Goal: Contribute content: Add original content to the website for others to see

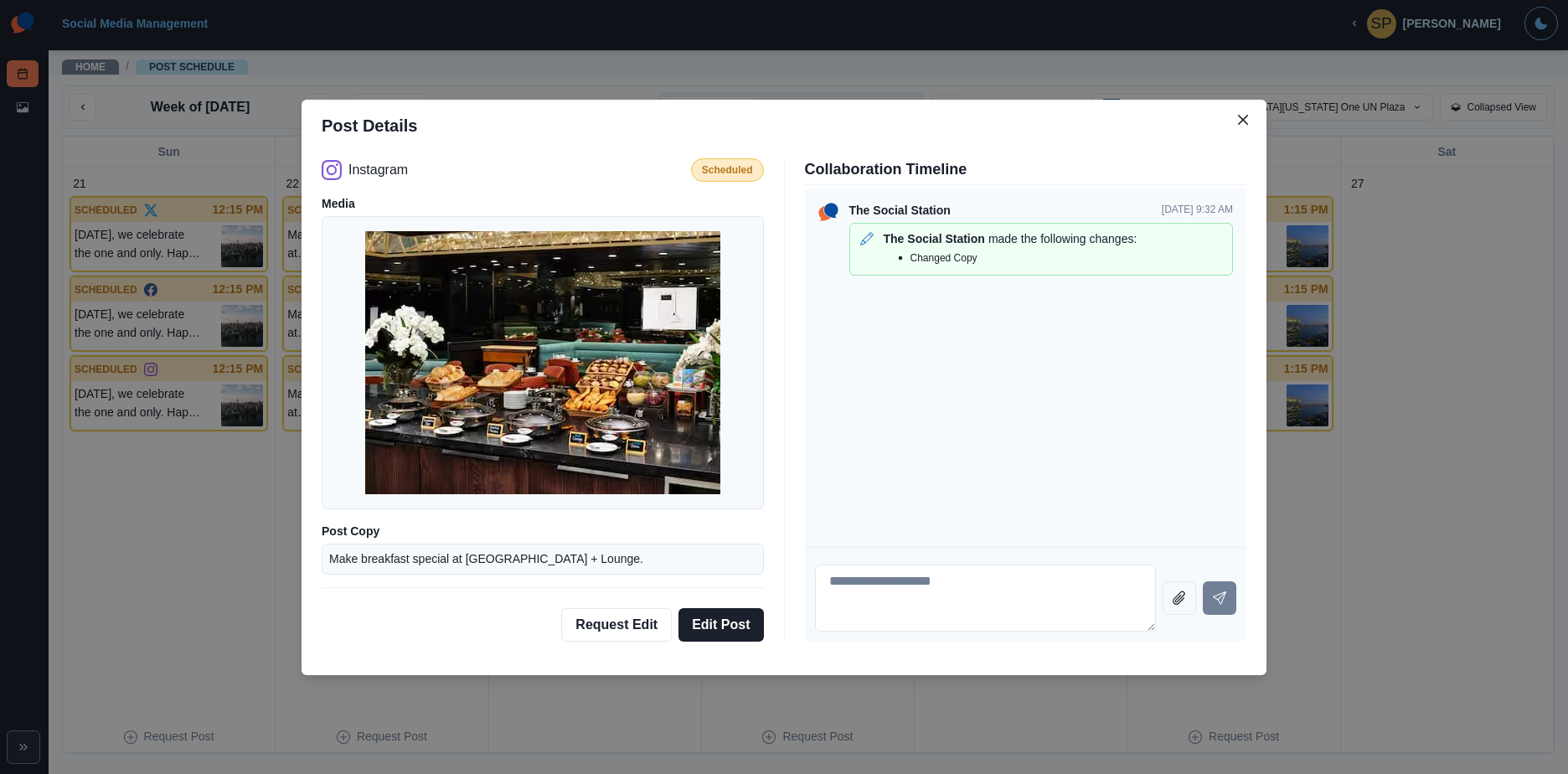
scroll to position [48, 0]
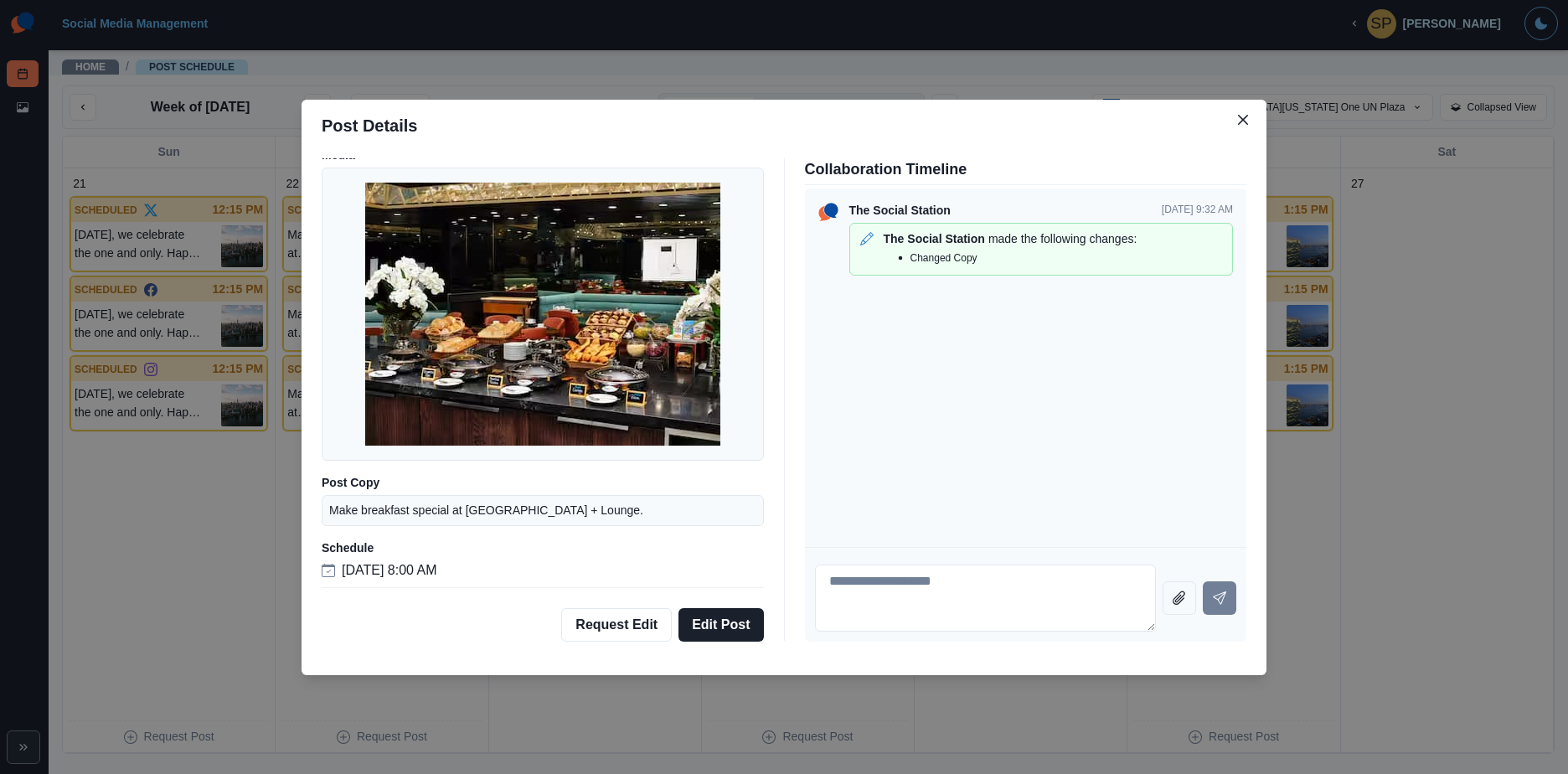
click at [1243, 123] on icon "Close" at bounding box center [1243, 119] width 10 height 10
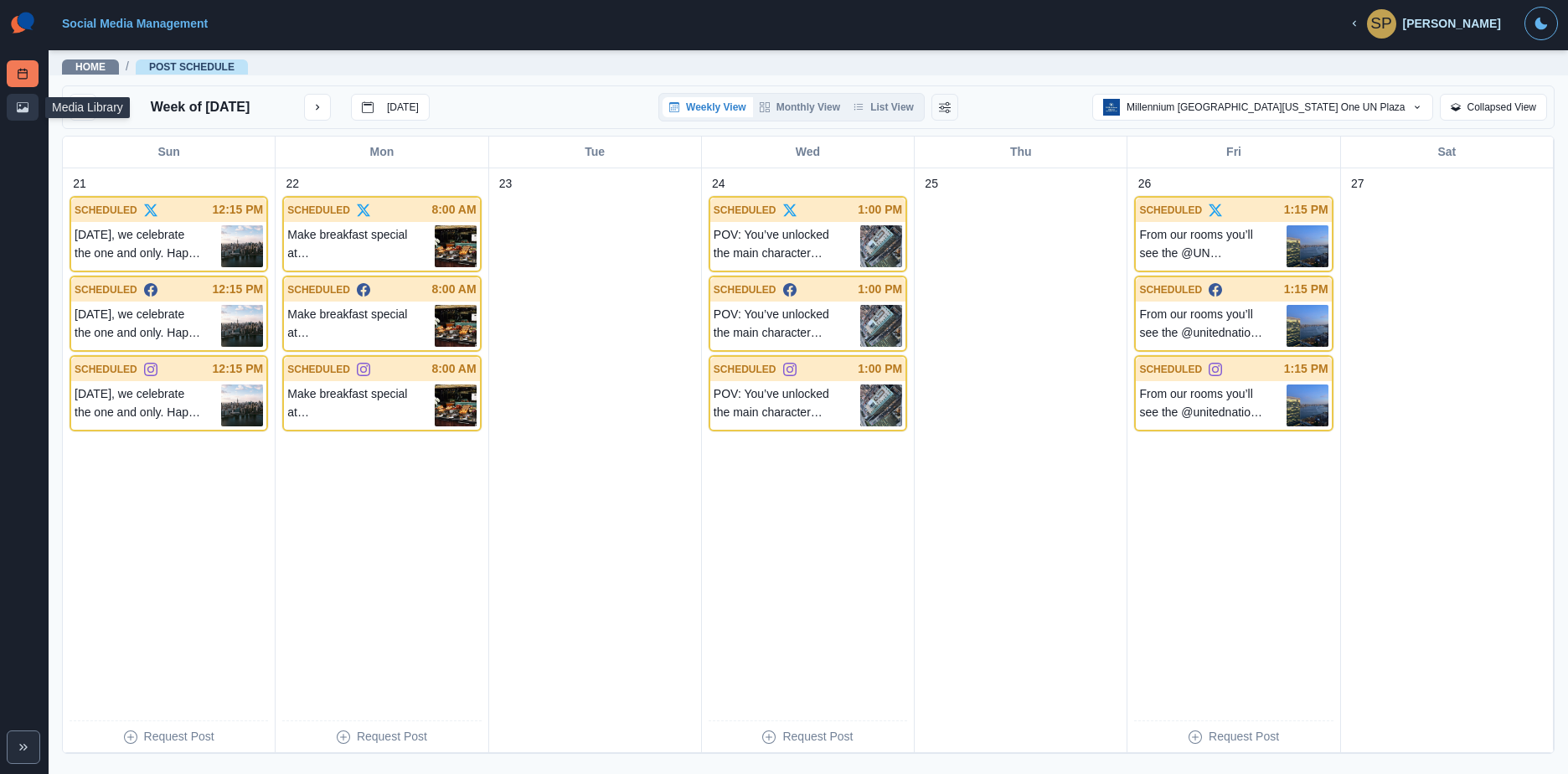
click at [10, 108] on link "Media Library" at bounding box center [22, 106] width 32 height 26
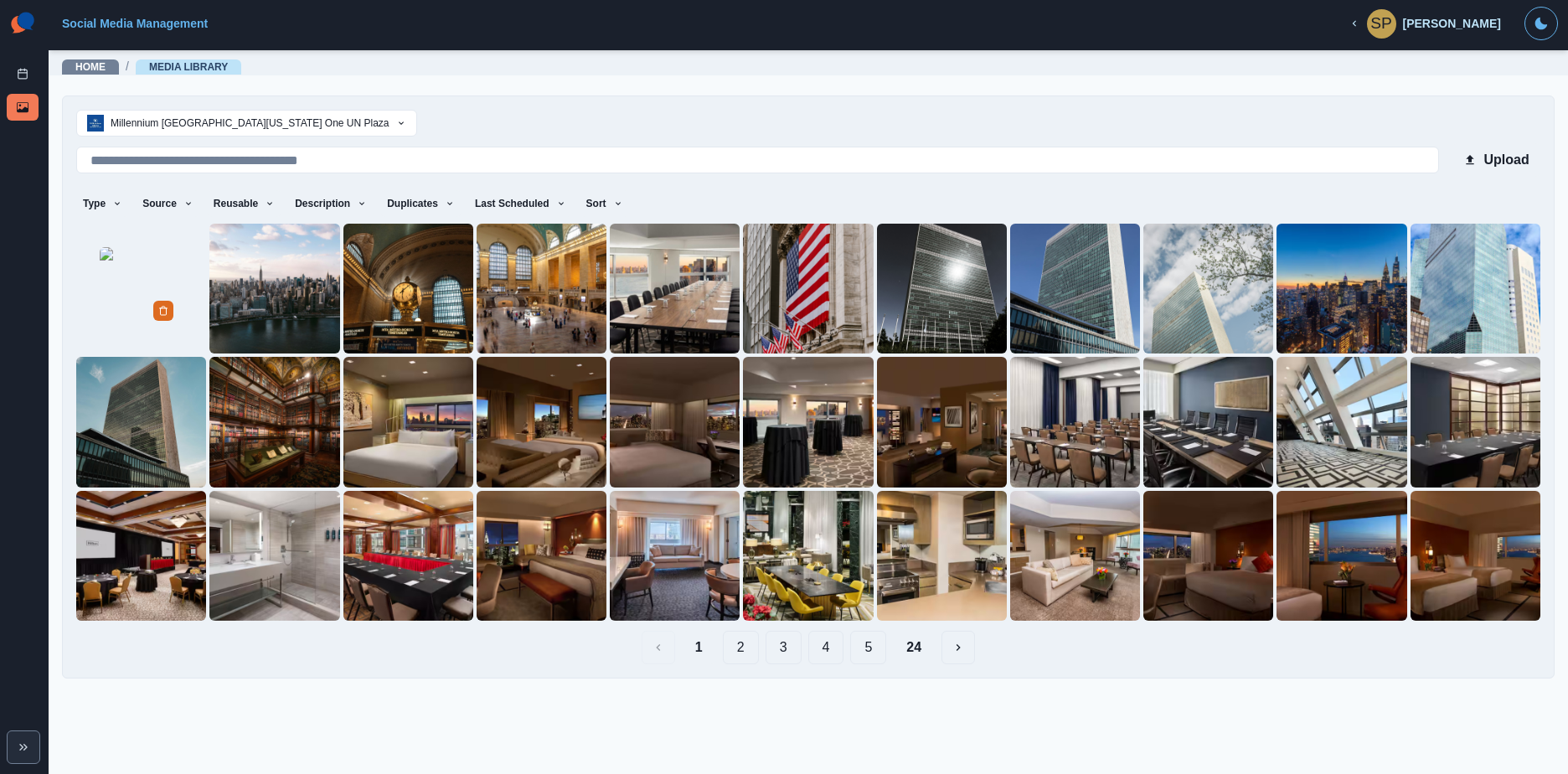
click at [100, 328] on img at bounding box center [142, 289] width 84 height 84
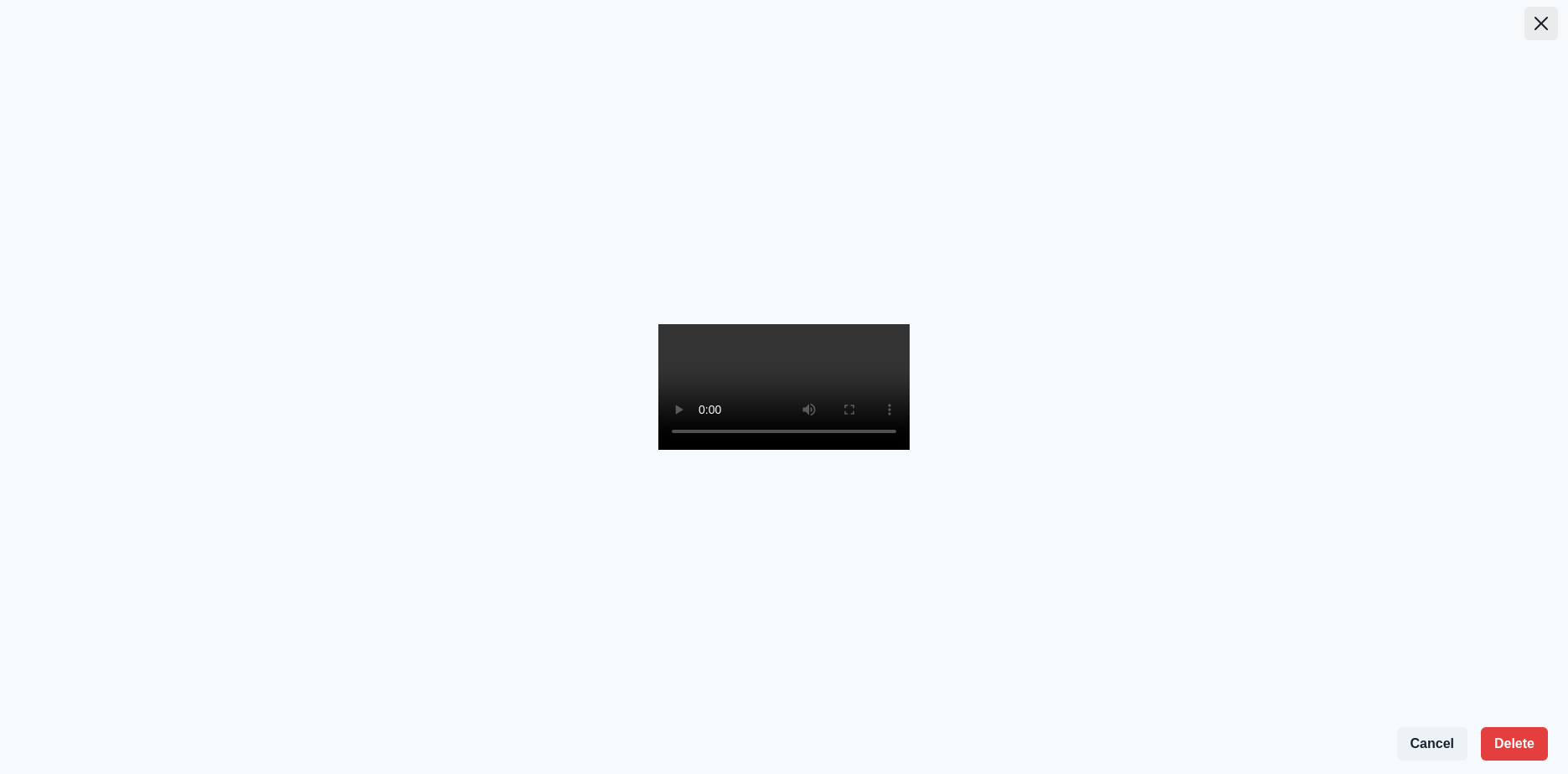
drag, startPoint x: 1544, startPoint y: 25, endPoint x: 1525, endPoint y: 29, distance: 19.4
click at [1540, 25] on icon "Close" at bounding box center [1541, 23] width 14 height 14
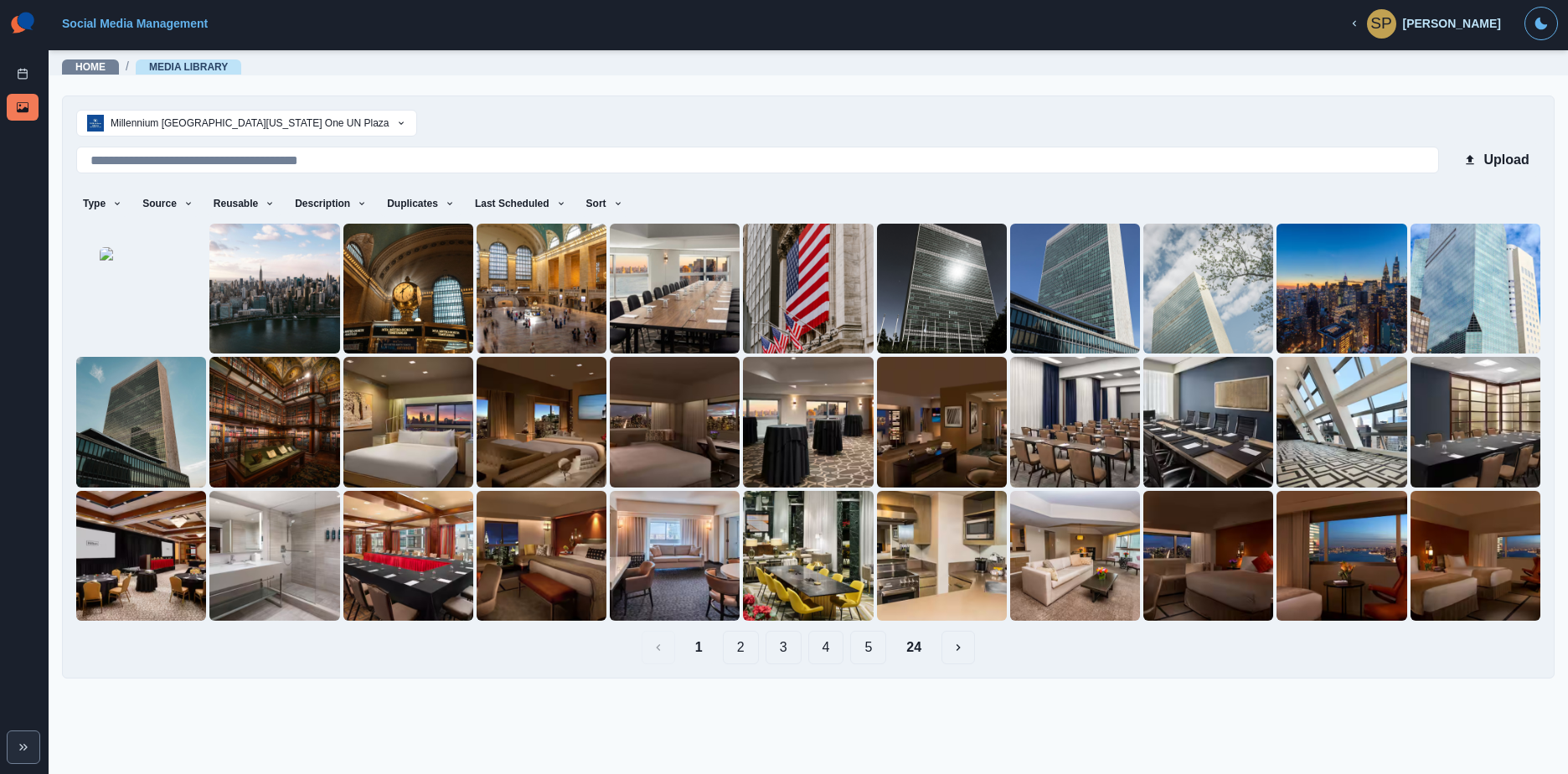
click at [742, 653] on button "2" at bounding box center [741, 648] width 36 height 34
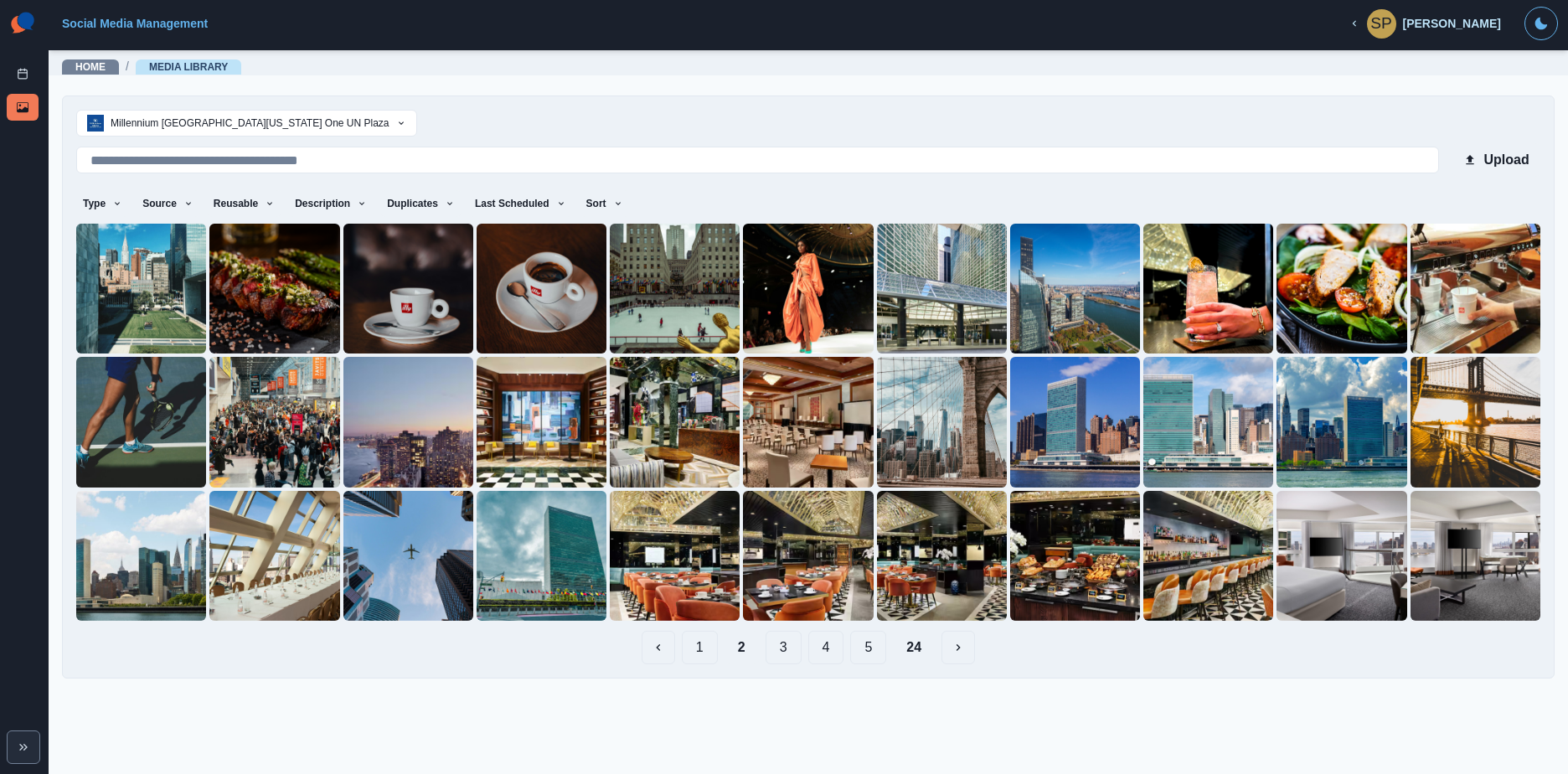
click at [784, 650] on button "3" at bounding box center [784, 648] width 36 height 34
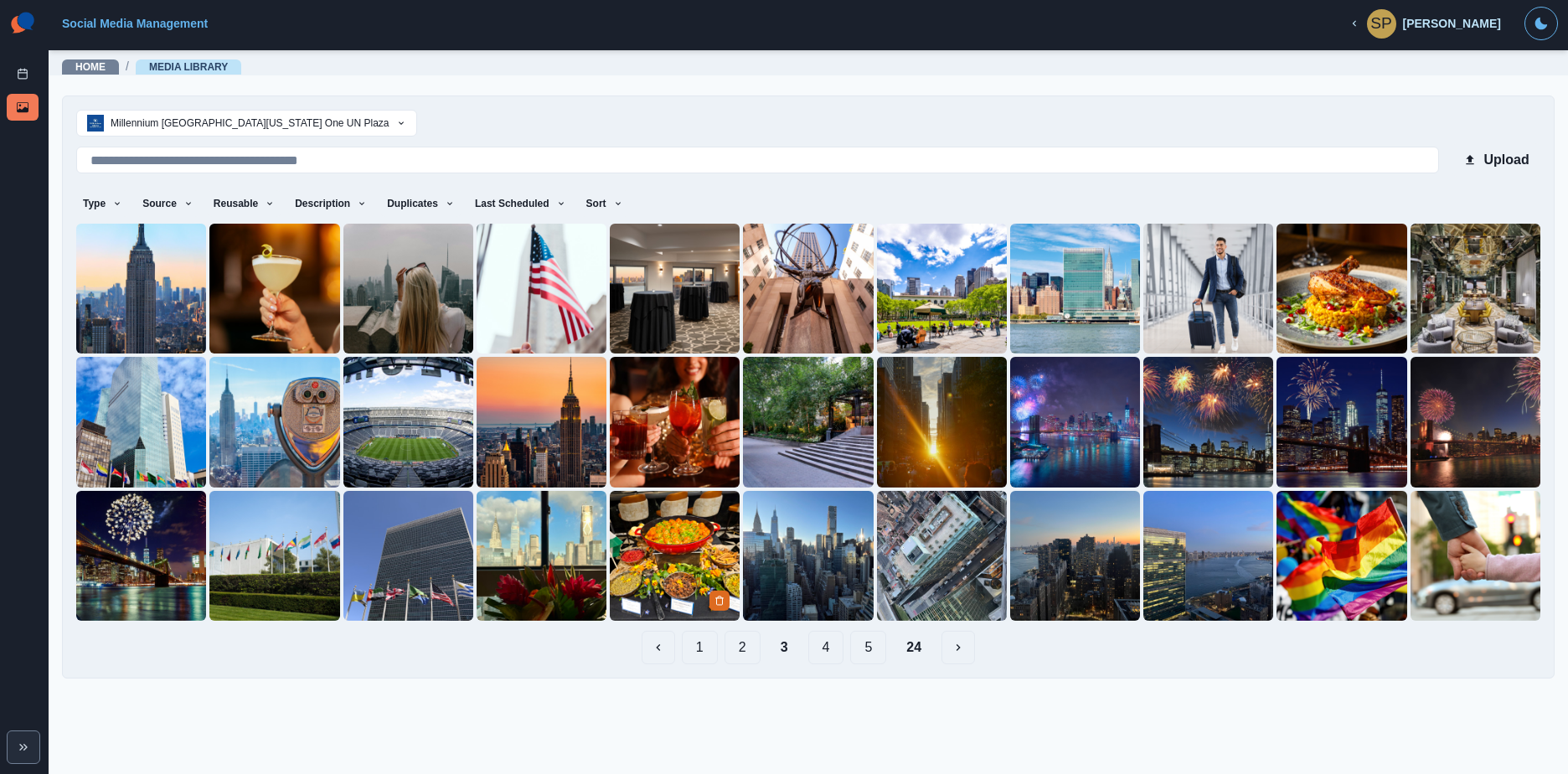
click at [694, 582] on img at bounding box center [674, 556] width 130 height 130
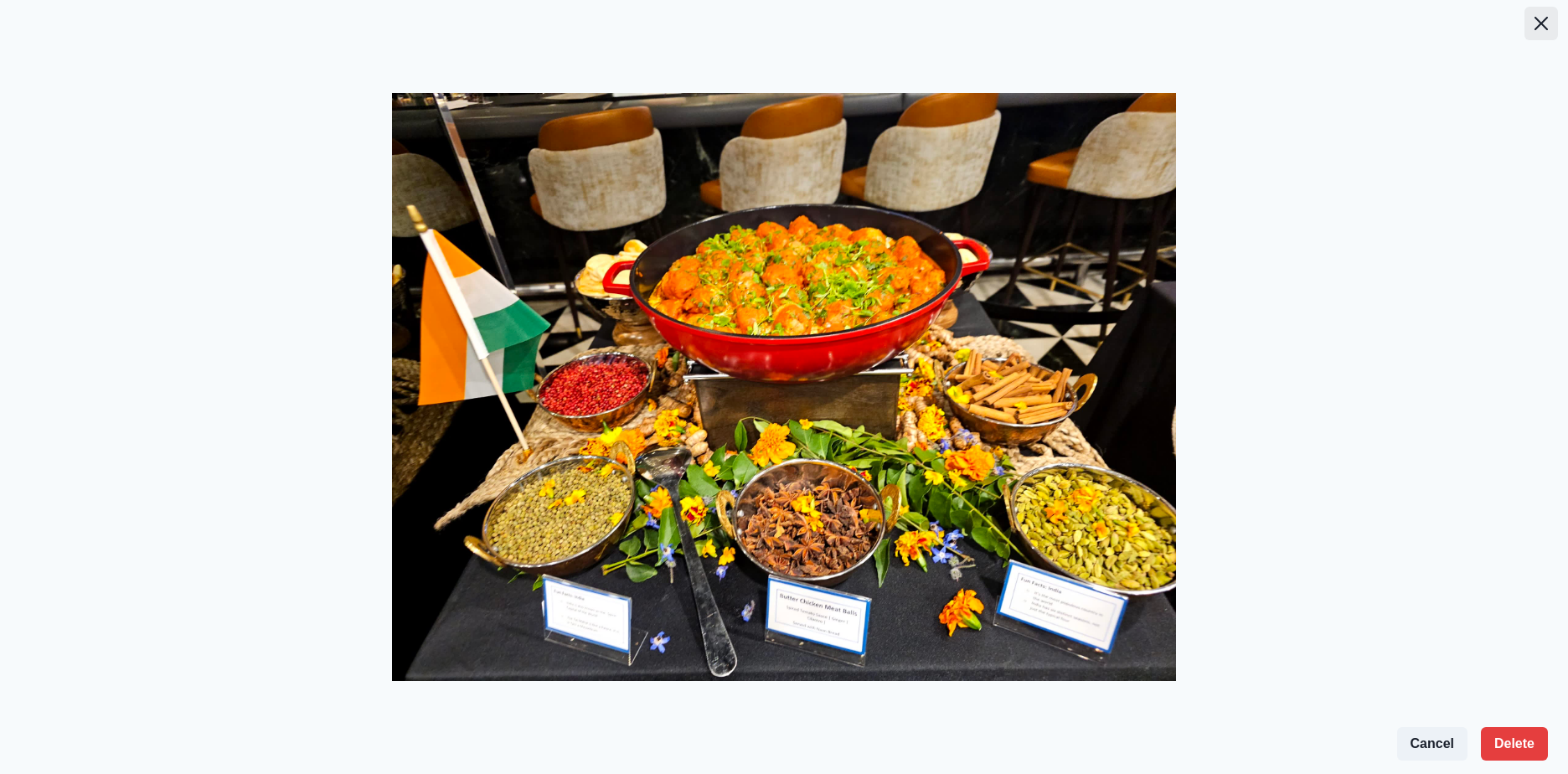
click at [1542, 32] on button "Close" at bounding box center [1541, 23] width 34 height 34
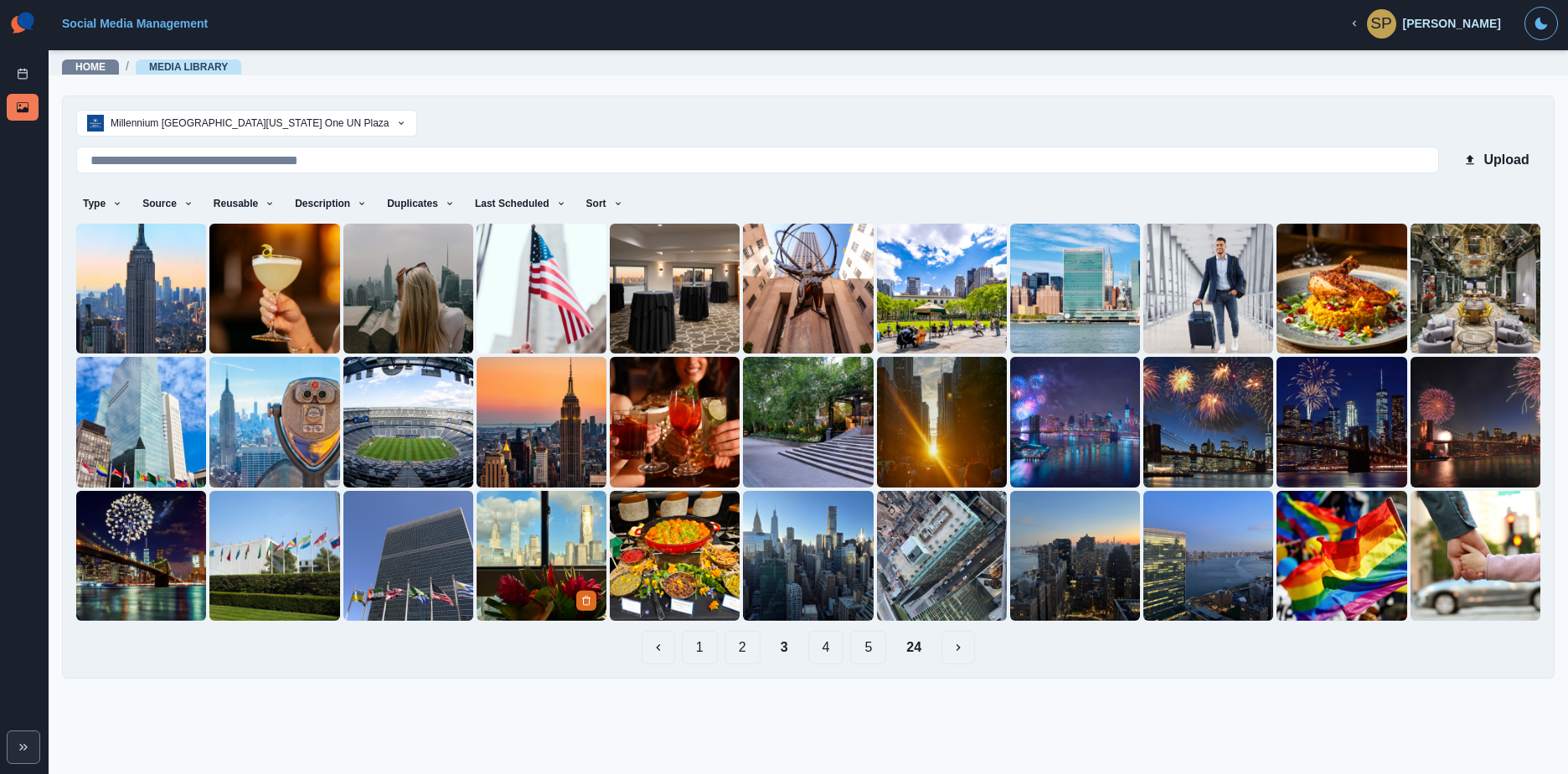
click at [548, 538] on img at bounding box center [541, 556] width 130 height 130
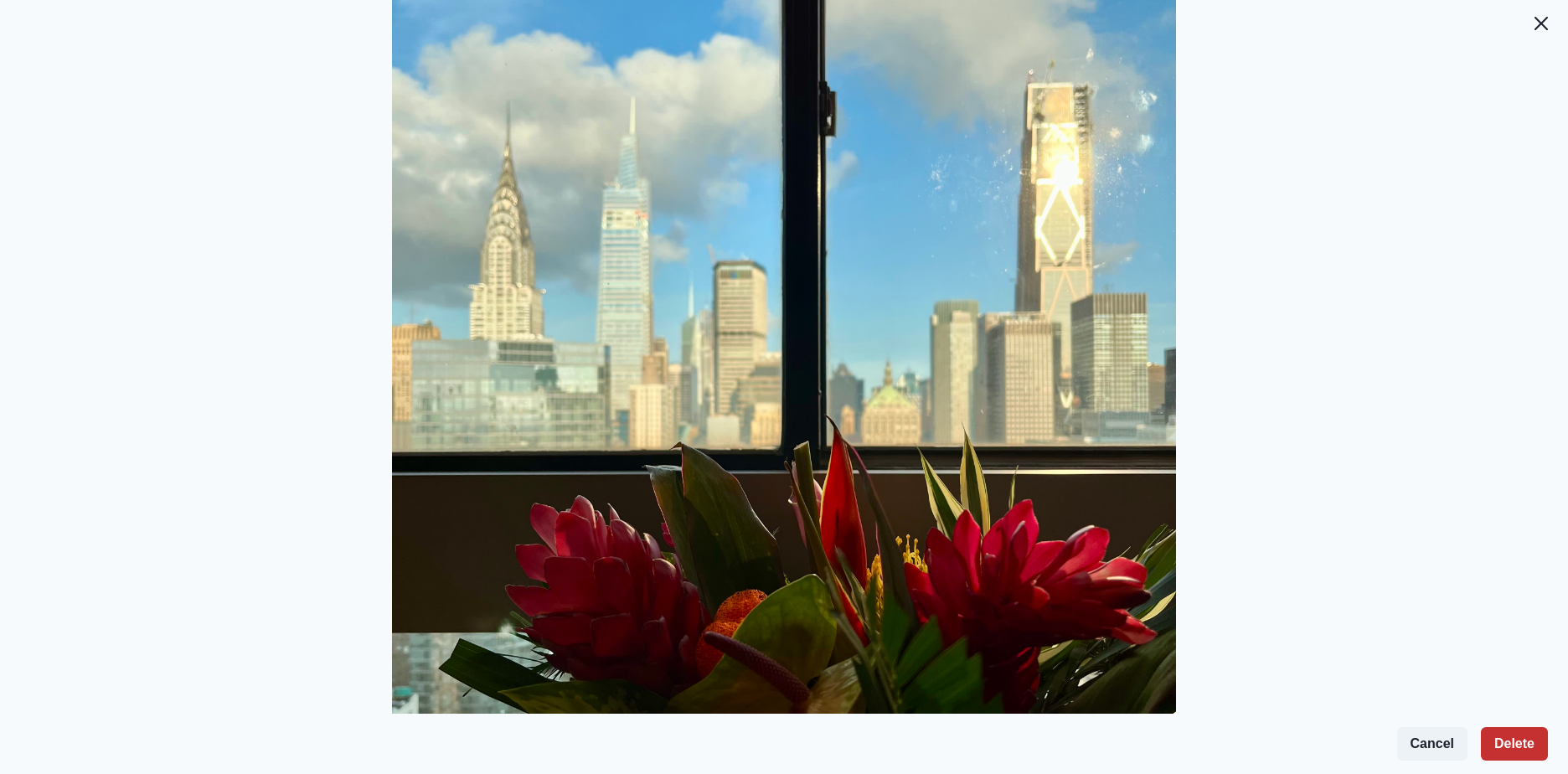
click at [1524, 731] on button "Delete" at bounding box center [1514, 744] width 67 height 34
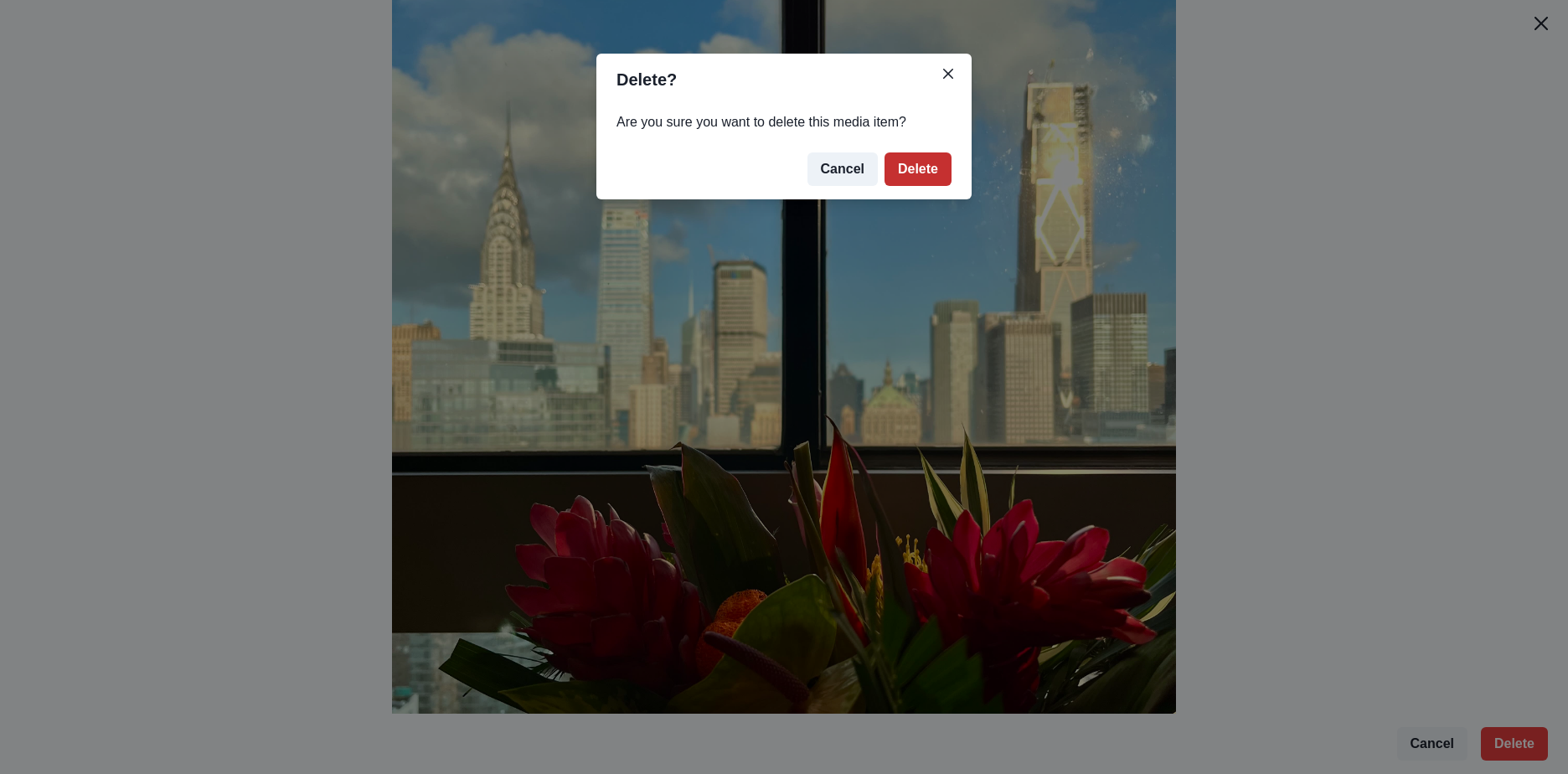
click at [938, 166] on button "Delete" at bounding box center [918, 169] width 67 height 34
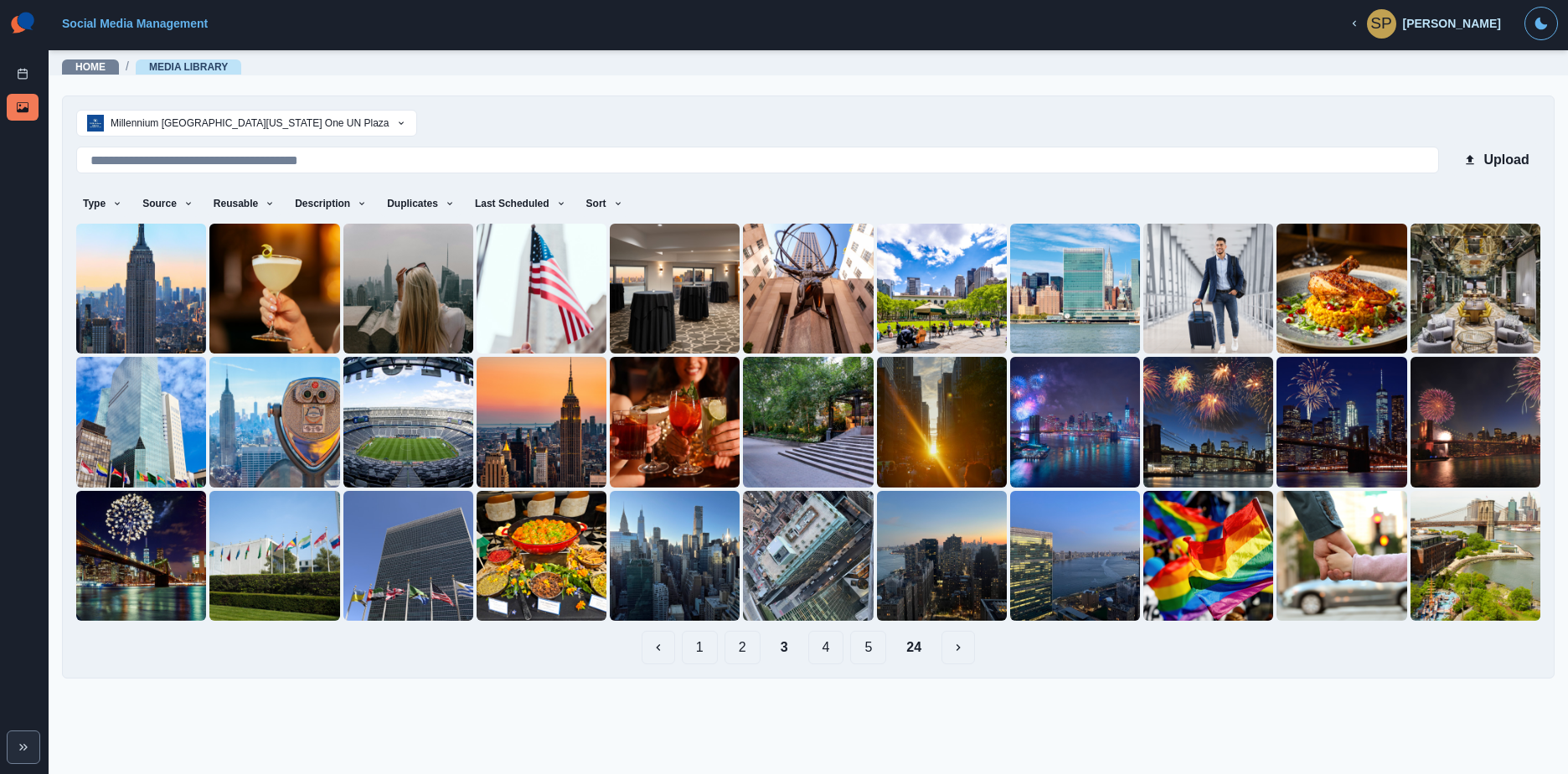
click at [828, 658] on button "4" at bounding box center [826, 648] width 36 height 34
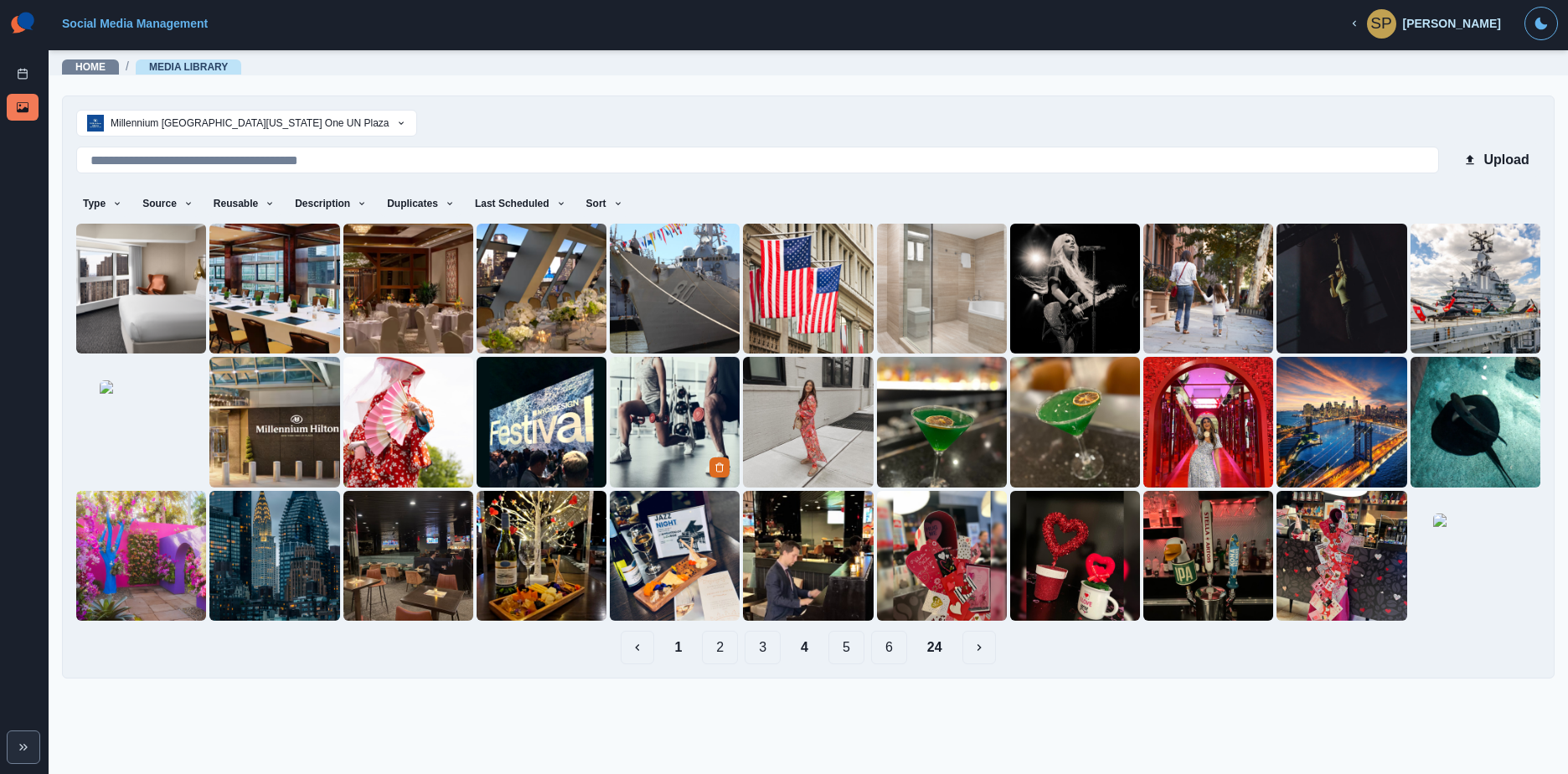
click at [646, 446] on img at bounding box center [674, 421] width 130 height 130
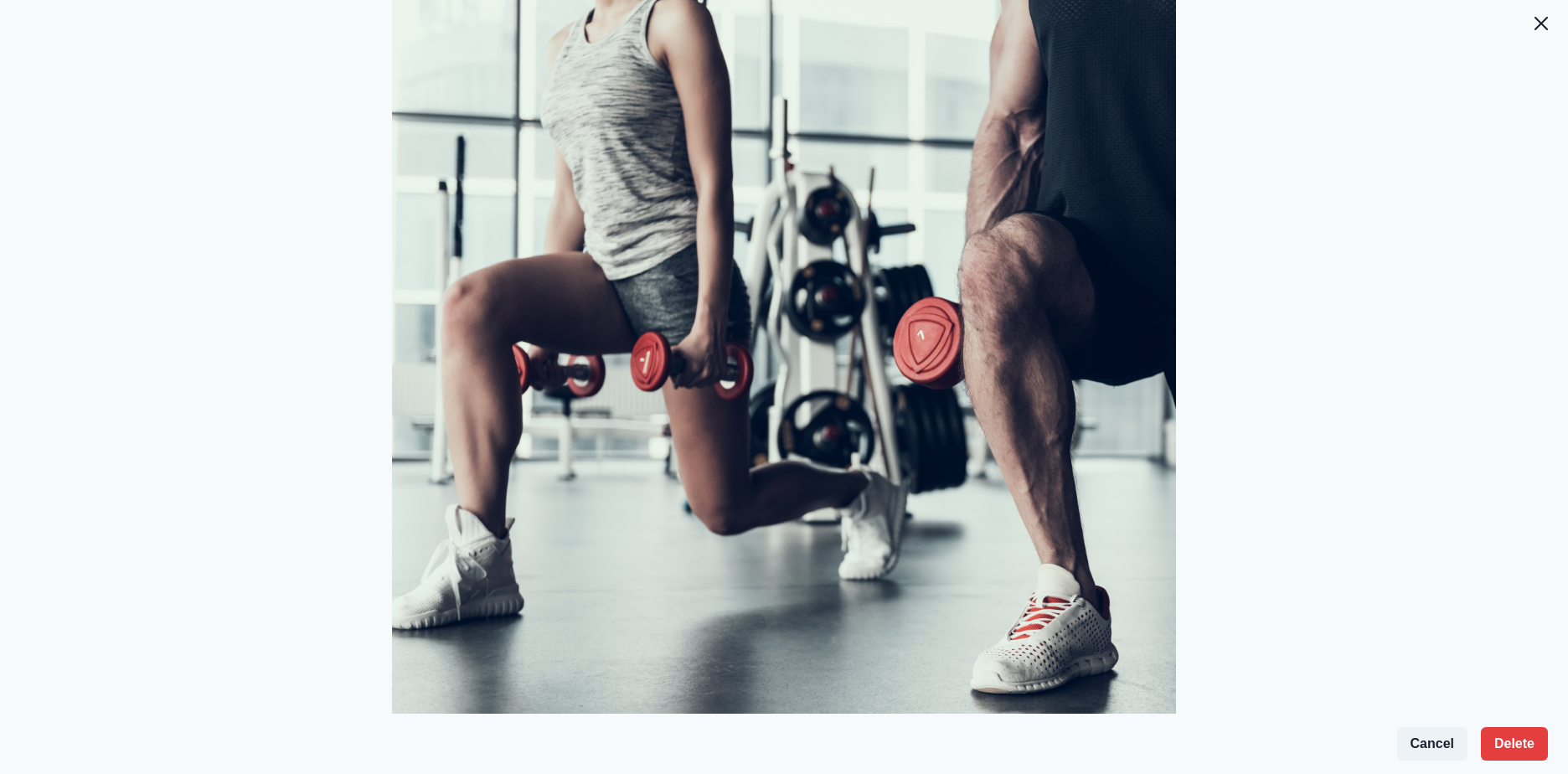
click at [1493, 33] on div at bounding box center [784, 400] width 1568 height 748
click at [1534, 25] on icon "Close" at bounding box center [1541, 23] width 14 height 14
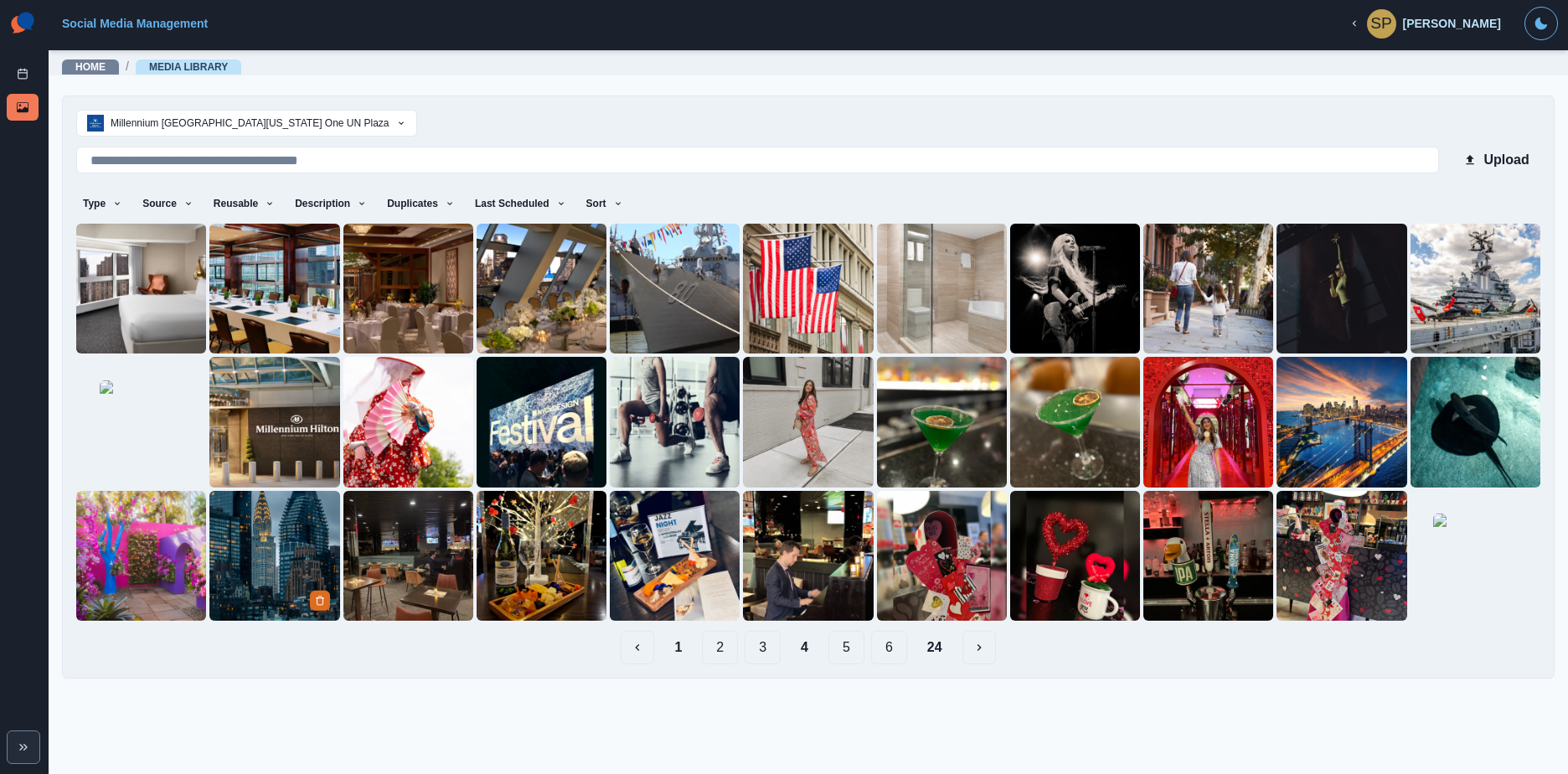
click at [283, 518] on img at bounding box center [274, 556] width 130 height 130
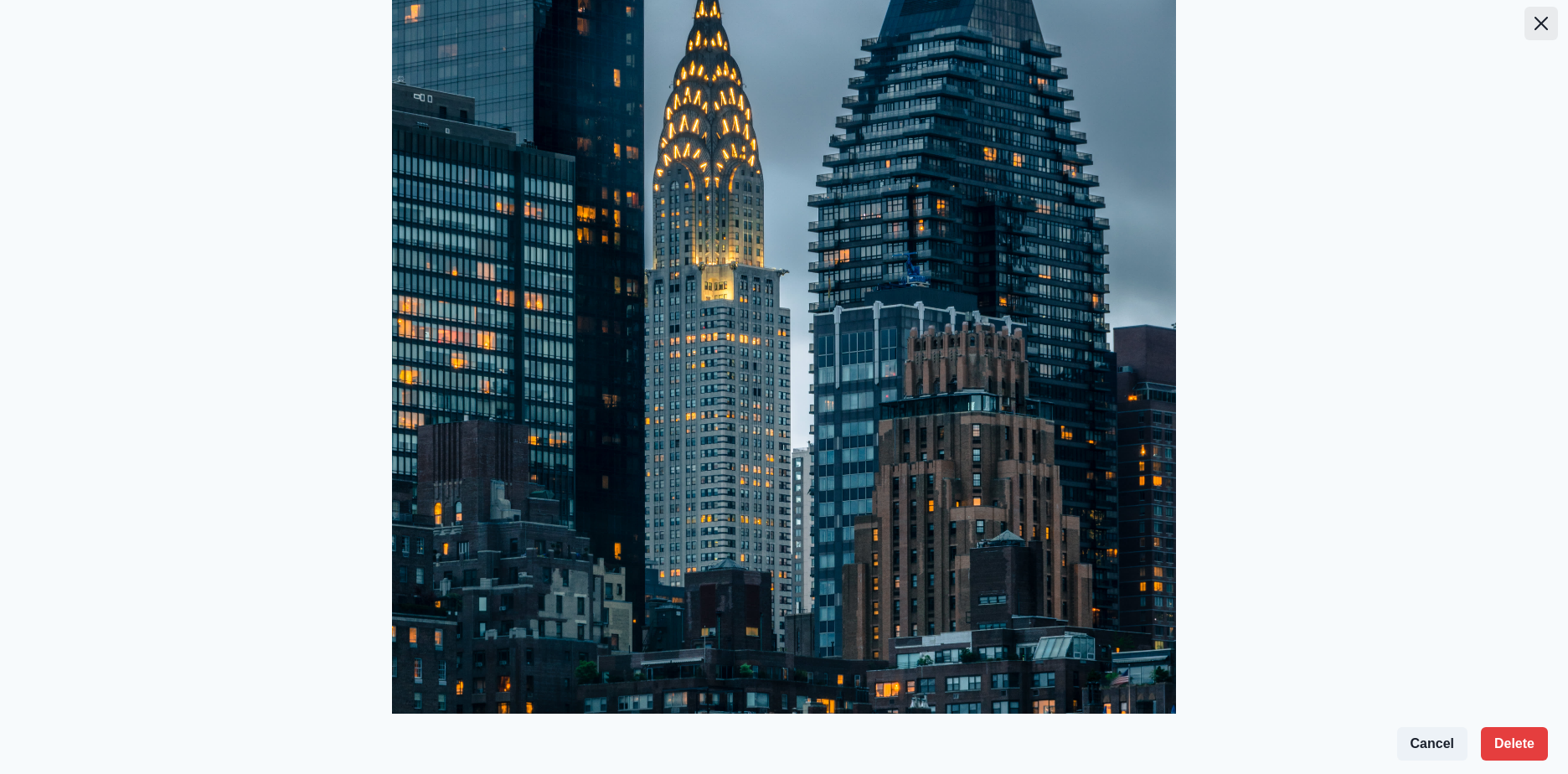
click at [1534, 25] on icon "Close" at bounding box center [1541, 23] width 14 height 14
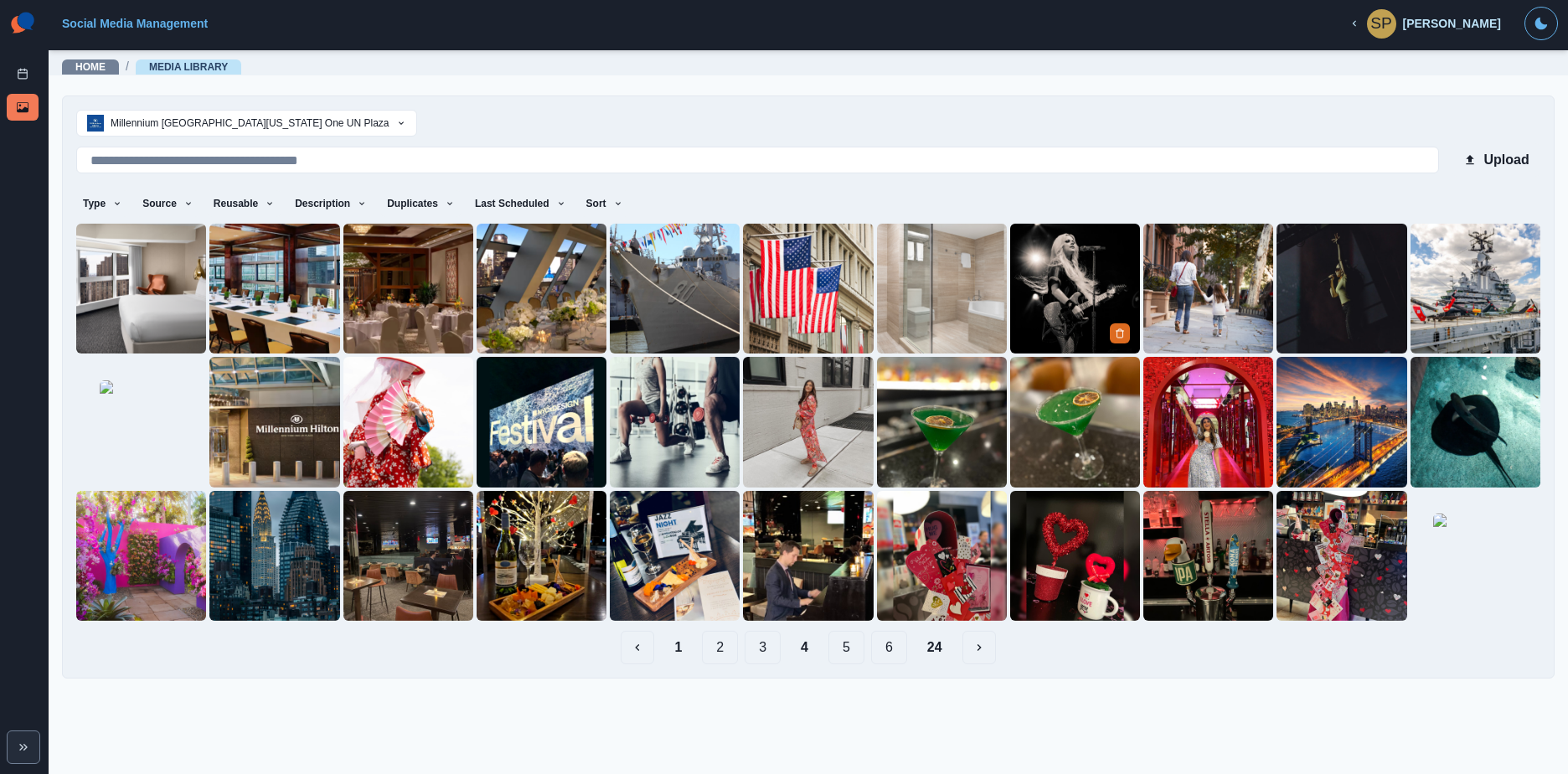
click at [1074, 300] on img at bounding box center [1074, 288] width 130 height 130
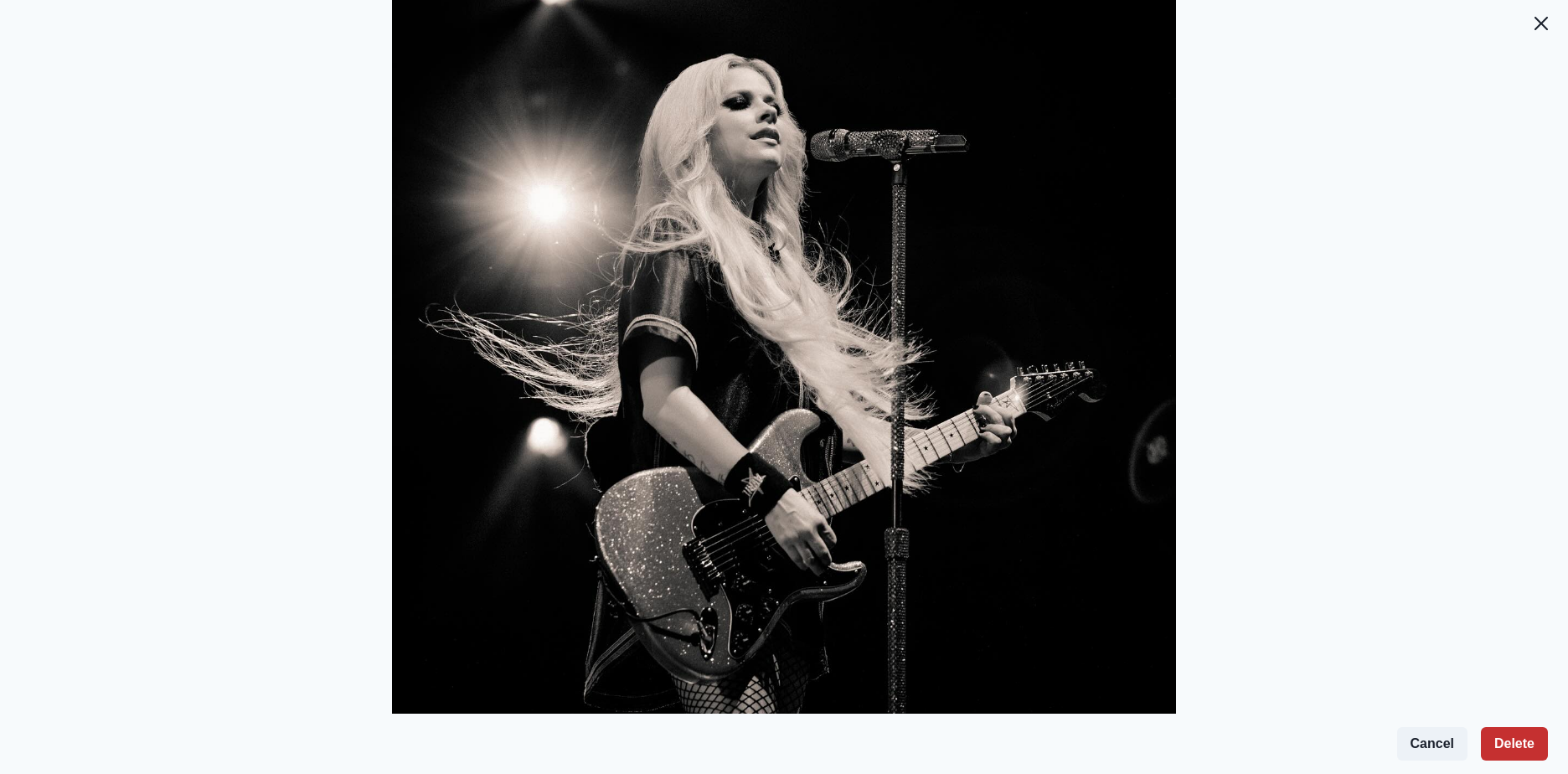
click at [1519, 741] on button "Delete" at bounding box center [1514, 744] width 67 height 34
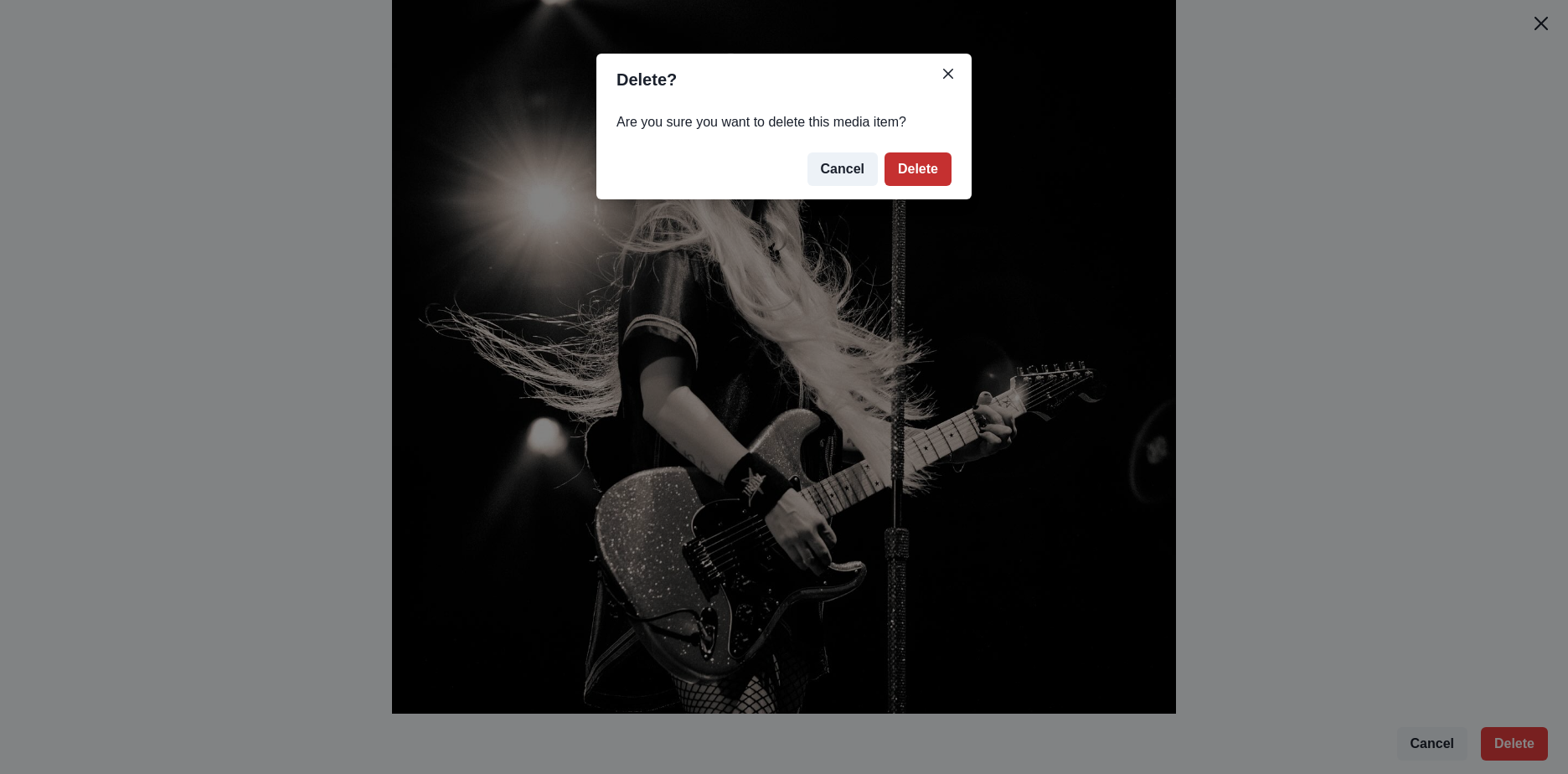
click at [930, 168] on button "Delete" at bounding box center [918, 169] width 67 height 34
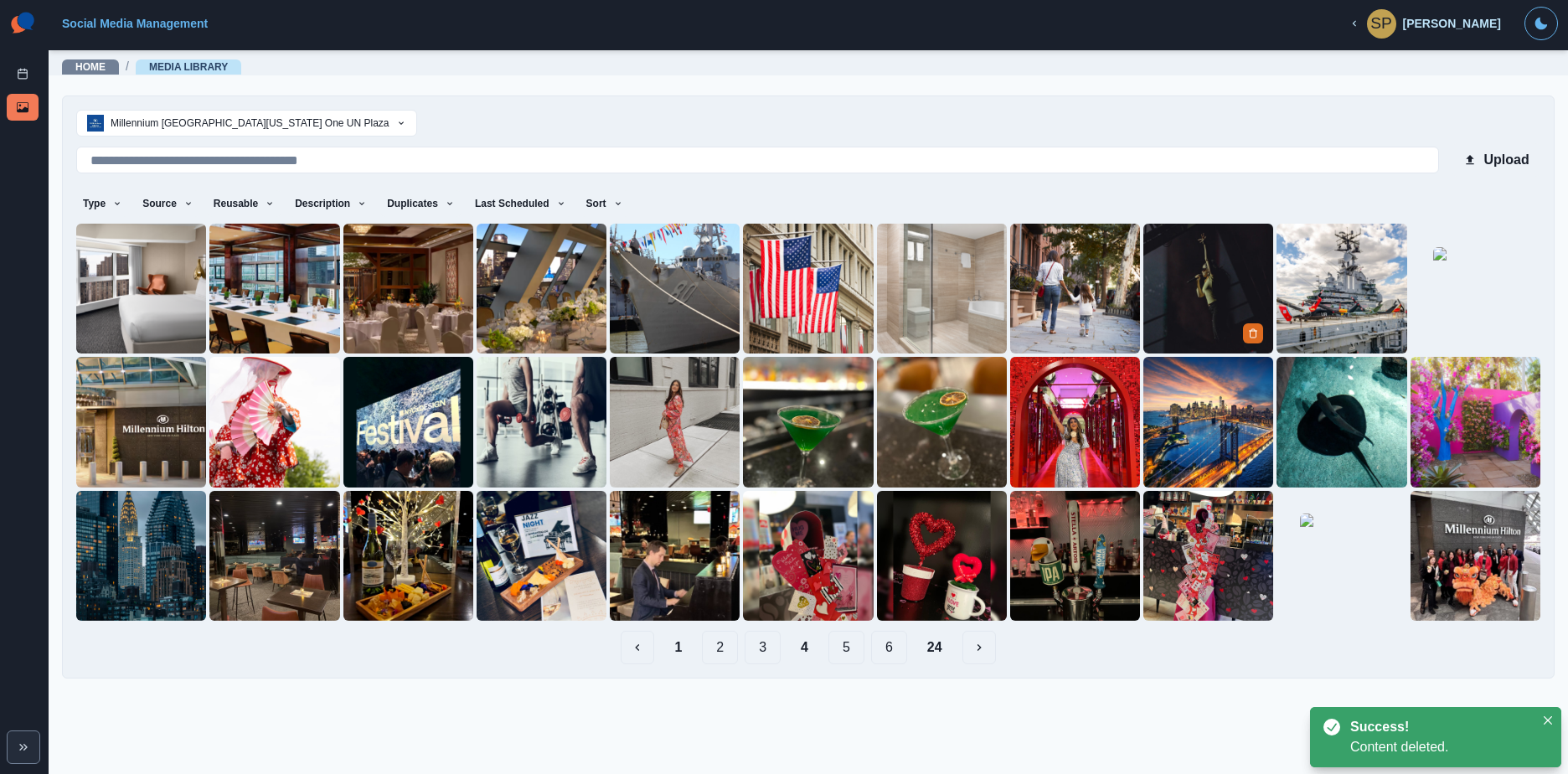
click at [1183, 283] on img at bounding box center [1207, 288] width 130 height 130
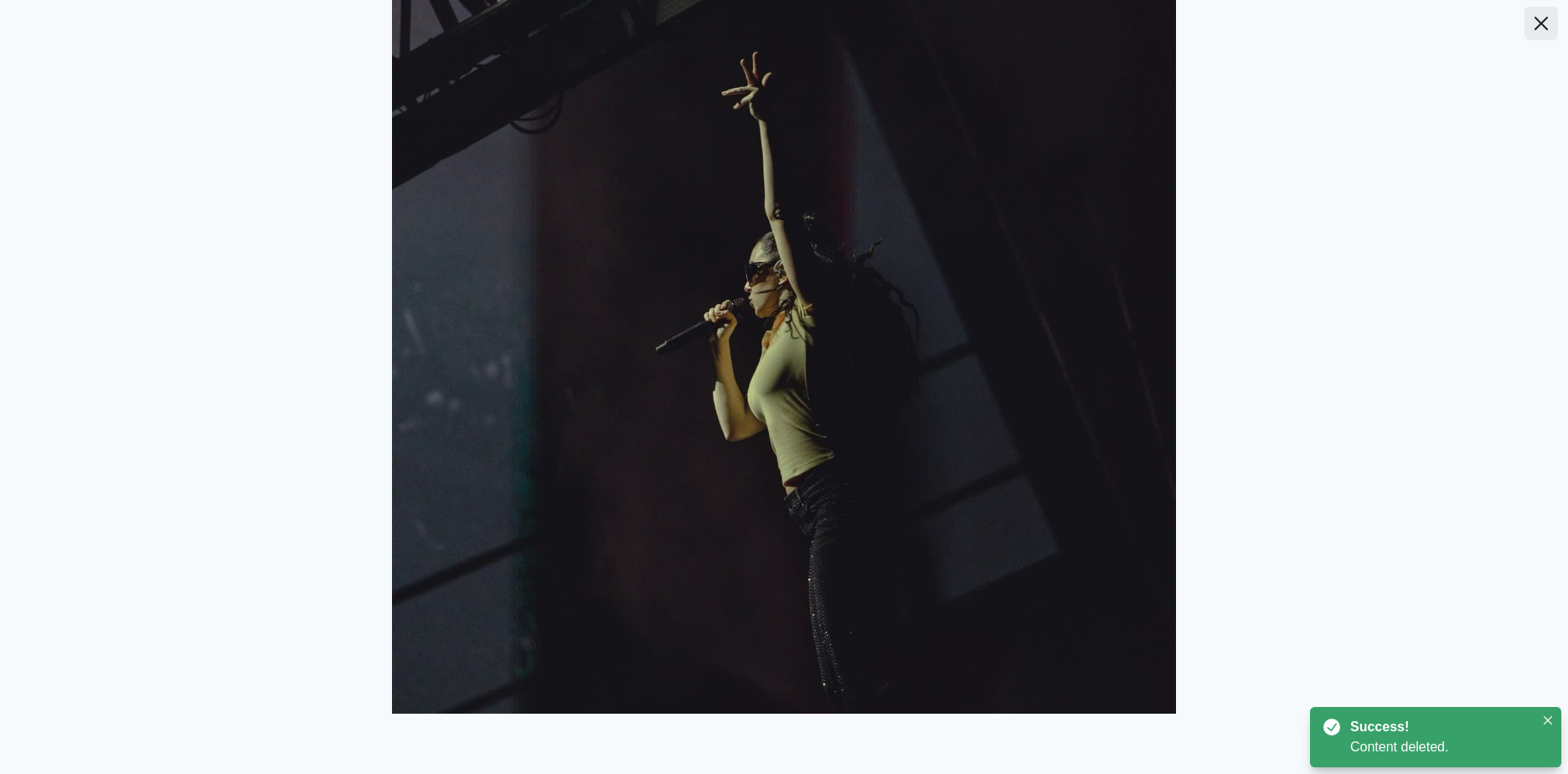
click at [1534, 22] on icon "Close" at bounding box center [1541, 23] width 14 height 14
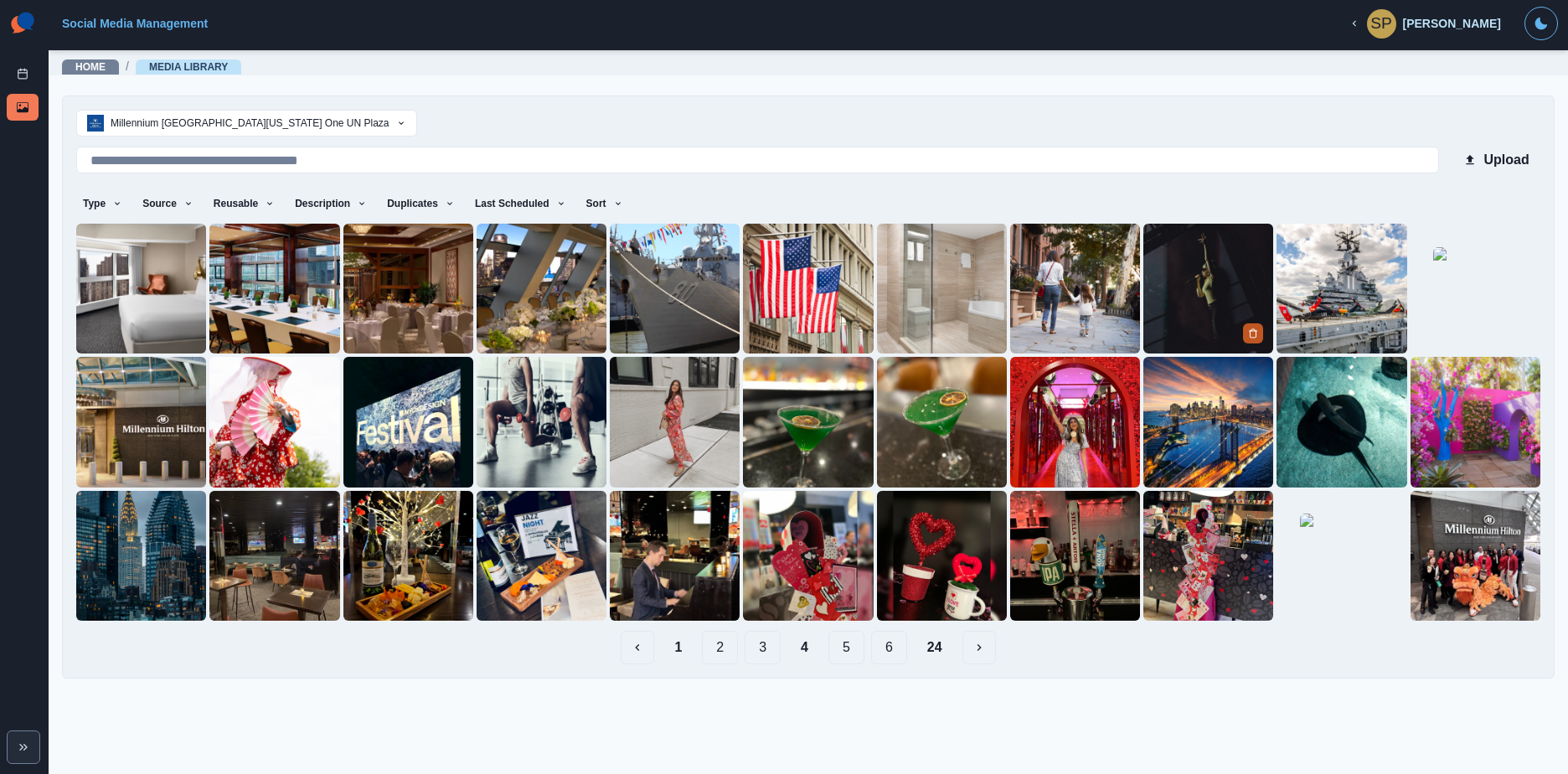
click at [1260, 324] on div at bounding box center [1254, 334] width 24 height 21
click at [1249, 325] on button "Delete Media" at bounding box center [1253, 334] width 20 height 20
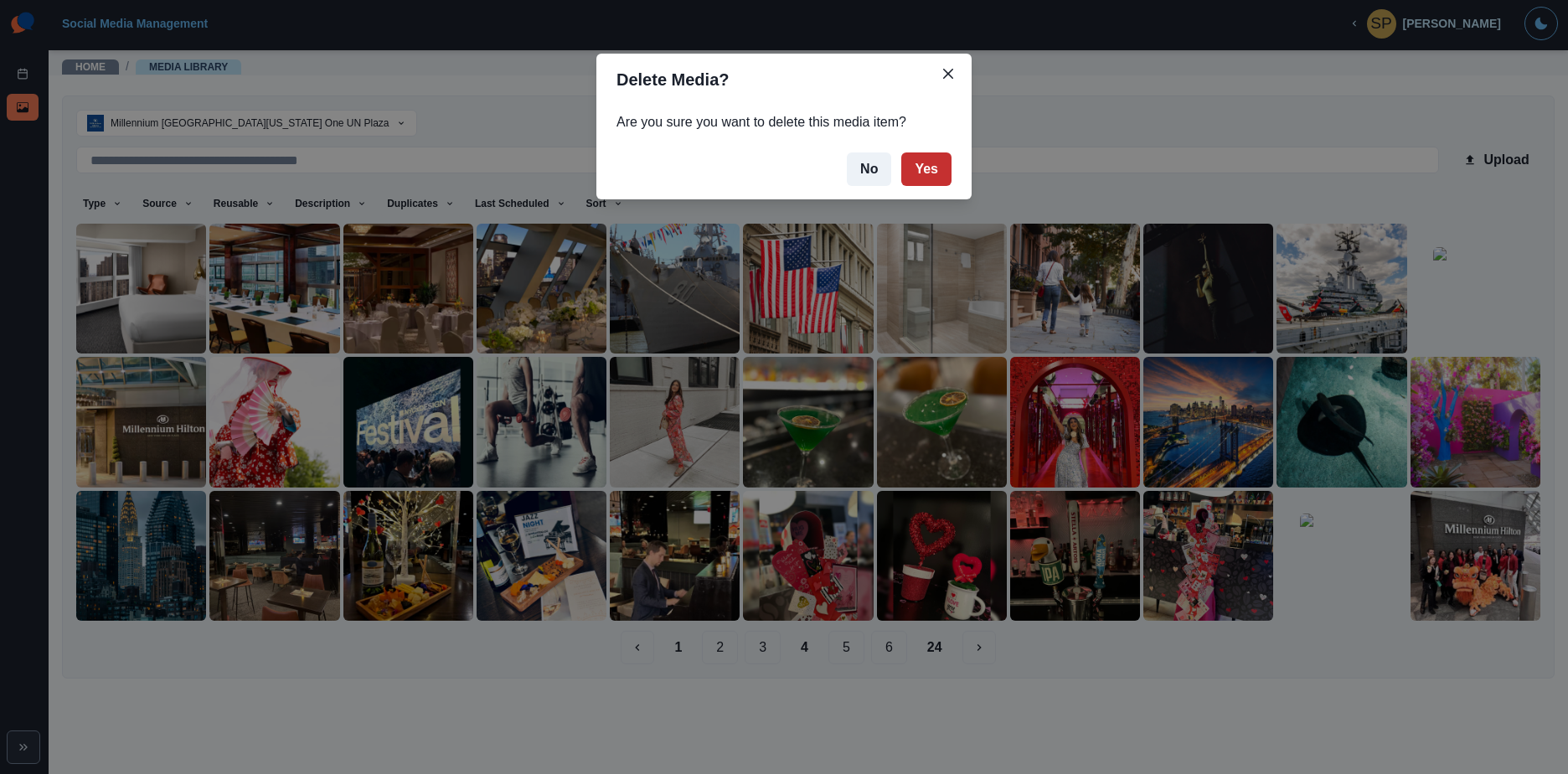
drag, startPoint x: 942, startPoint y: 165, endPoint x: 920, endPoint y: 171, distance: 22.8
click at [939, 165] on button "Yes" at bounding box center [925, 169] width 50 height 34
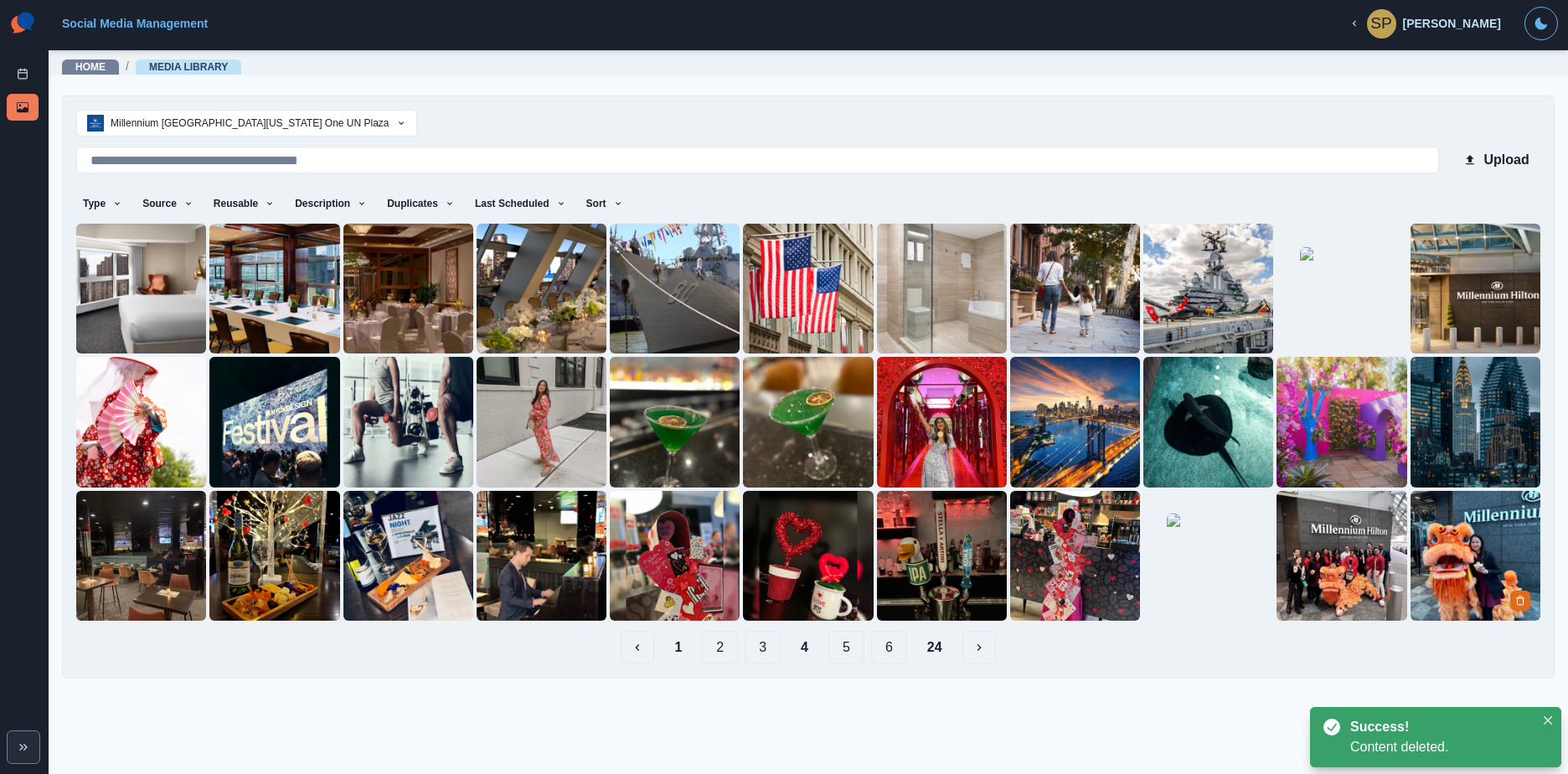
click at [1457, 528] on img at bounding box center [1474, 556] width 130 height 130
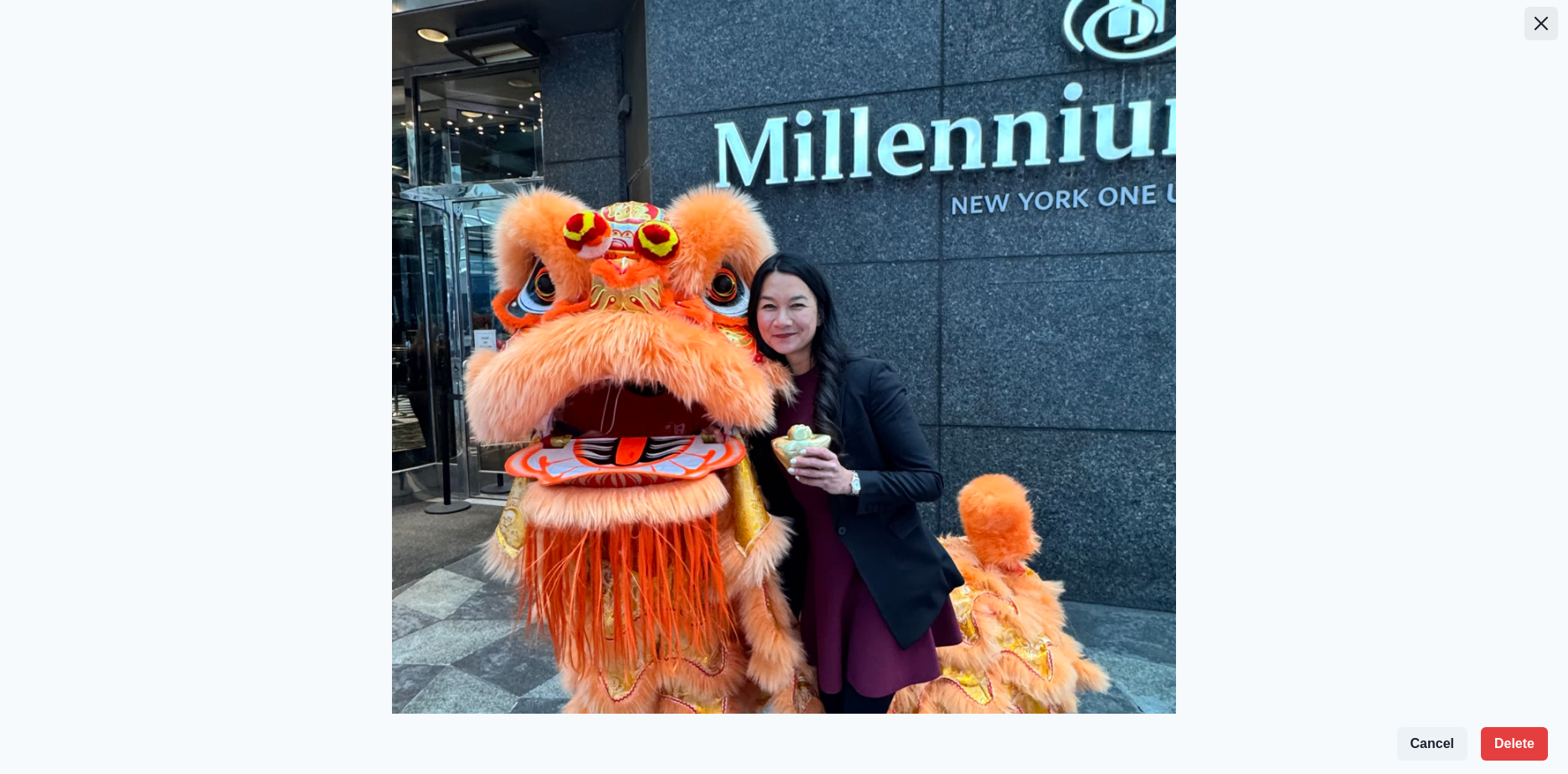
click at [1540, 17] on button "Close" at bounding box center [1541, 23] width 34 height 34
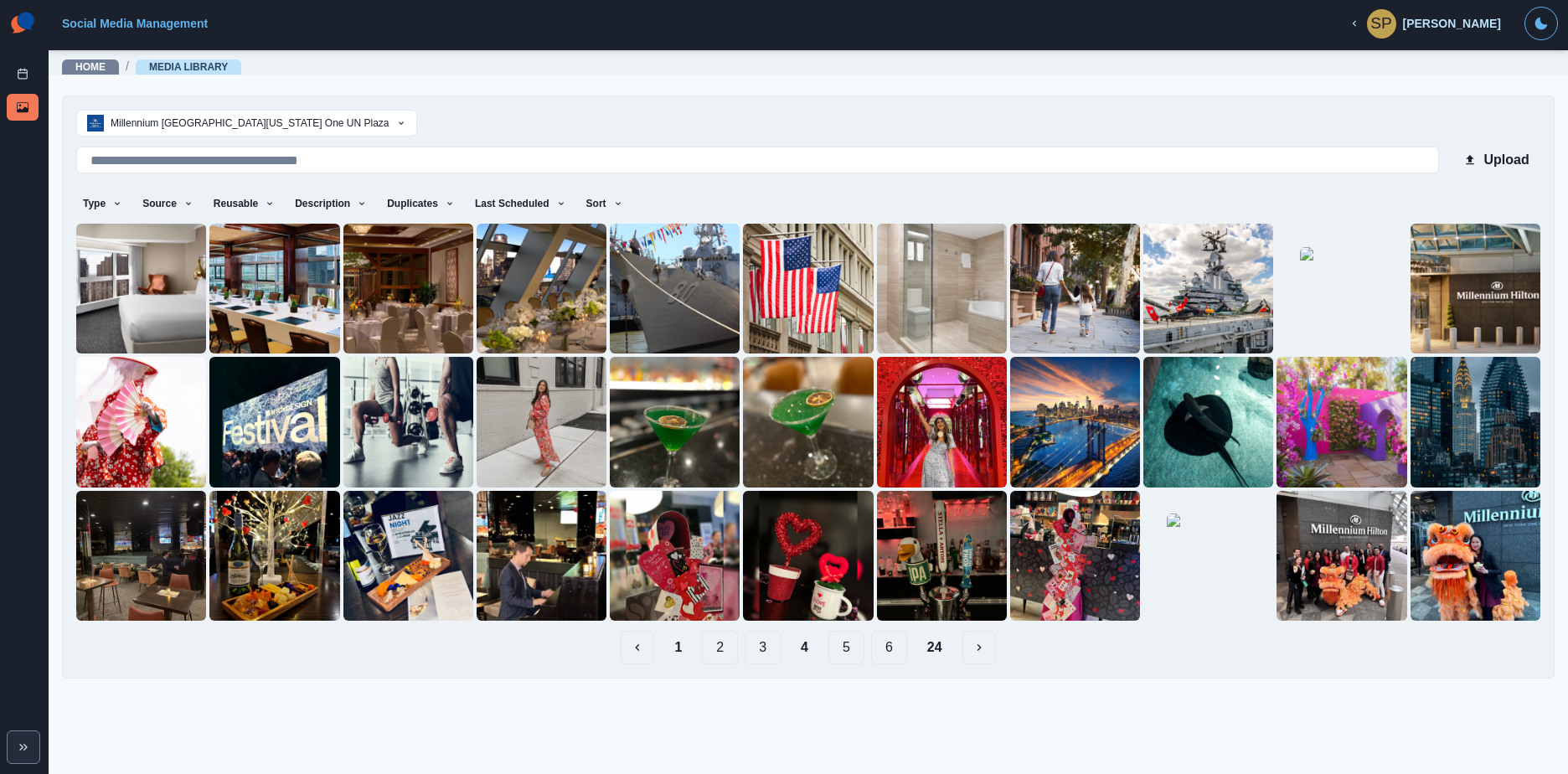
click at [835, 645] on button "5" at bounding box center [846, 648] width 36 height 34
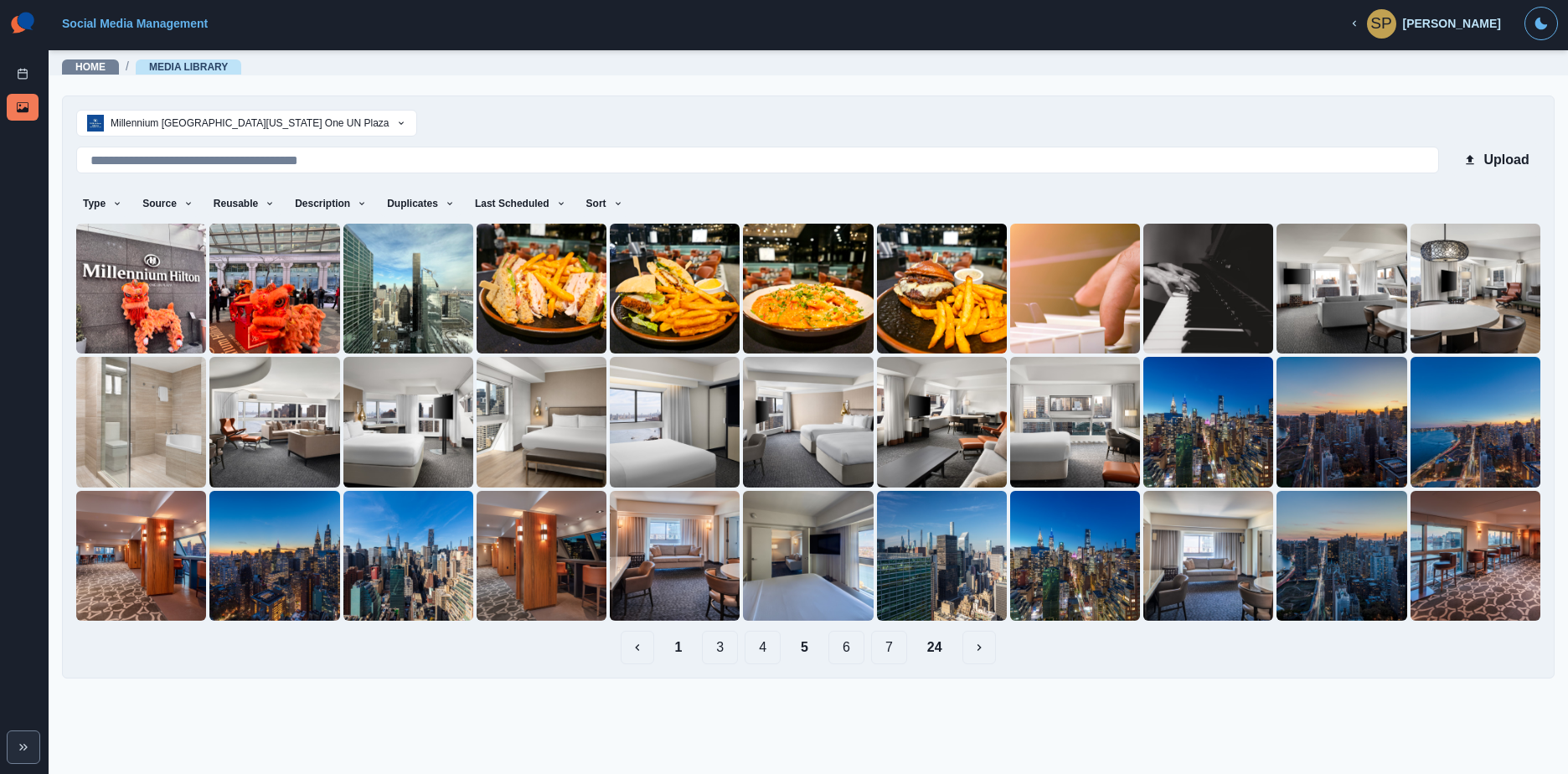
click at [834, 643] on button "6" at bounding box center [846, 648] width 36 height 34
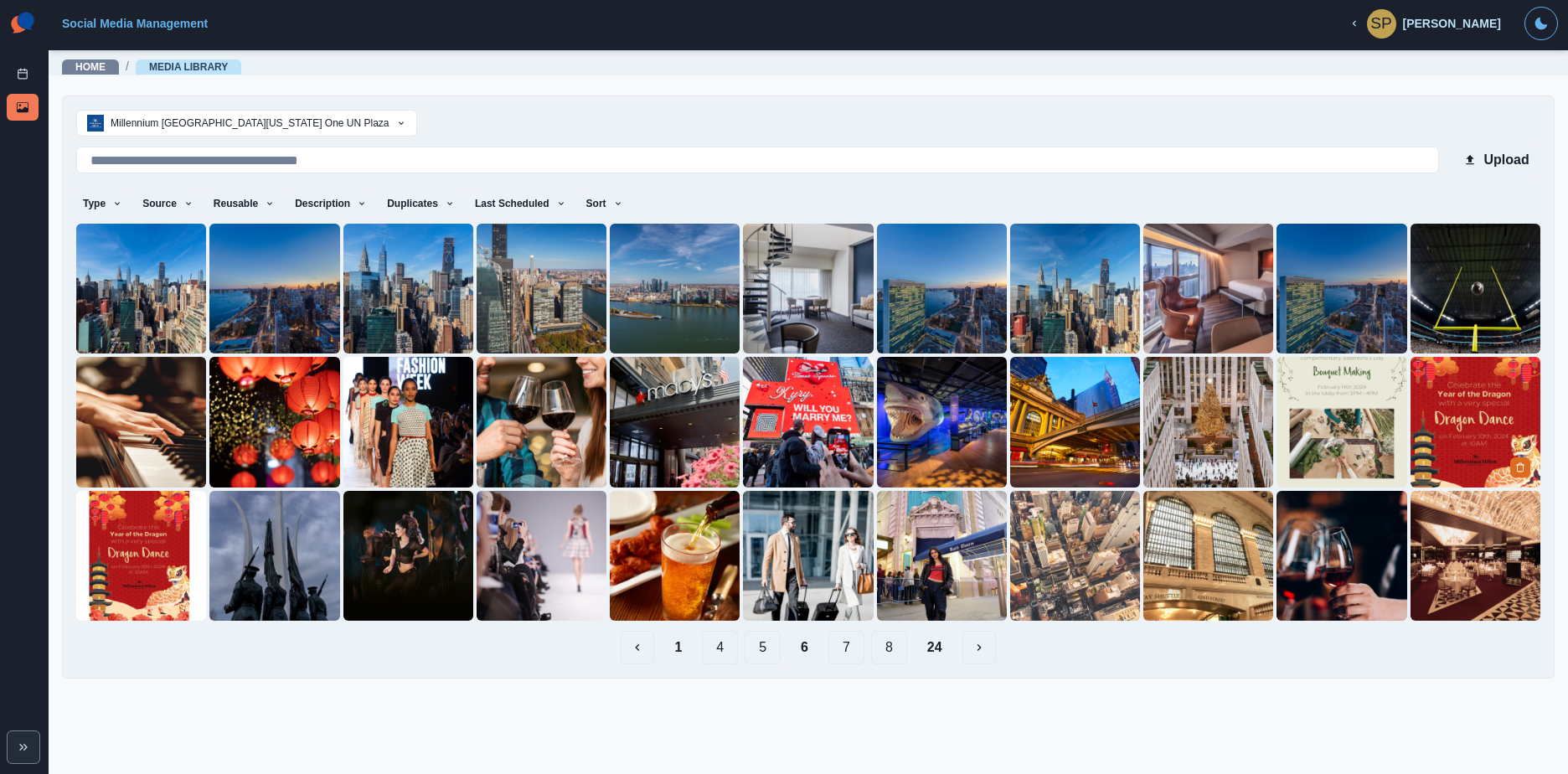
click at [1478, 444] on img at bounding box center [1474, 421] width 130 height 130
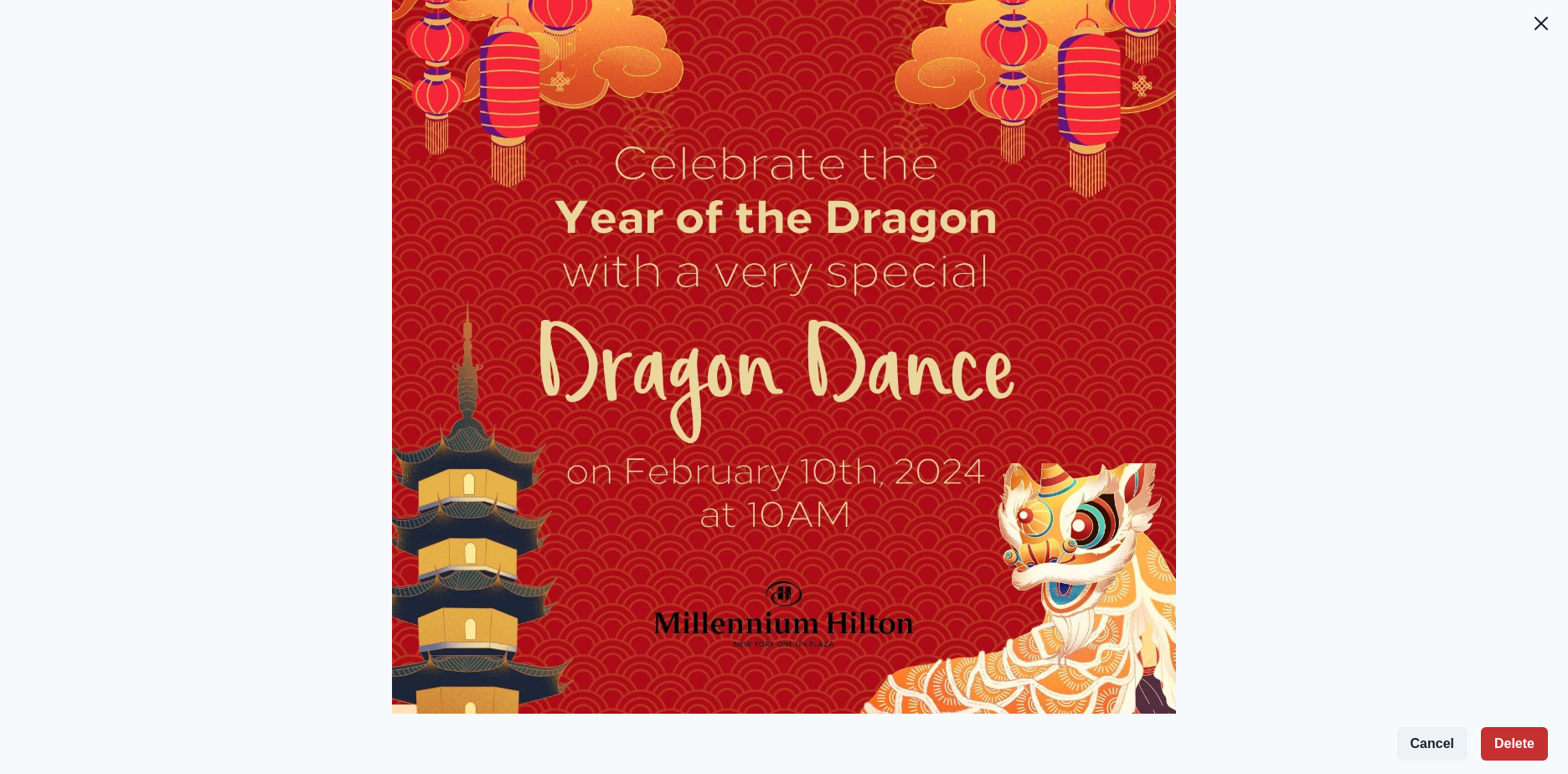
click at [1511, 734] on button "Delete" at bounding box center [1514, 744] width 67 height 34
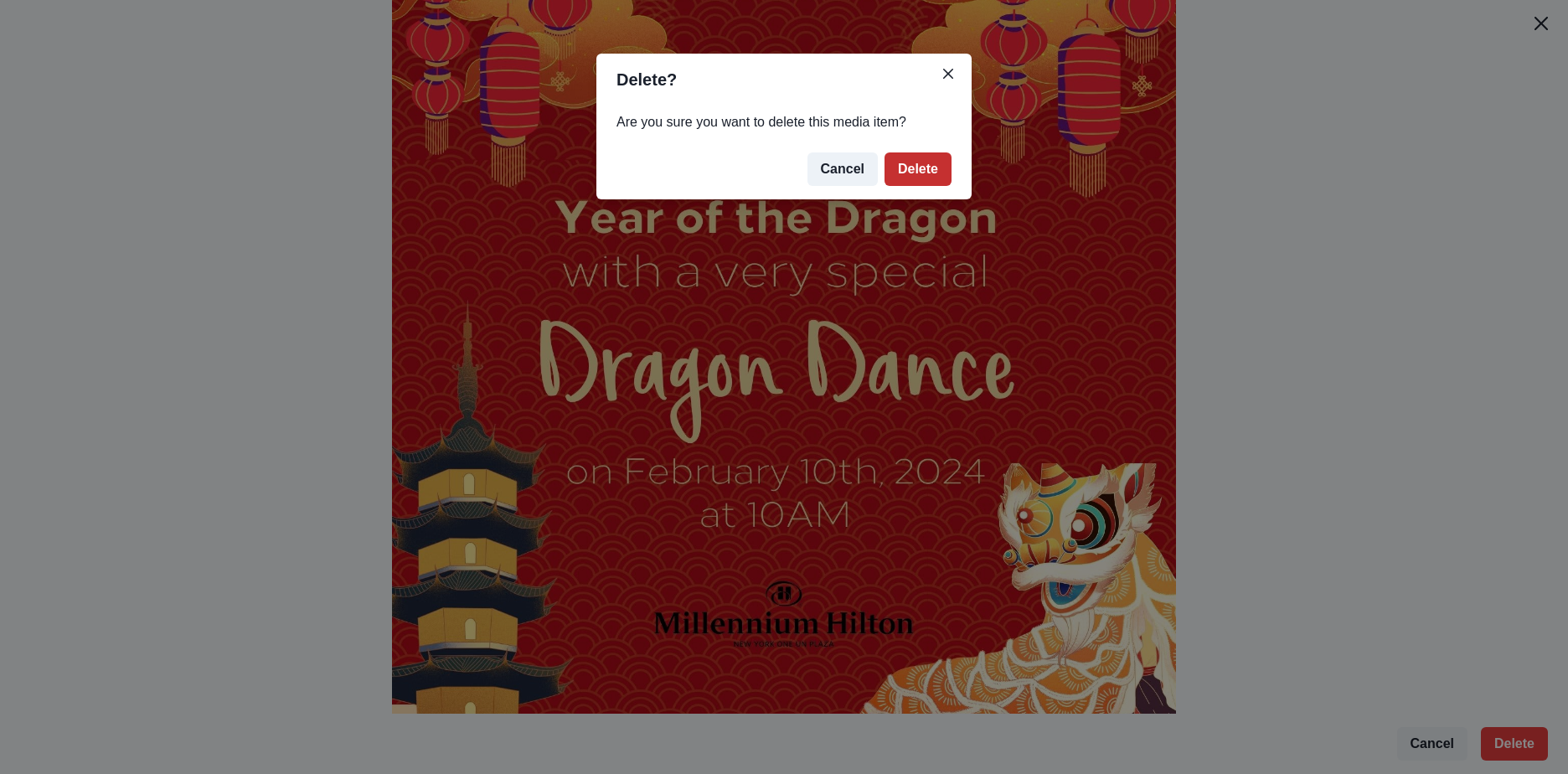
click at [914, 154] on button "Delete" at bounding box center [918, 169] width 67 height 34
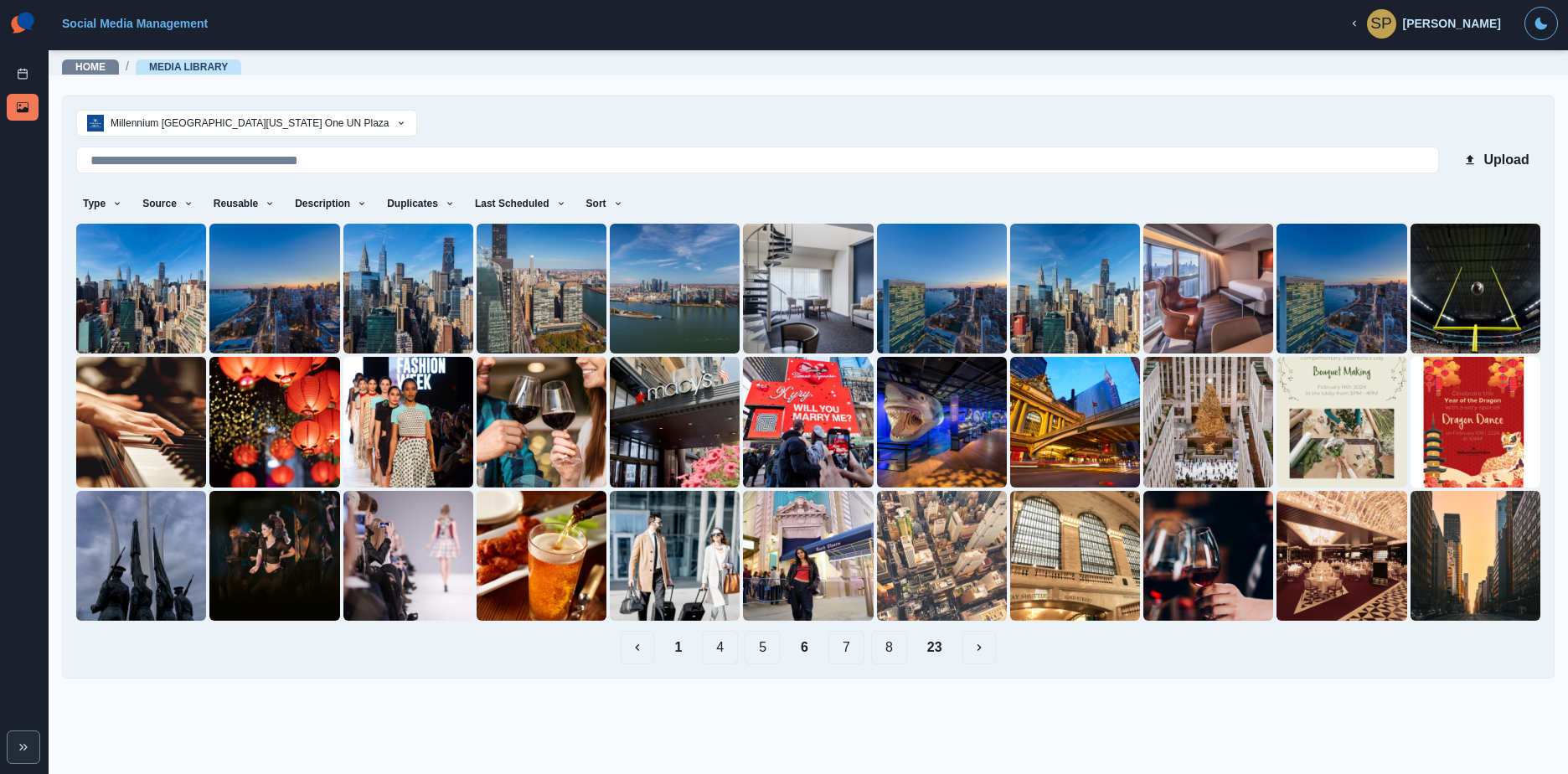
click at [850, 639] on button "7" at bounding box center [846, 648] width 36 height 34
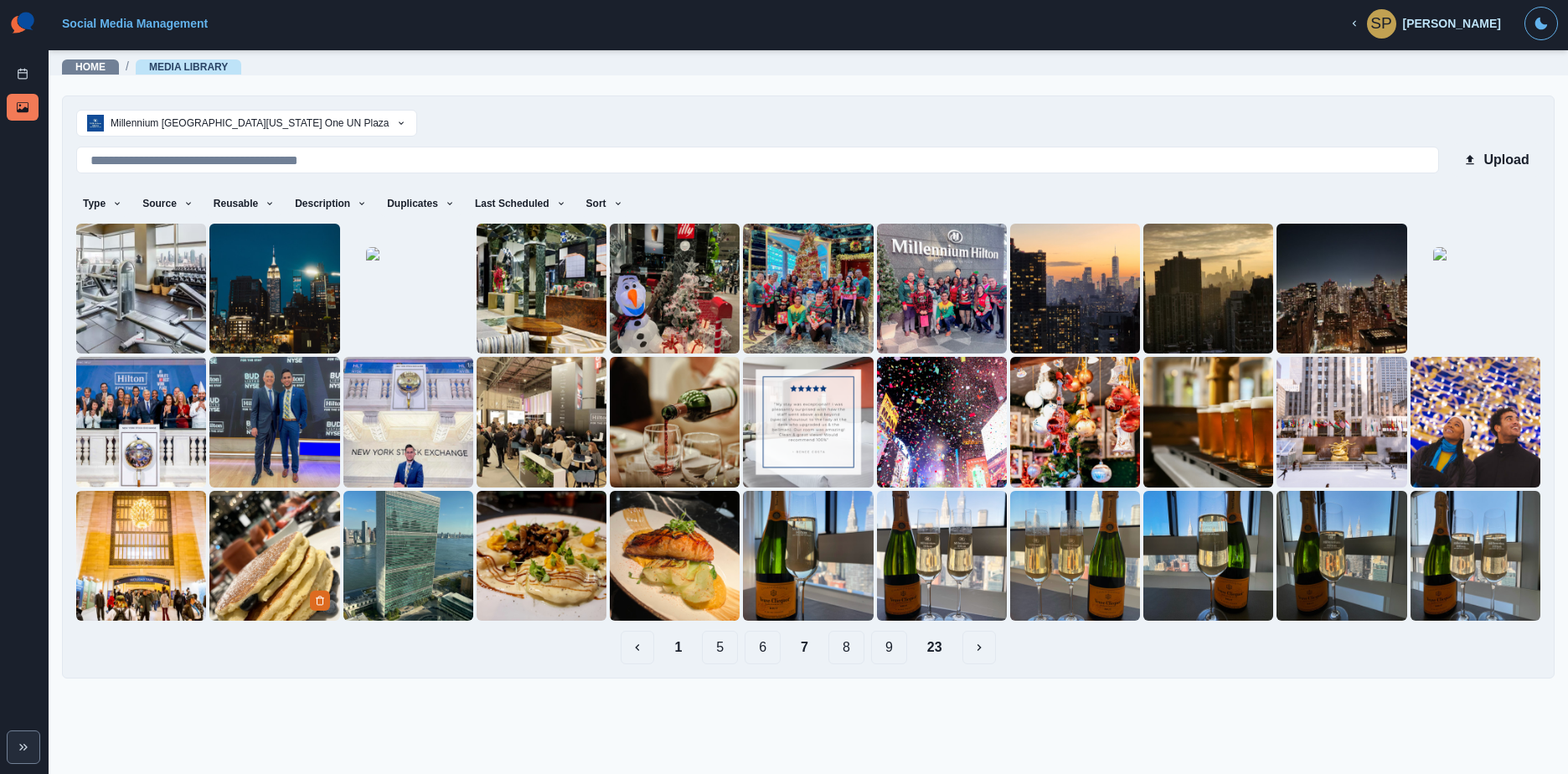
click at [302, 531] on img at bounding box center [274, 556] width 130 height 130
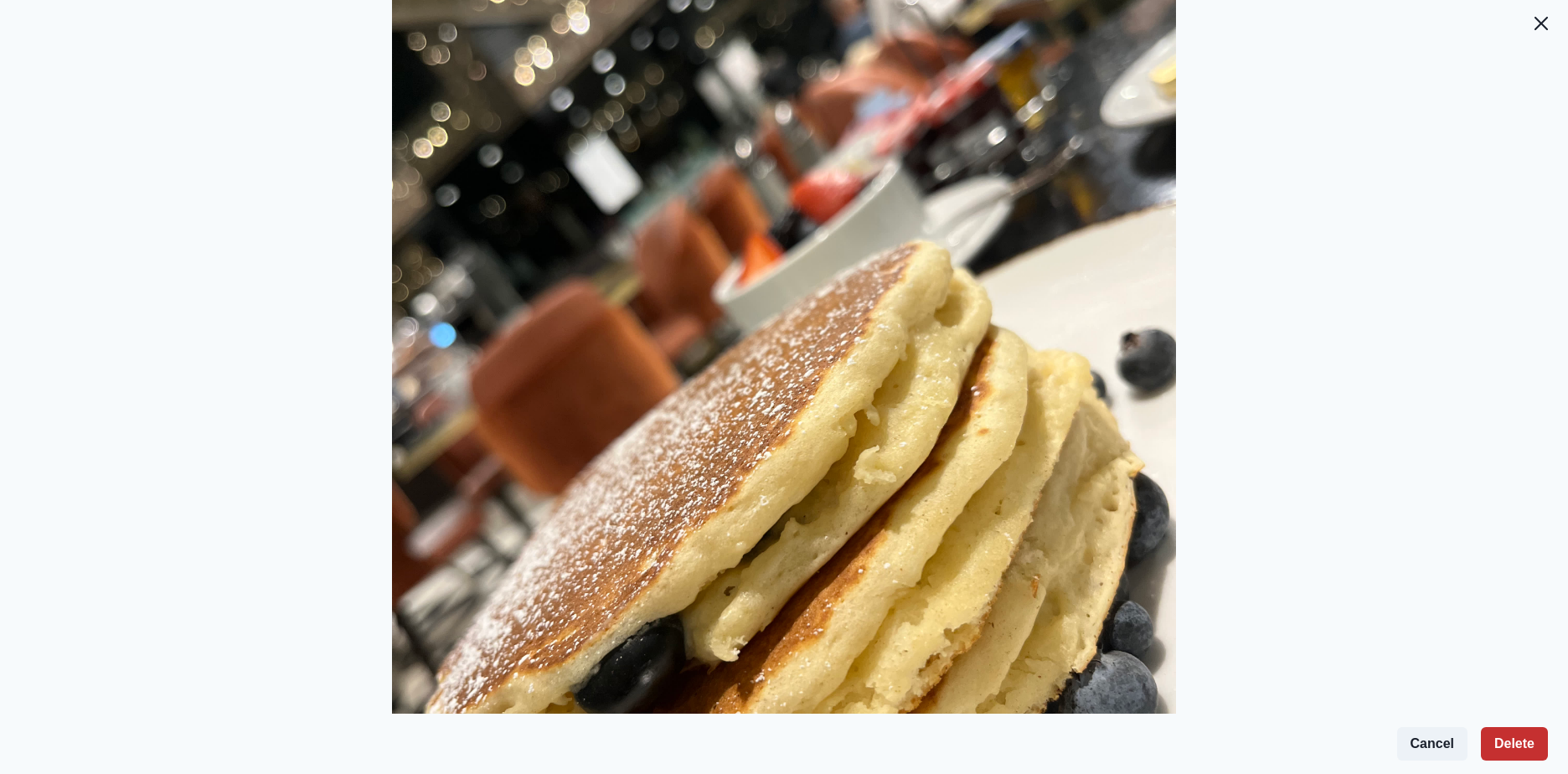
click at [1527, 733] on button "Delete" at bounding box center [1514, 744] width 67 height 34
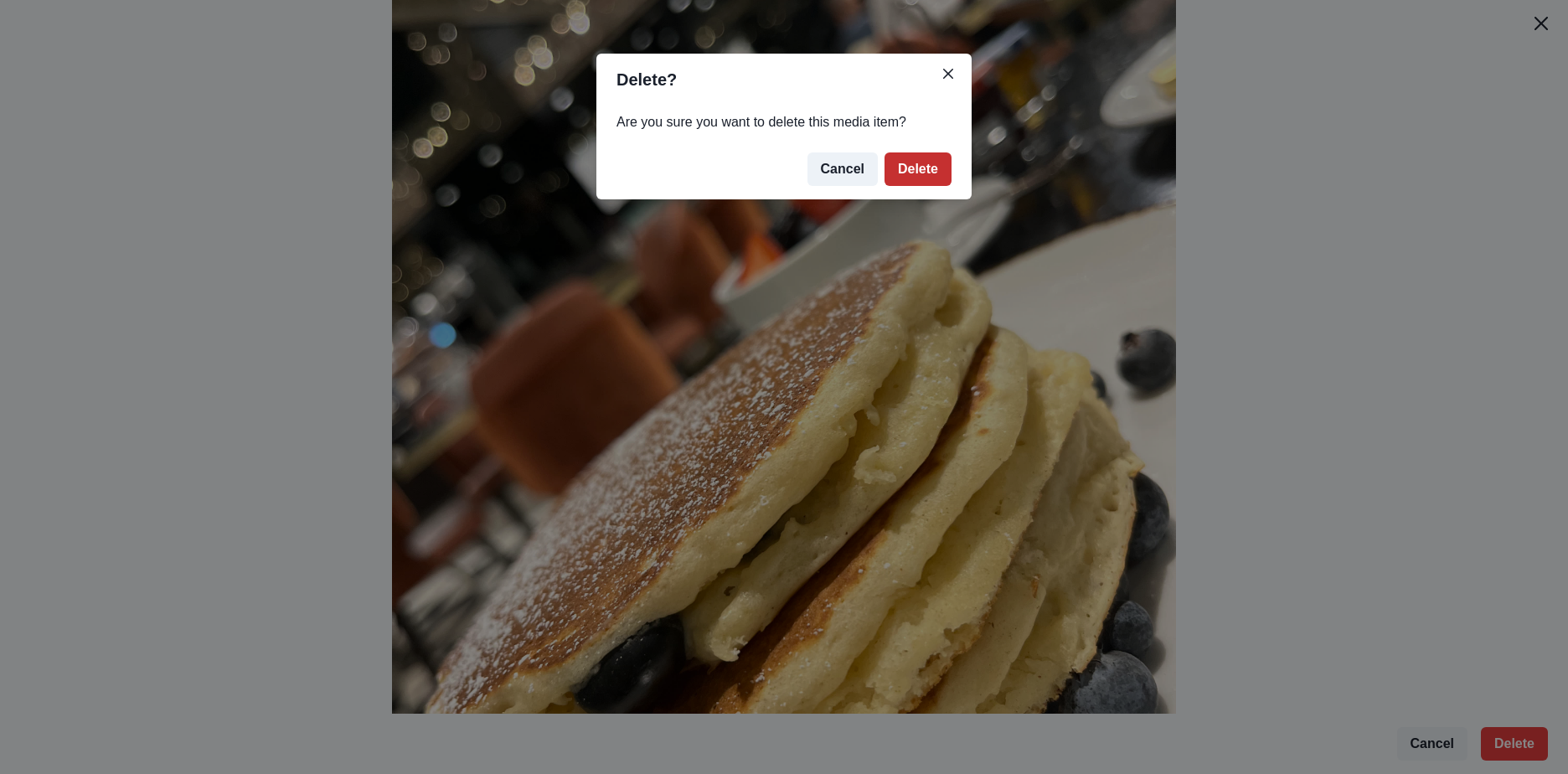
click at [904, 170] on button "Delete" at bounding box center [918, 169] width 67 height 34
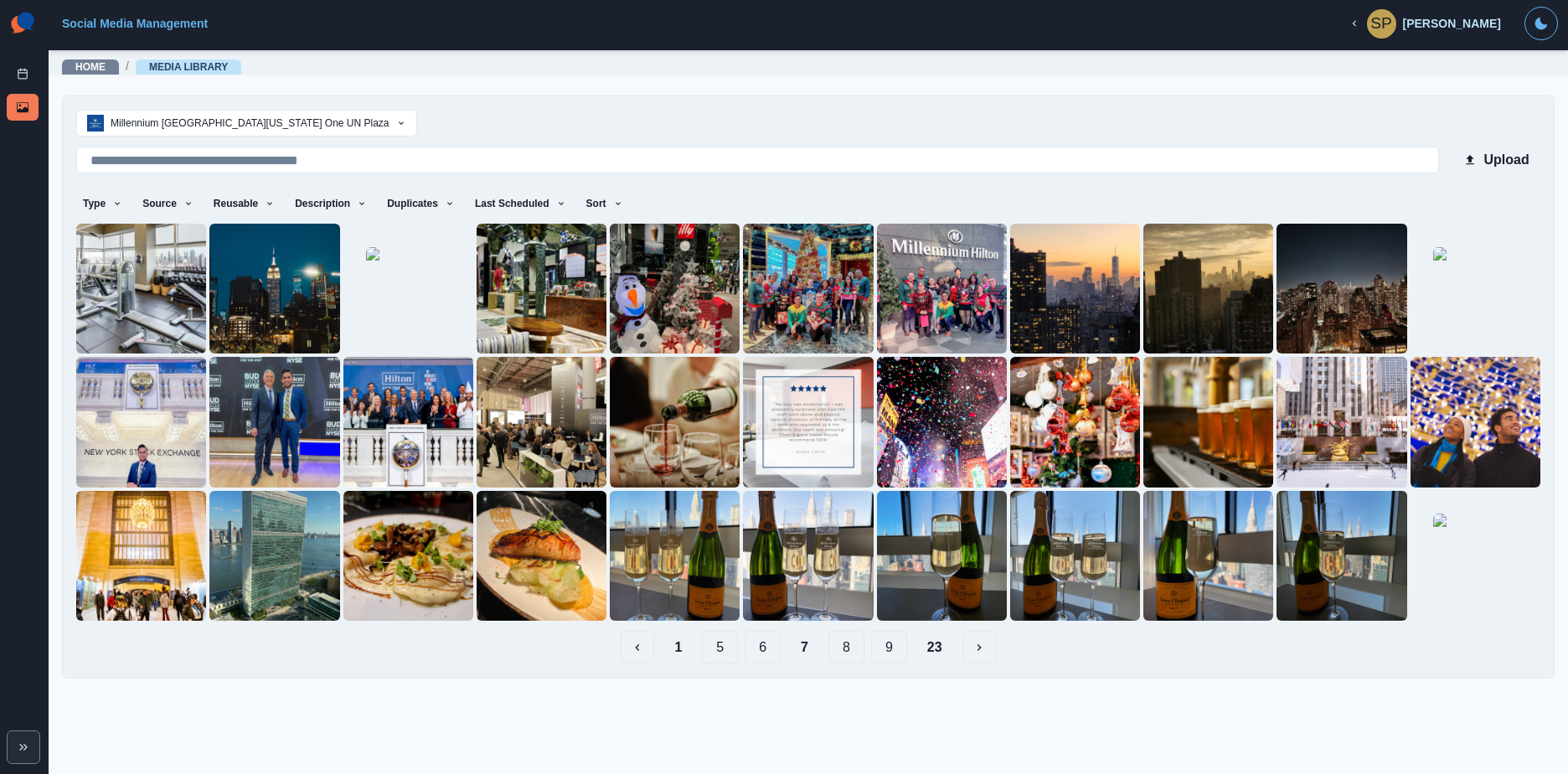
click at [726, 643] on button "5" at bounding box center [720, 648] width 36 height 34
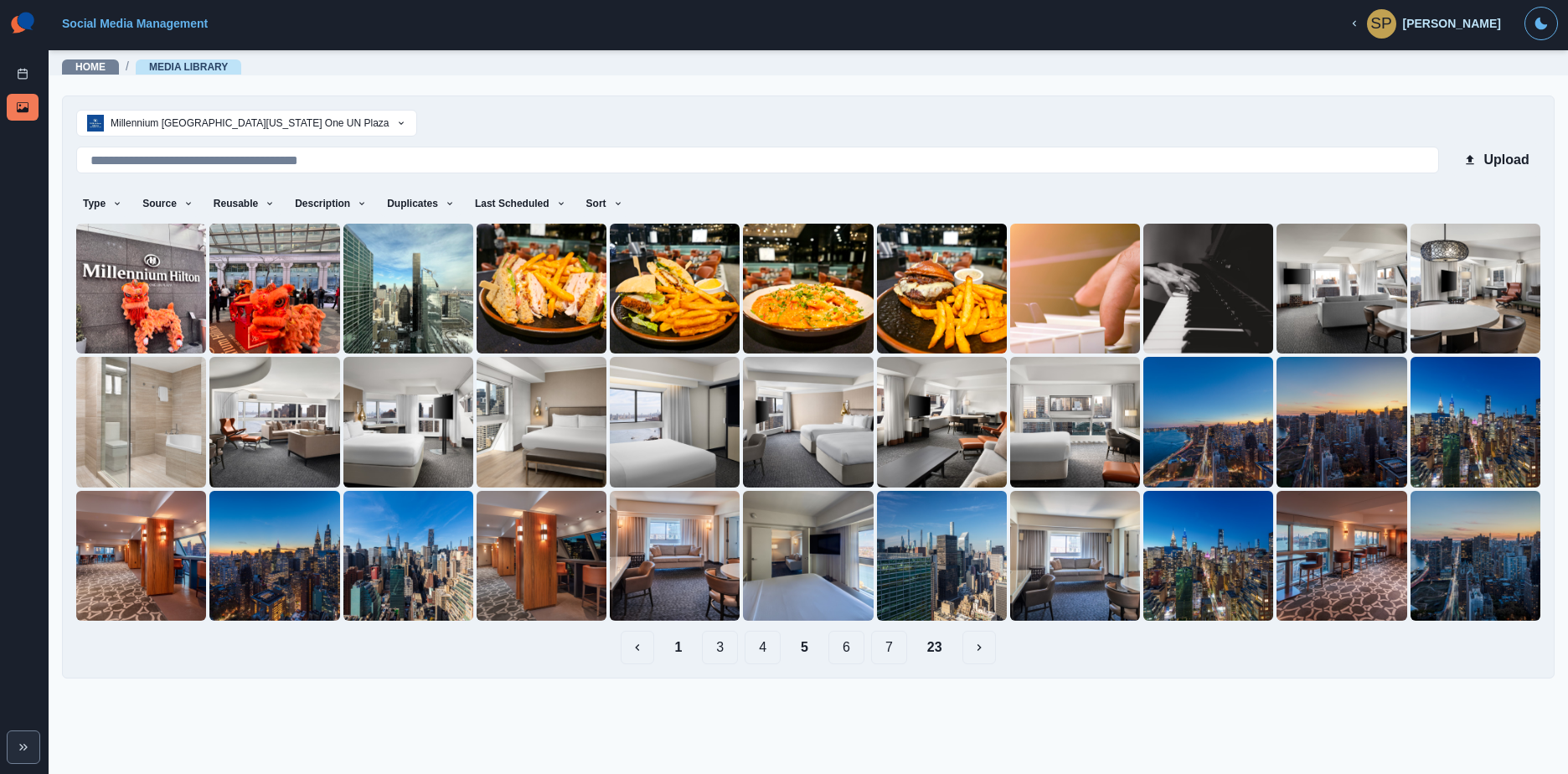
click at [882, 652] on button "7" at bounding box center [889, 648] width 36 height 34
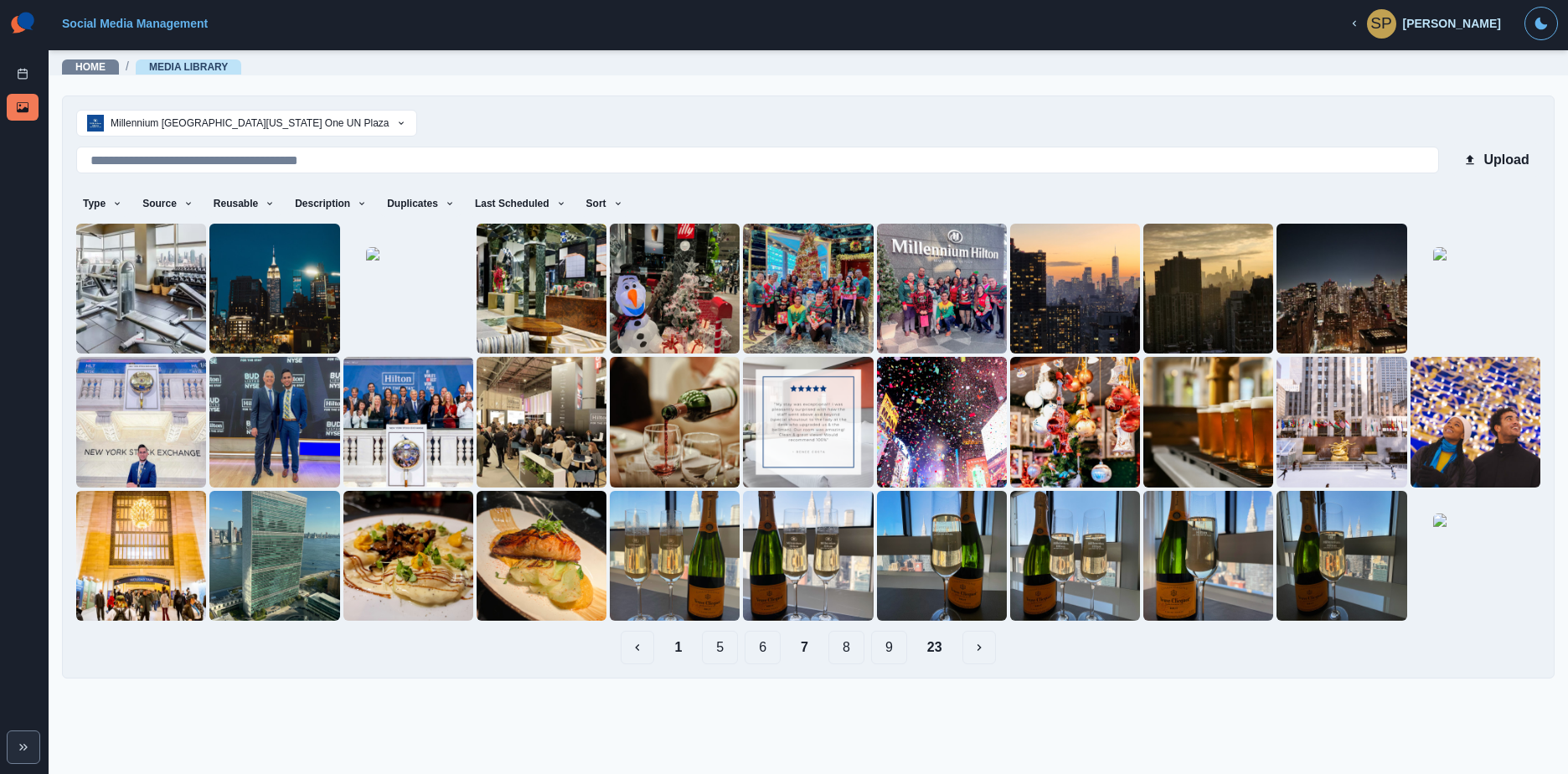
click at [853, 644] on button "8" at bounding box center [846, 648] width 36 height 34
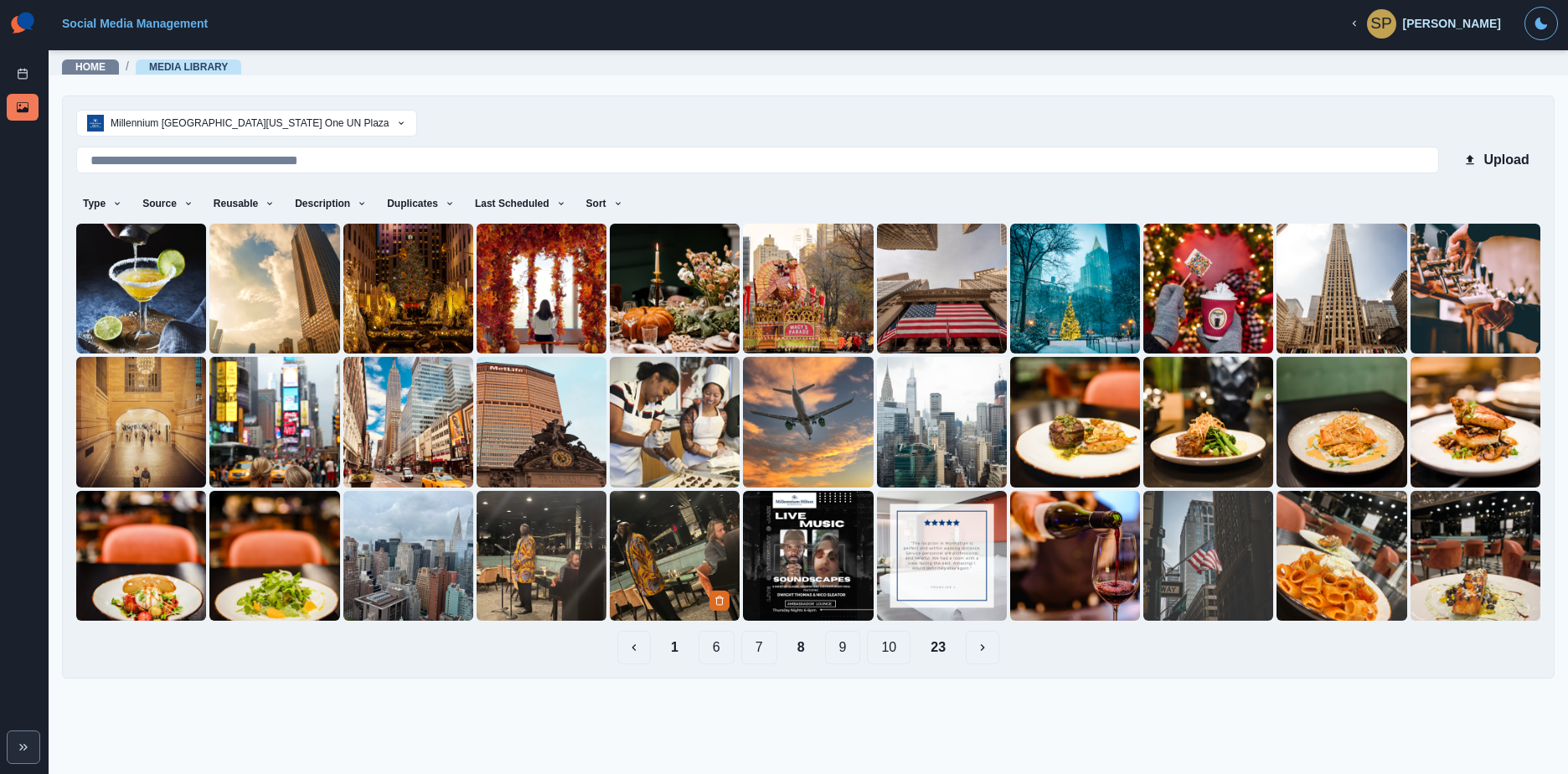
click at [635, 533] on img at bounding box center [674, 556] width 130 height 130
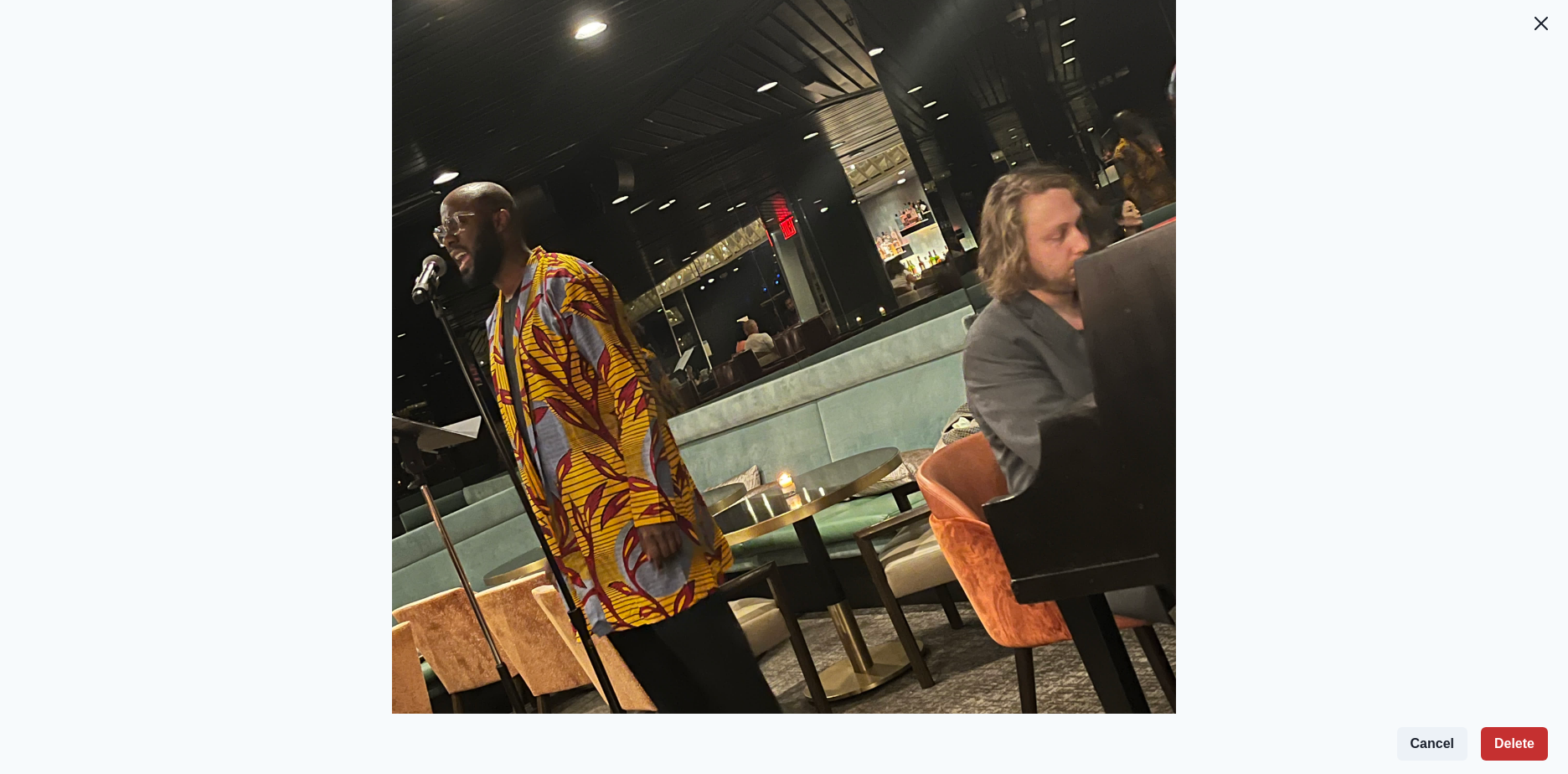
click at [1505, 733] on button "Delete" at bounding box center [1514, 744] width 67 height 34
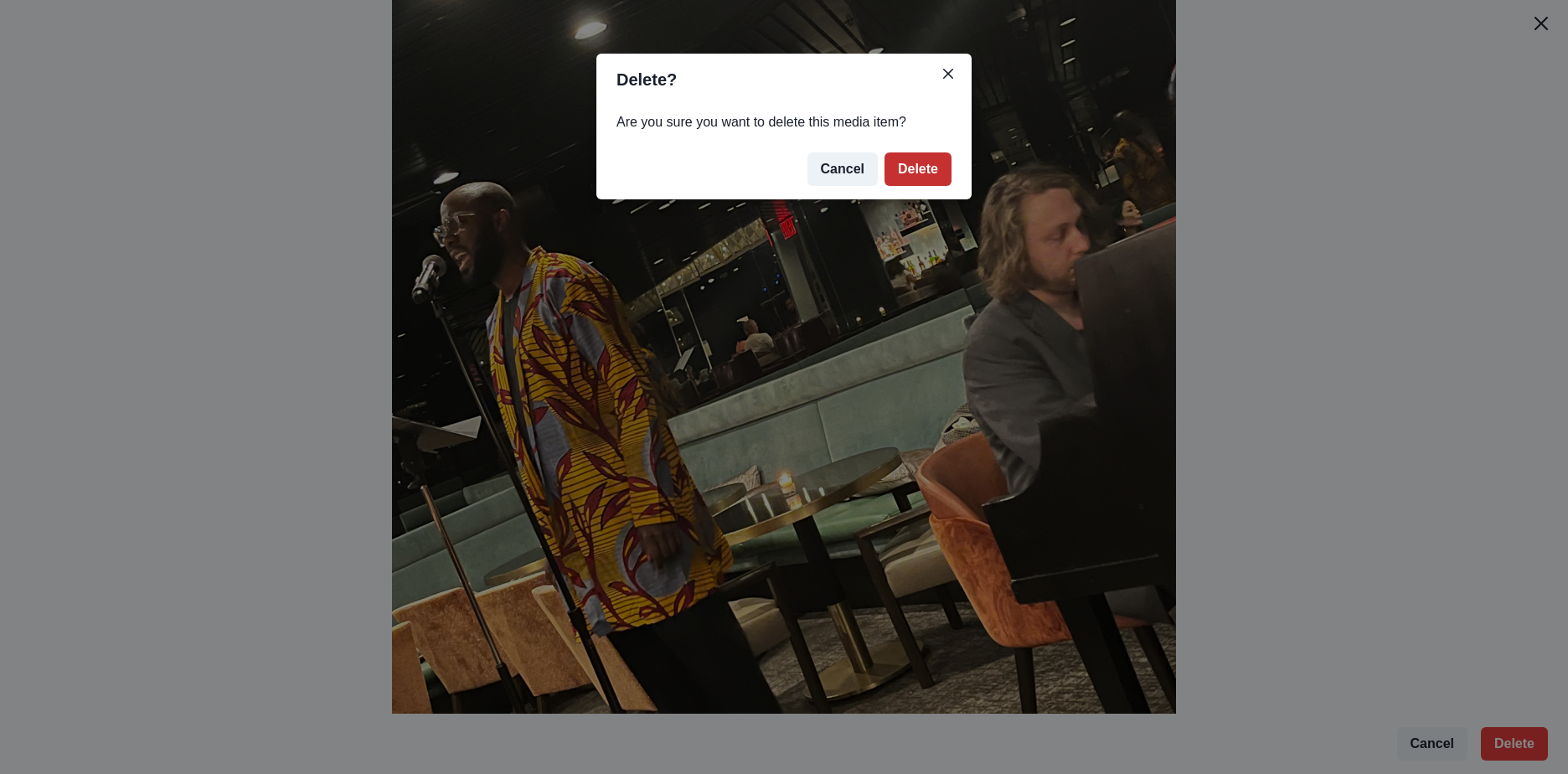
click at [923, 160] on button "Delete" at bounding box center [918, 169] width 67 height 34
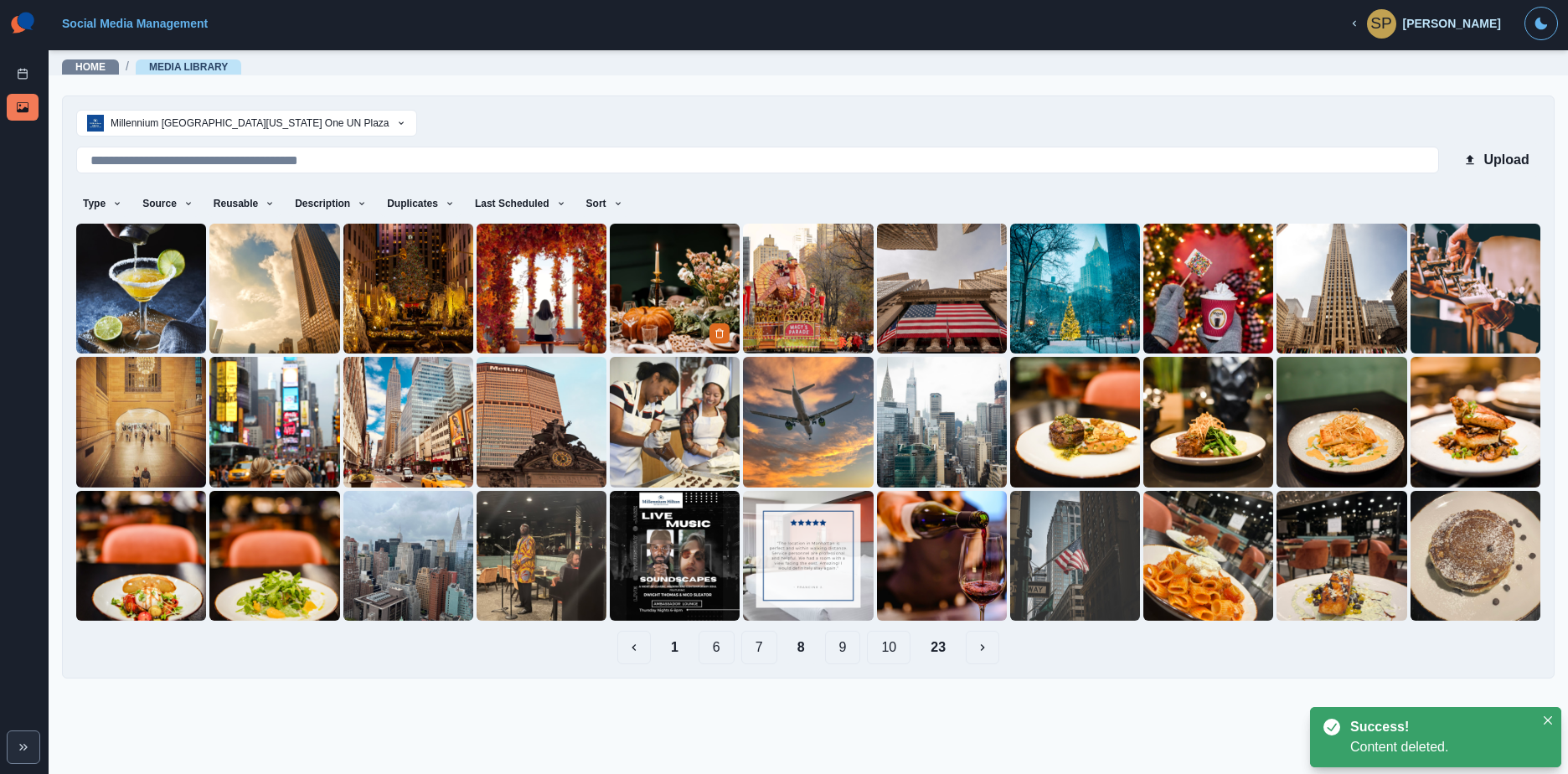
click at [703, 306] on img at bounding box center [674, 288] width 130 height 130
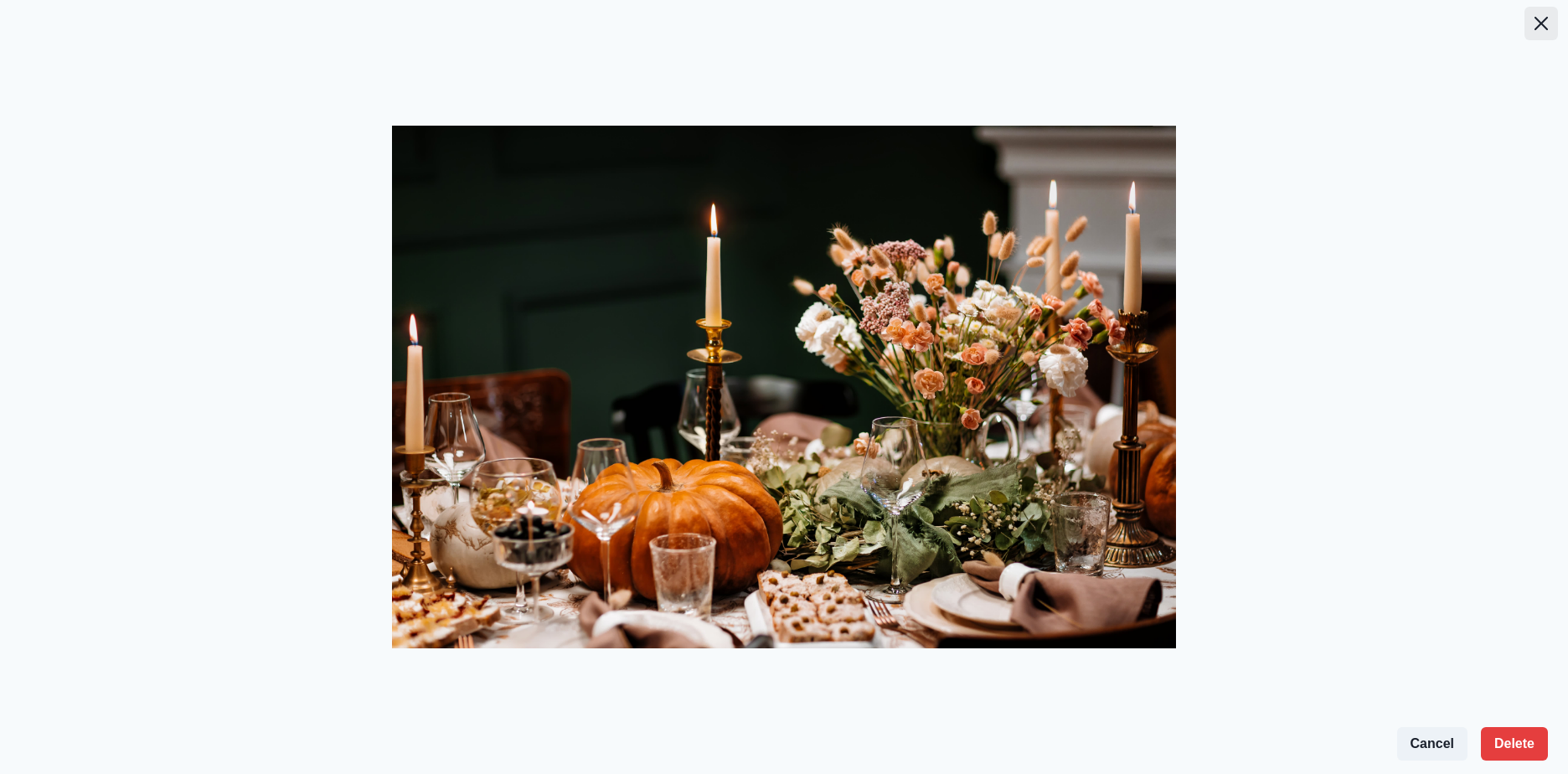
click at [1543, 16] on button "Close" at bounding box center [1541, 23] width 34 height 34
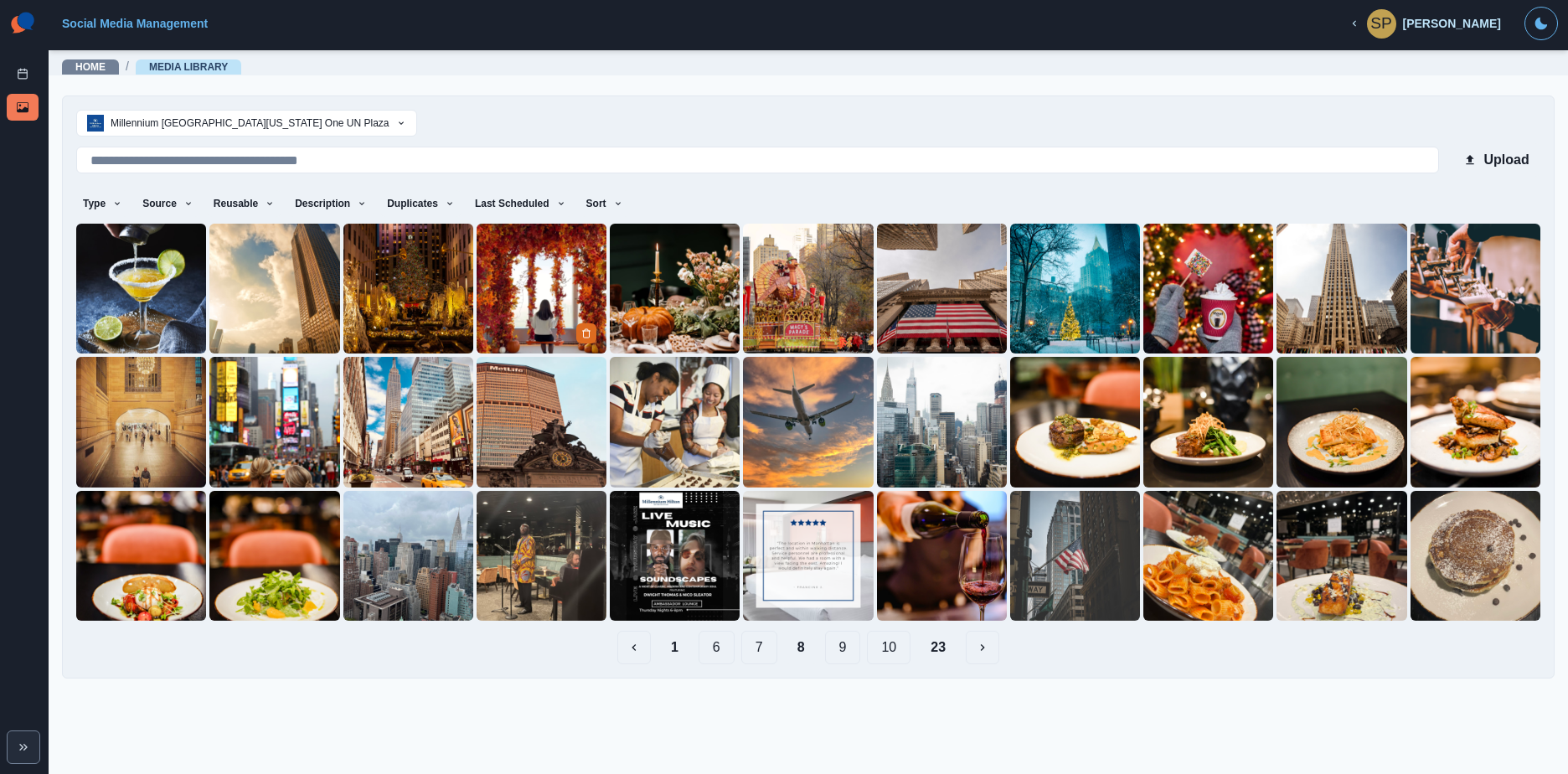
click at [568, 295] on img at bounding box center [541, 288] width 130 height 130
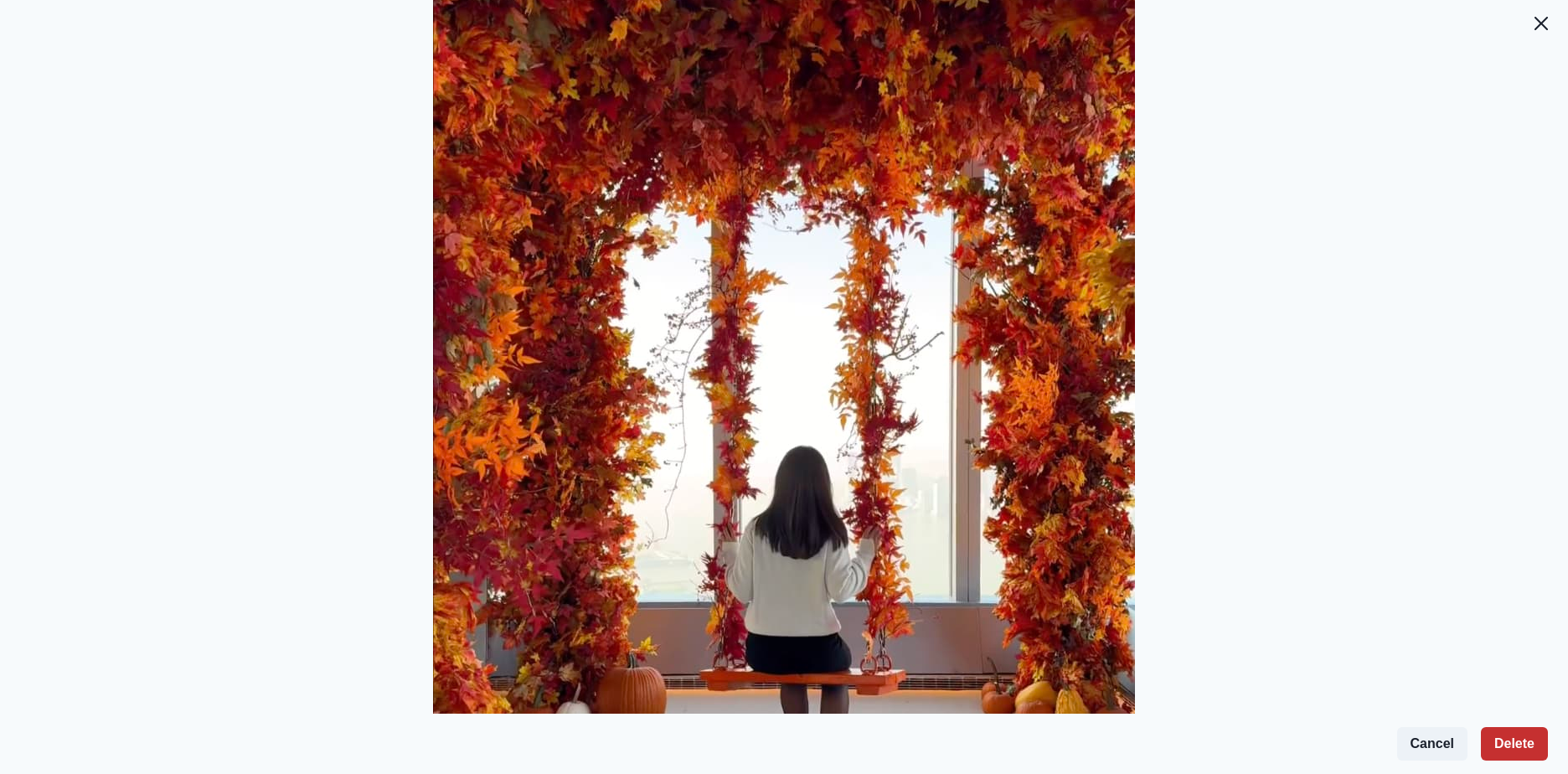
click at [1493, 739] on button "Delete" at bounding box center [1514, 744] width 67 height 34
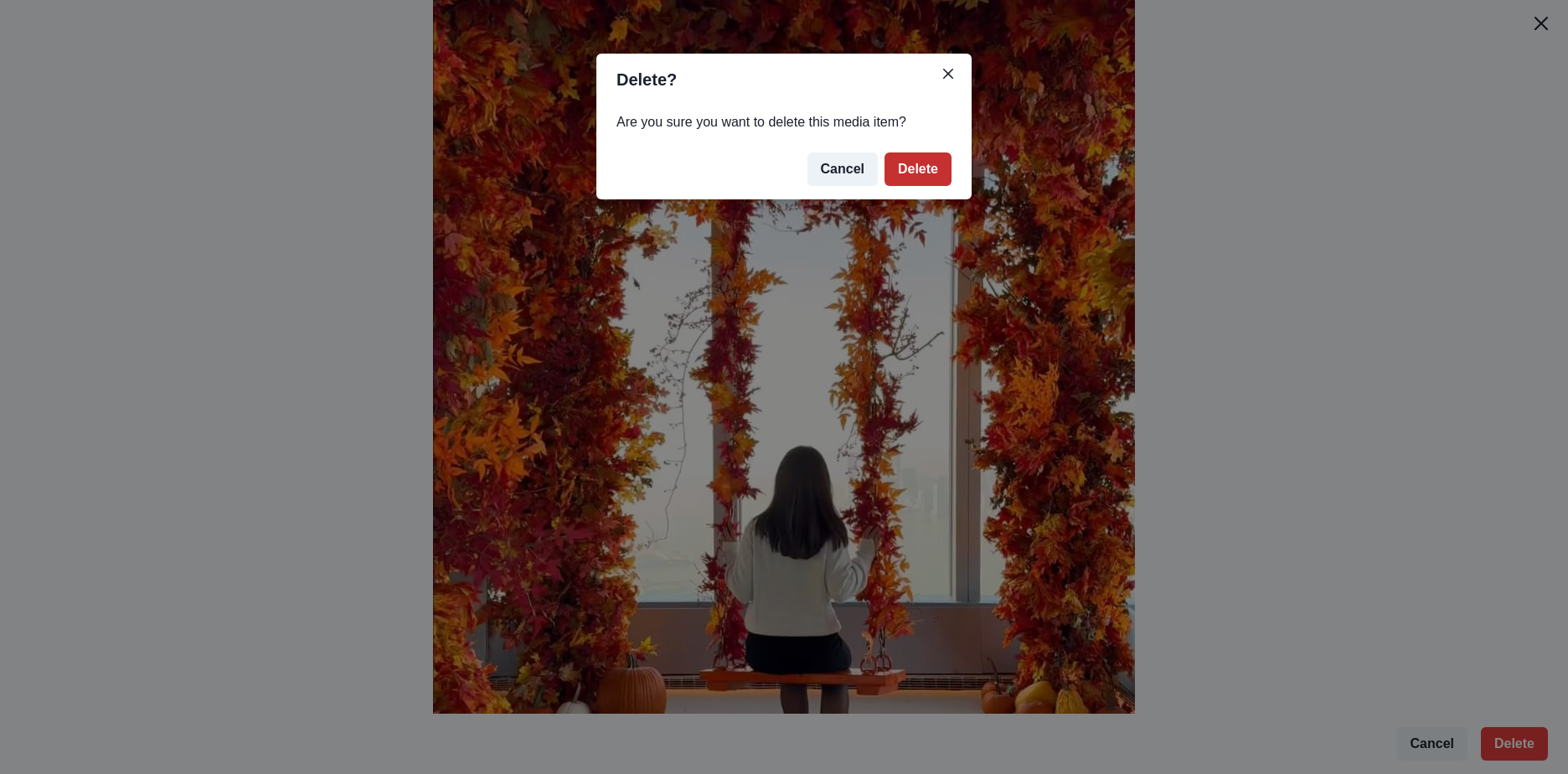
click at [910, 177] on button "Delete" at bounding box center [918, 169] width 67 height 34
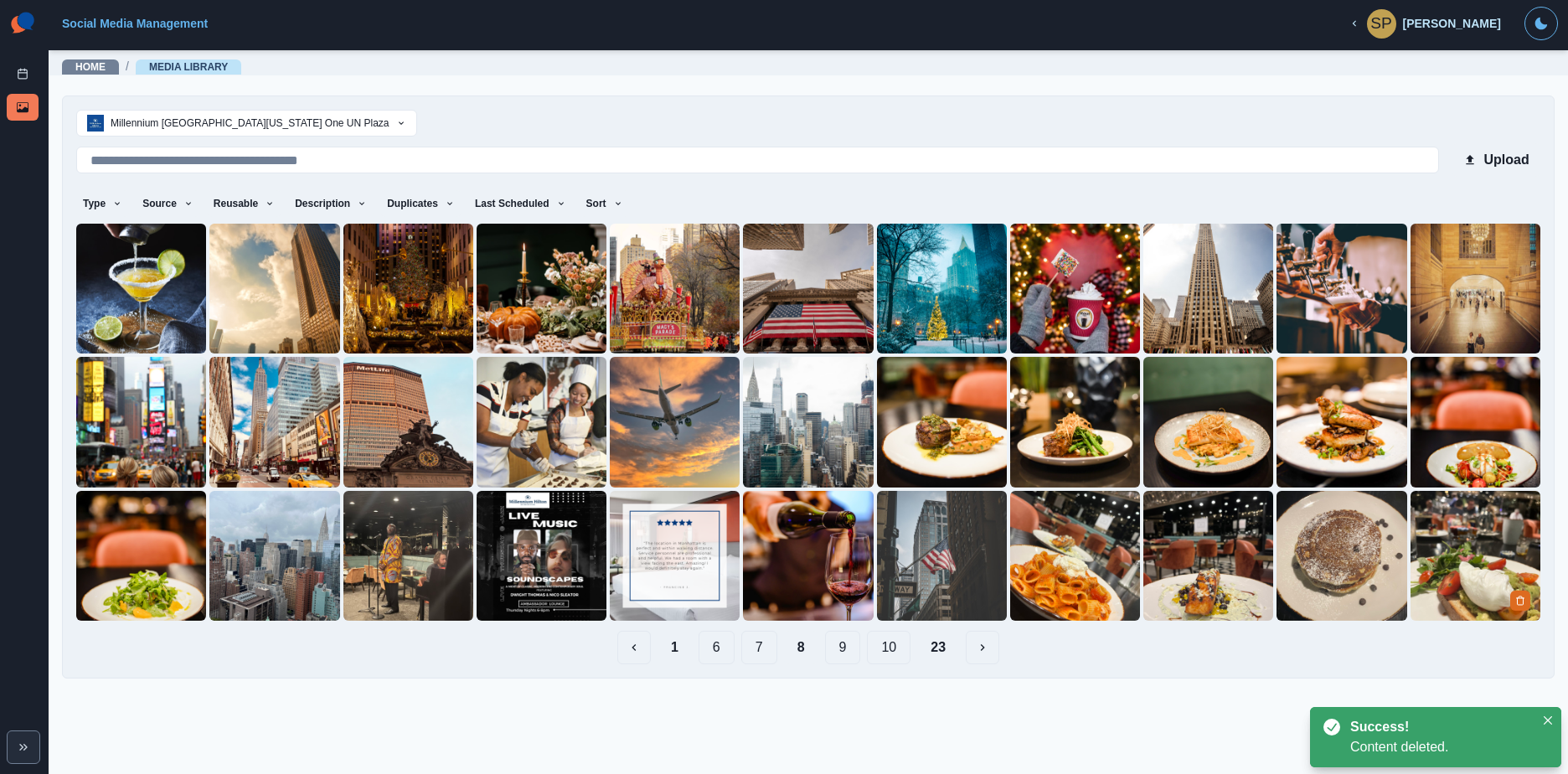
click at [1463, 568] on img at bounding box center [1474, 556] width 130 height 130
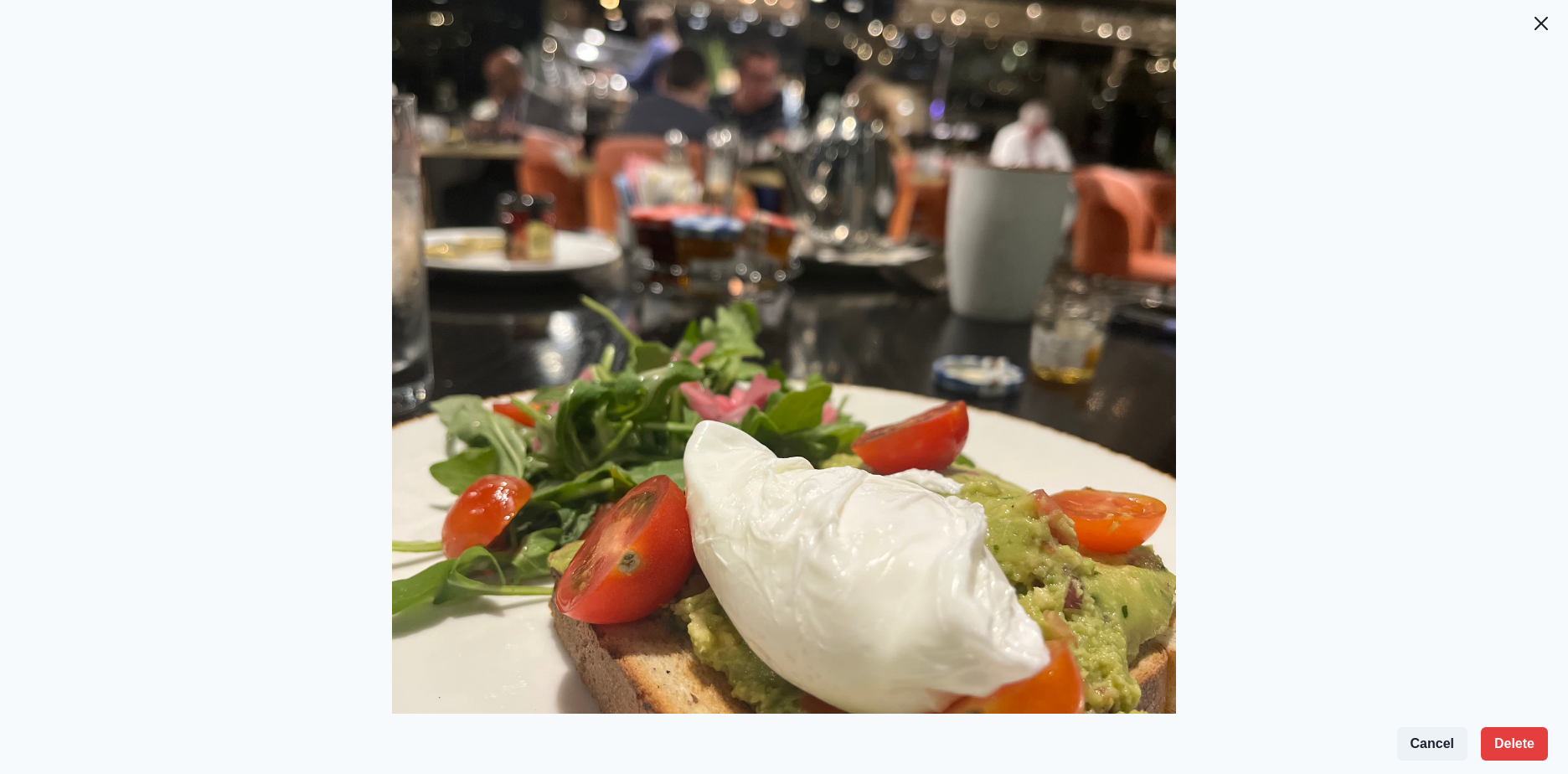
click at [1547, 739] on footer "Cancel Delete" at bounding box center [784, 744] width 1568 height 60
click at [1504, 742] on button "Delete" at bounding box center [1514, 744] width 67 height 34
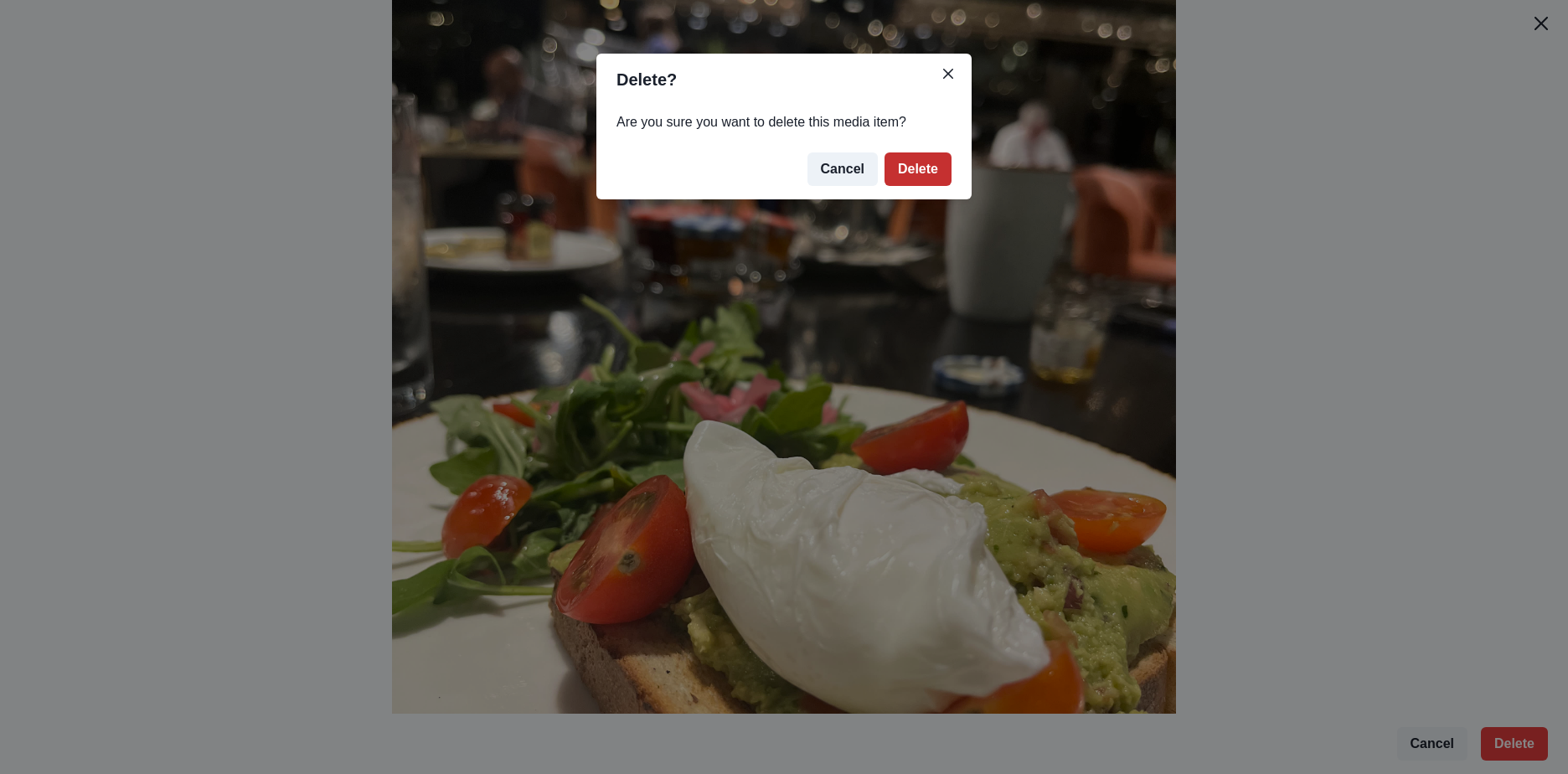
click at [914, 172] on button "Delete" at bounding box center [918, 169] width 67 height 34
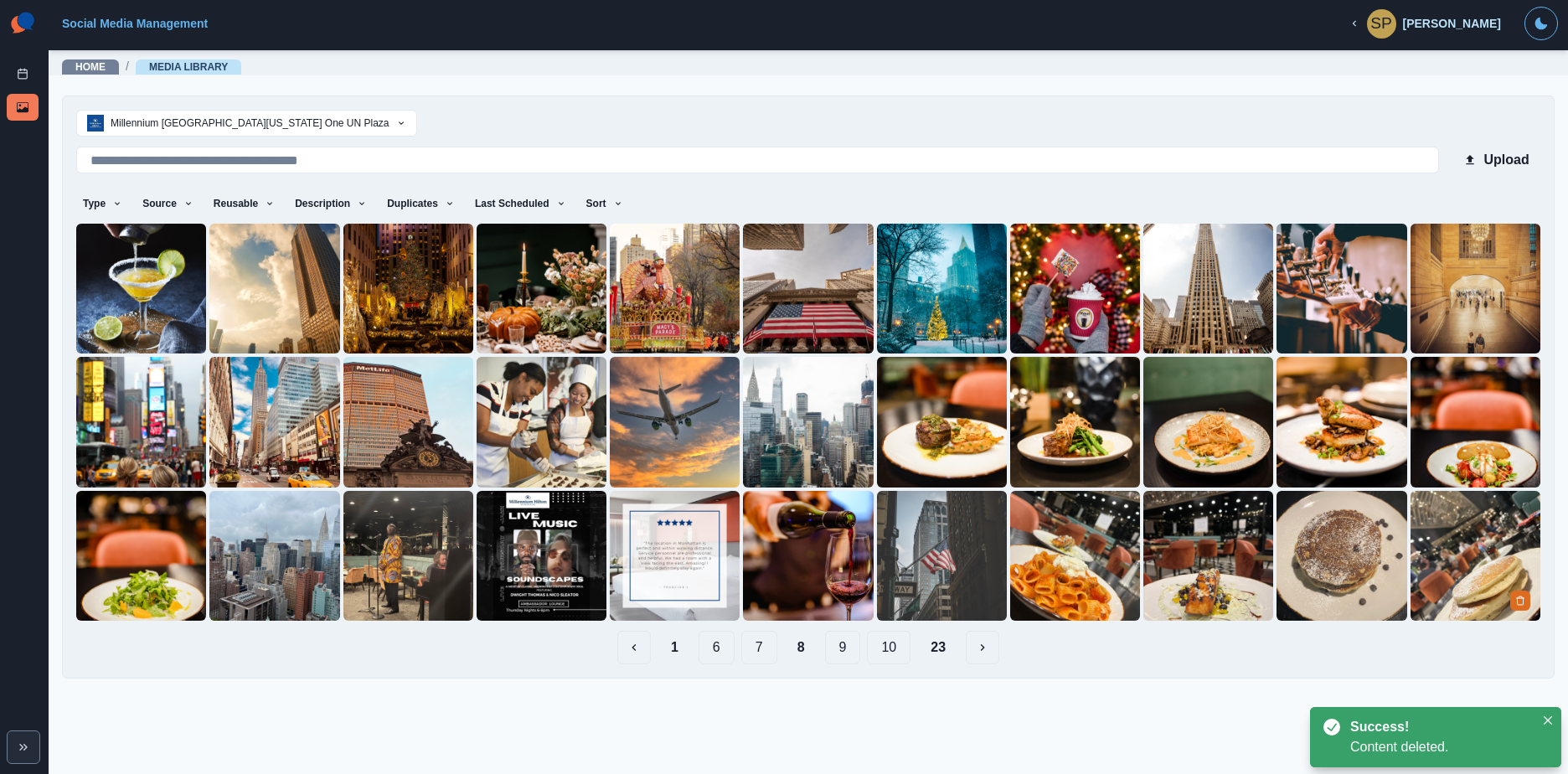
click at [1470, 557] on img at bounding box center [1474, 556] width 130 height 130
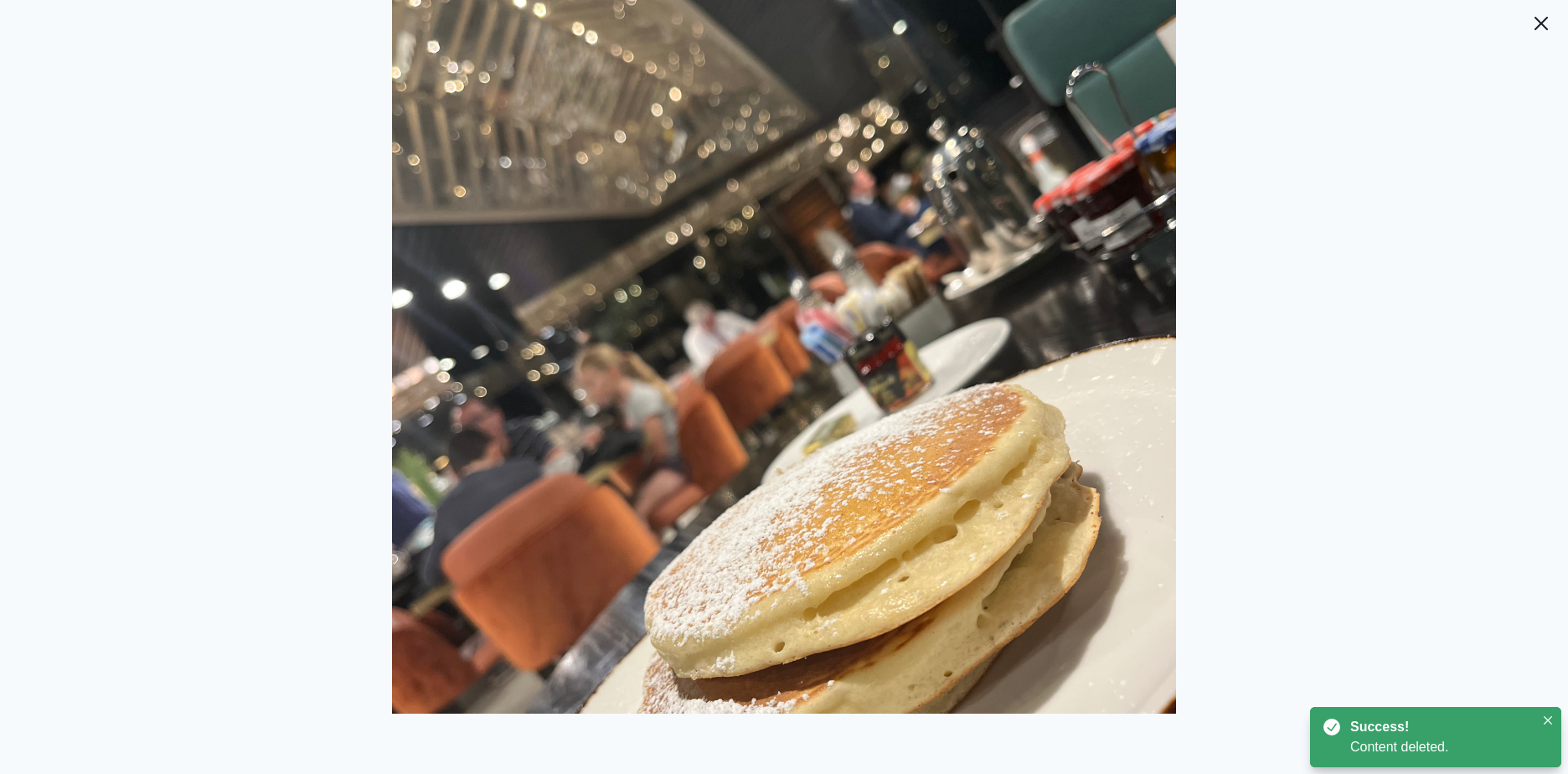
scroll to position [132, 0]
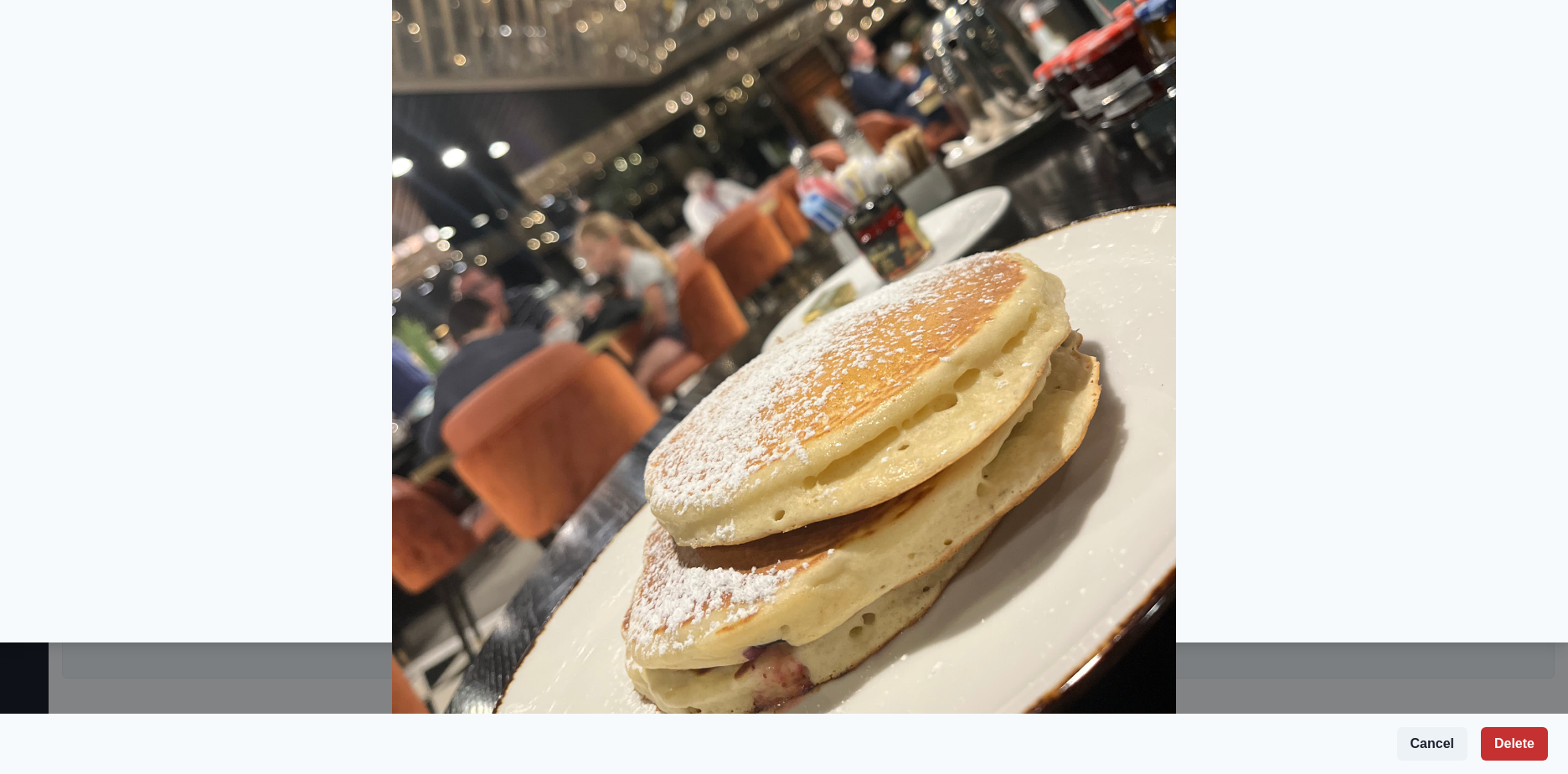
click at [1513, 736] on button "Delete" at bounding box center [1514, 744] width 67 height 34
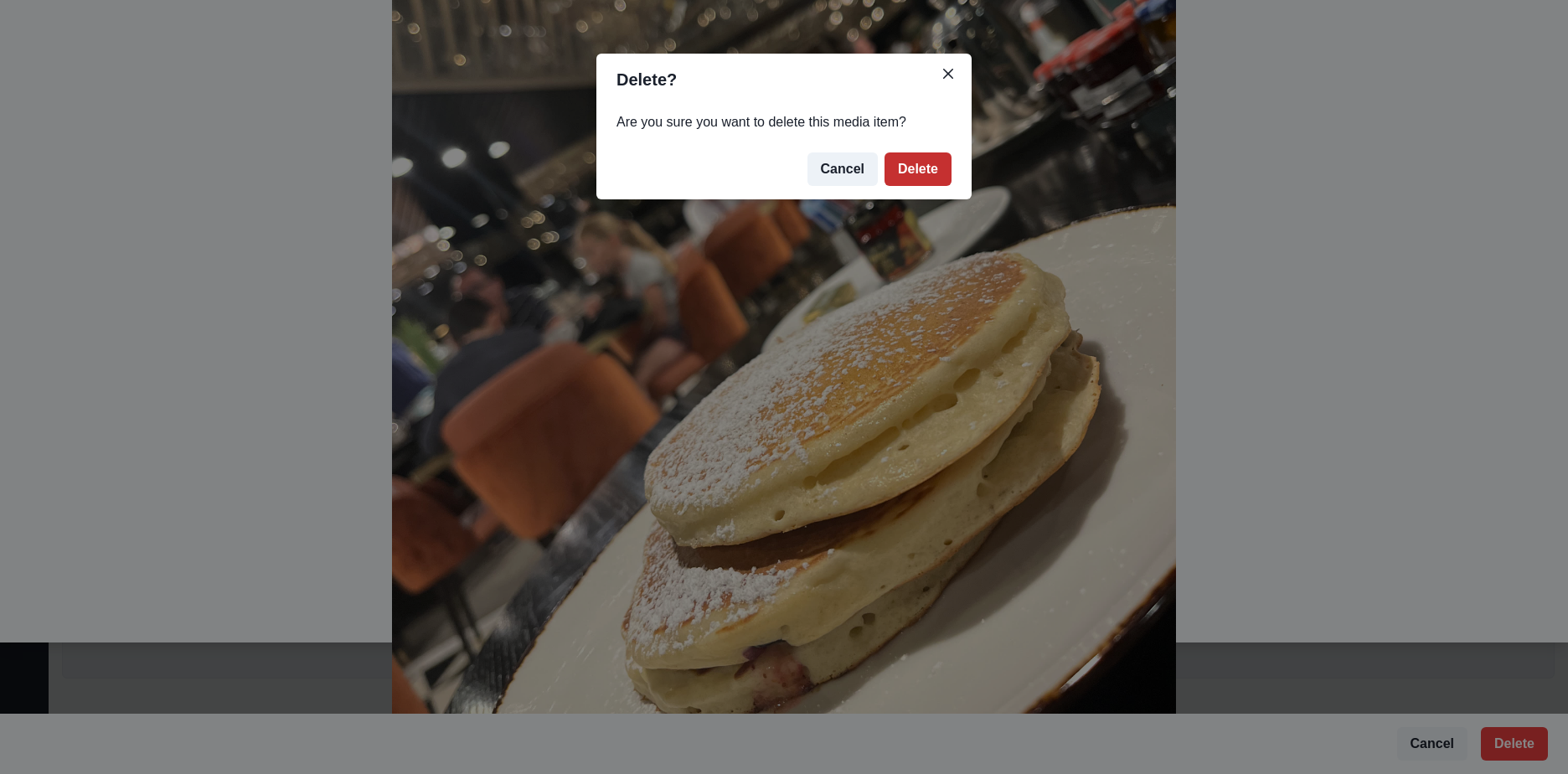
click at [921, 168] on button "Delete" at bounding box center [918, 169] width 67 height 34
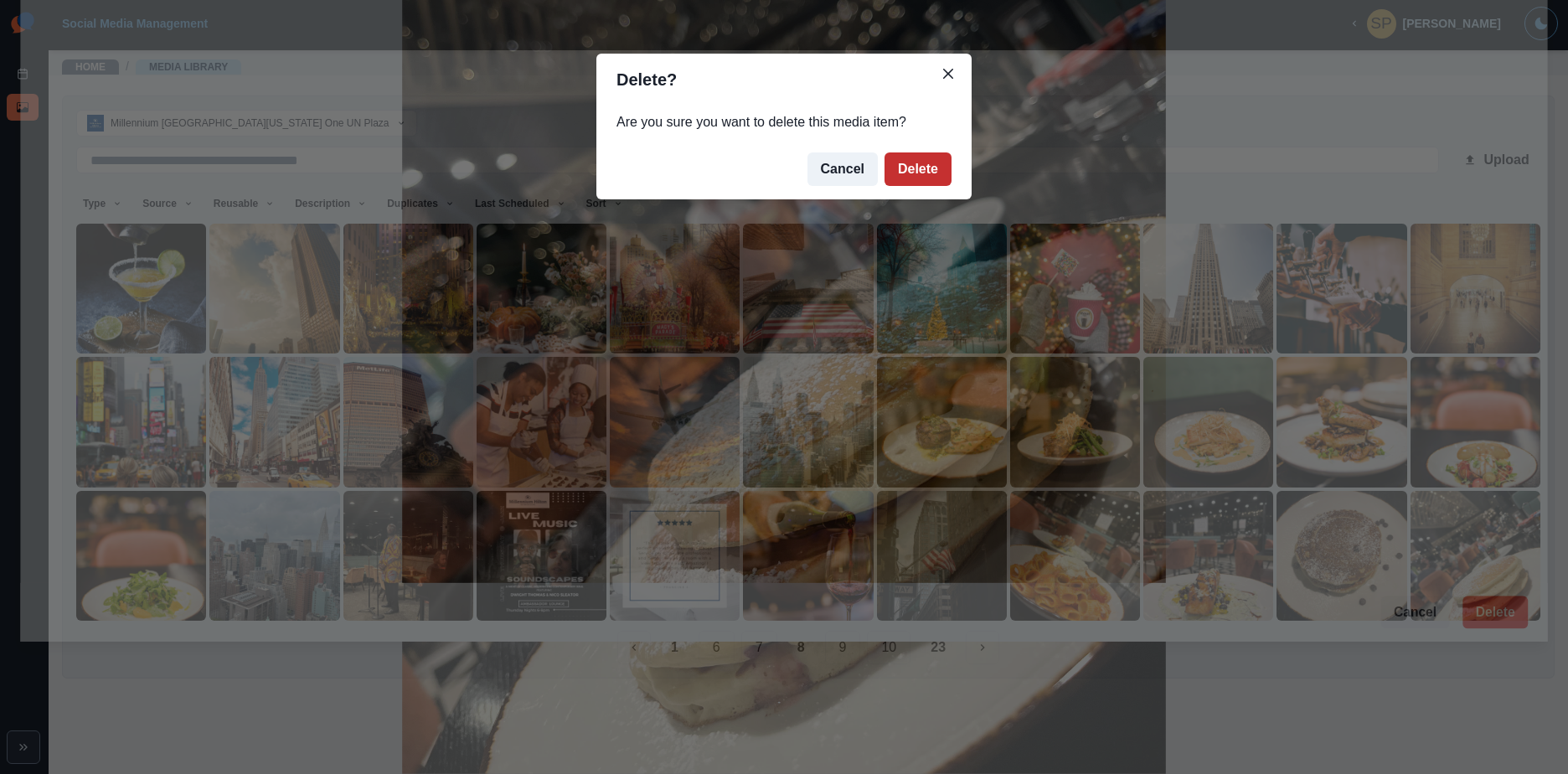
scroll to position [0, 0]
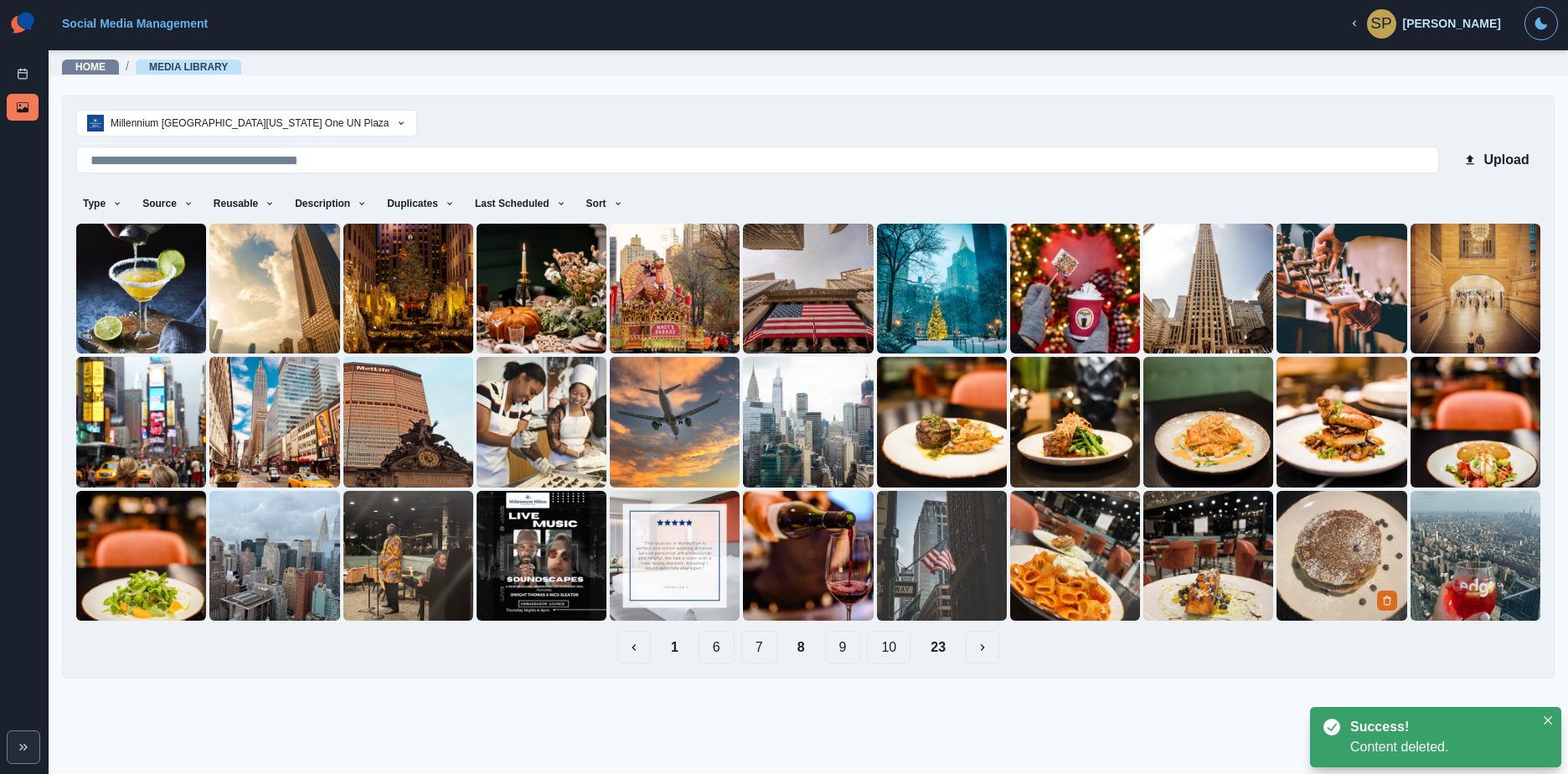
click at [1313, 524] on img at bounding box center [1341, 556] width 130 height 130
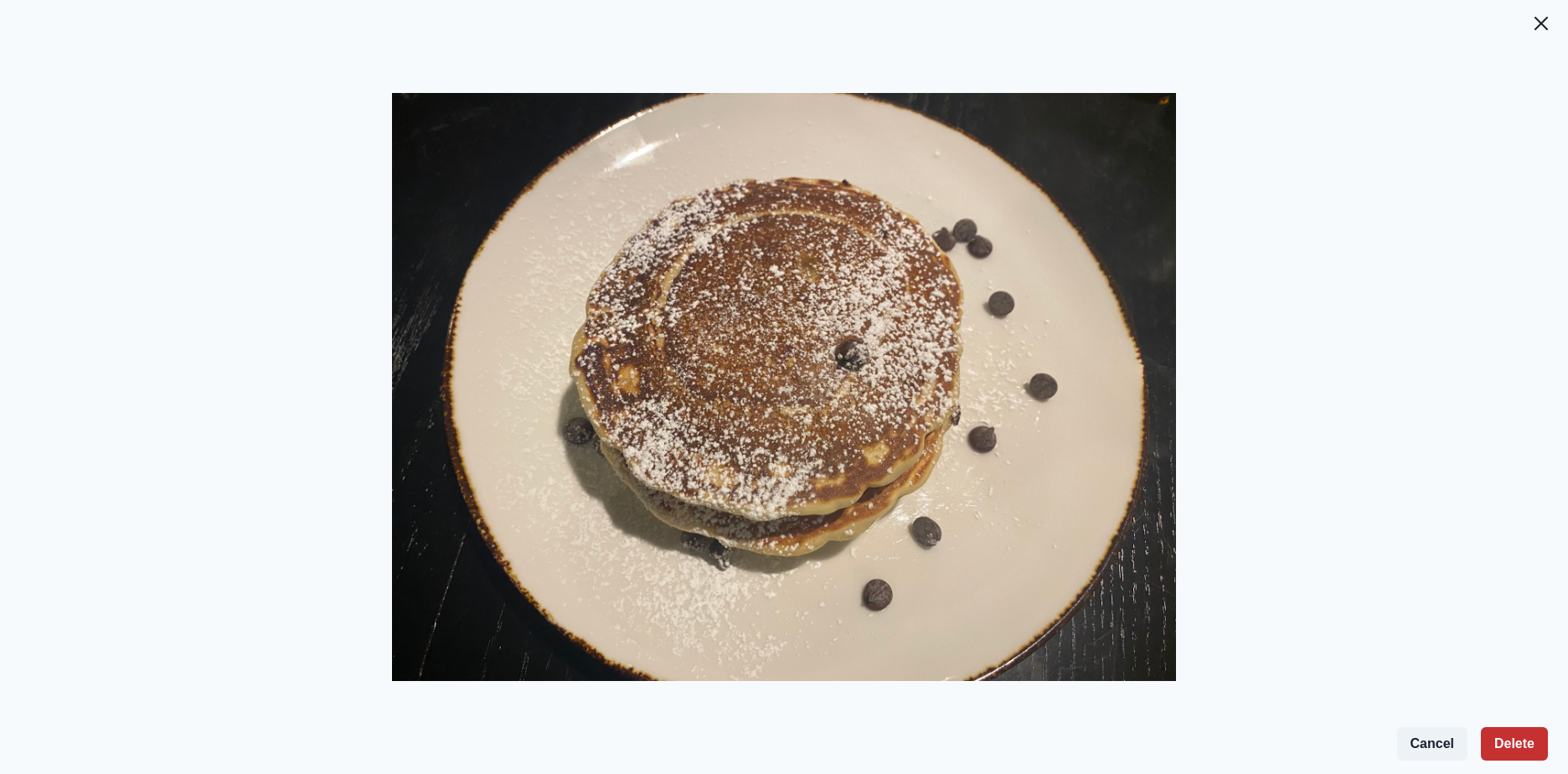
click at [1522, 739] on button "Delete" at bounding box center [1514, 744] width 67 height 34
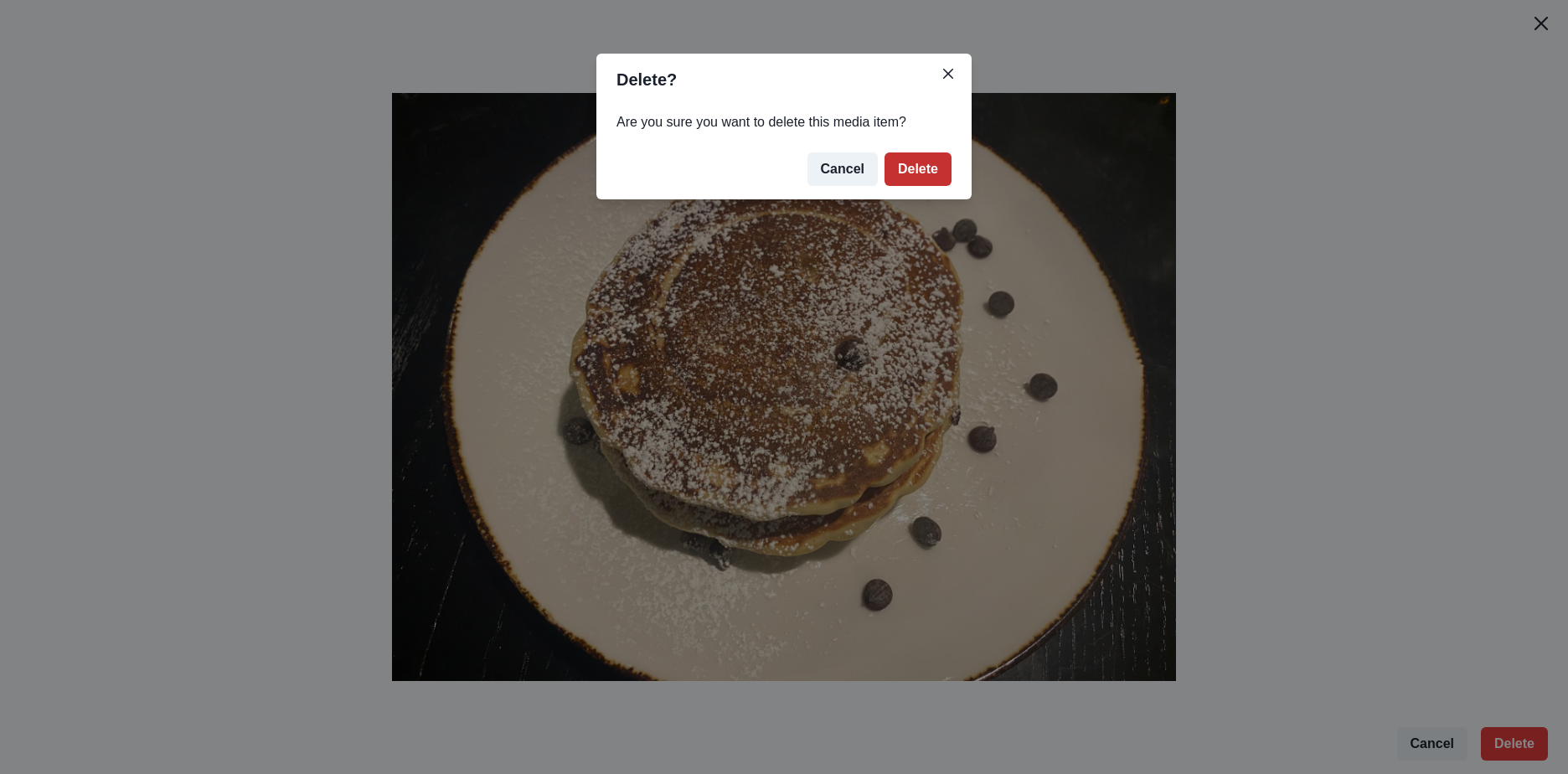
click at [924, 158] on button "Delete" at bounding box center [918, 169] width 67 height 34
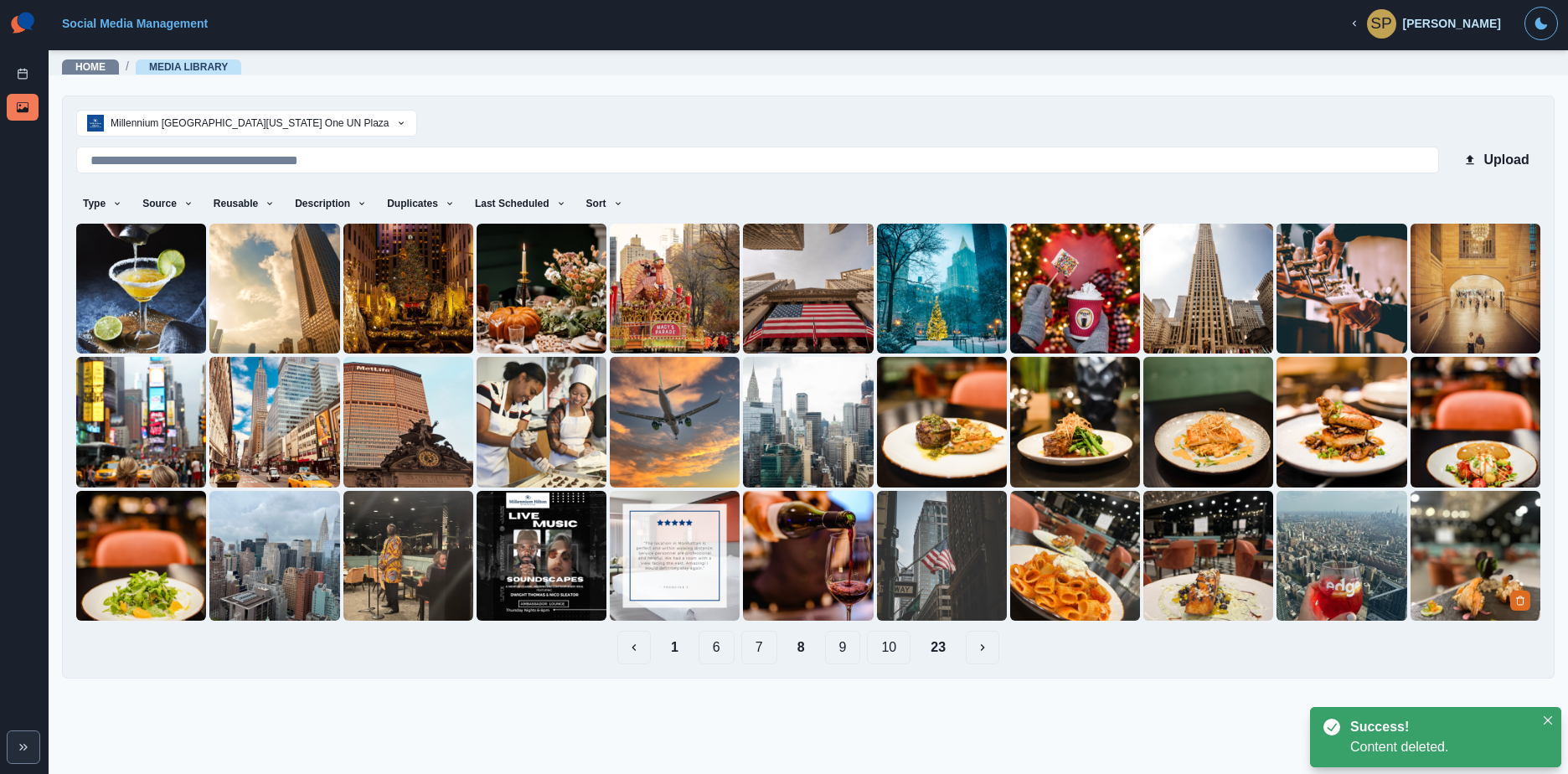
click at [1494, 553] on img at bounding box center [1474, 556] width 130 height 130
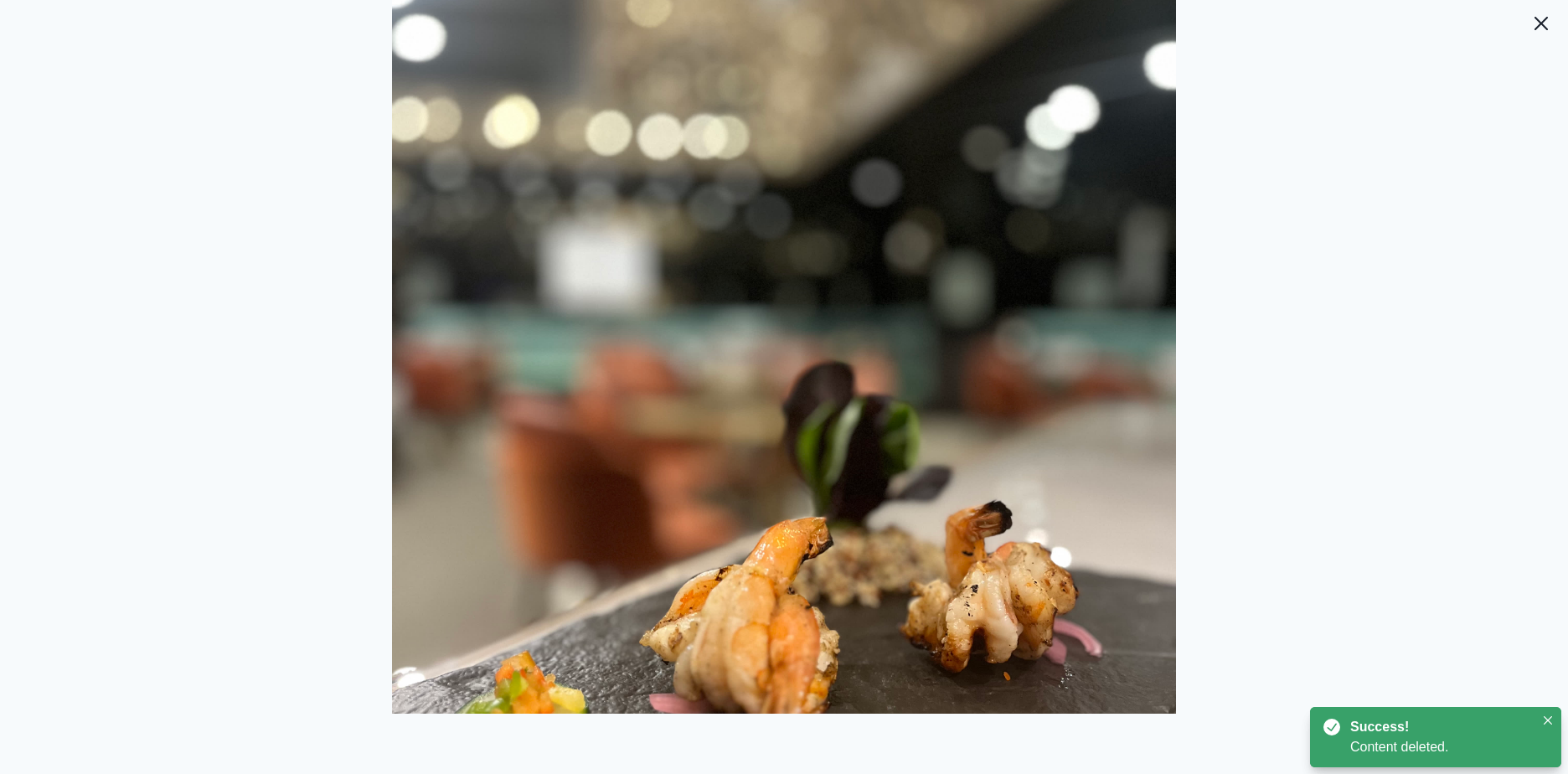
scroll to position [132, 0]
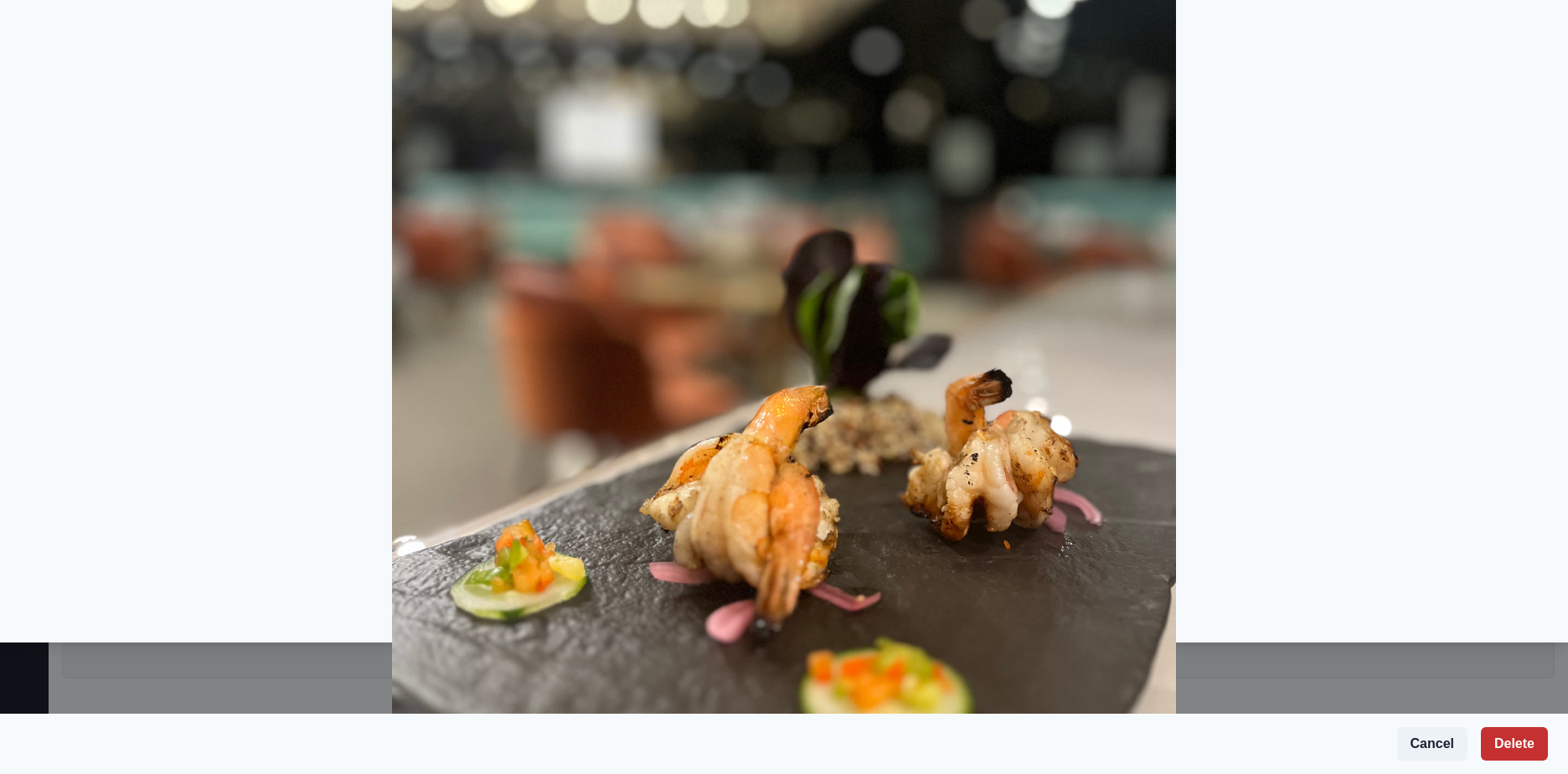
click at [1508, 734] on button "Delete" at bounding box center [1514, 744] width 67 height 34
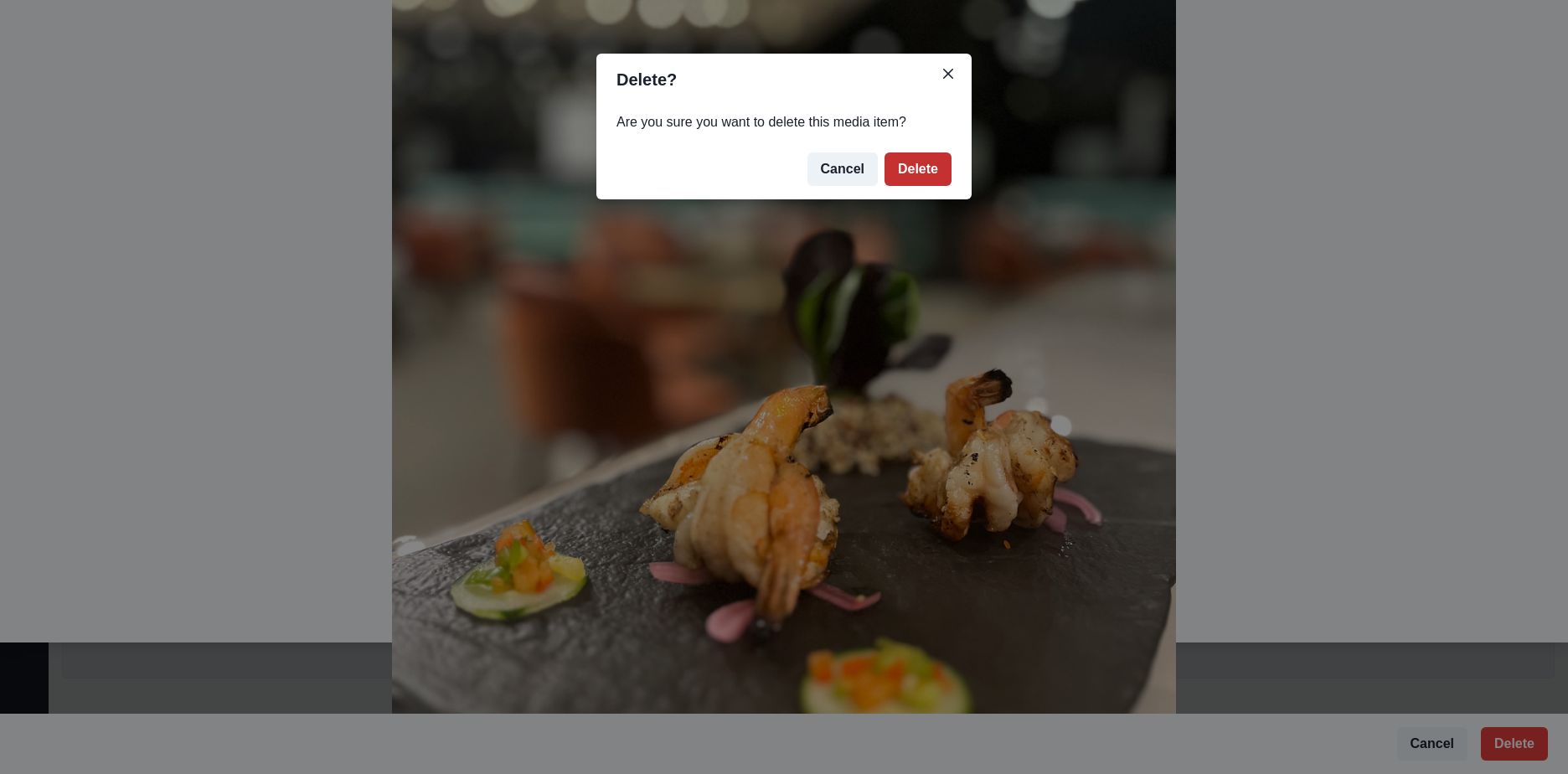
click at [935, 159] on button "Delete" at bounding box center [918, 169] width 67 height 34
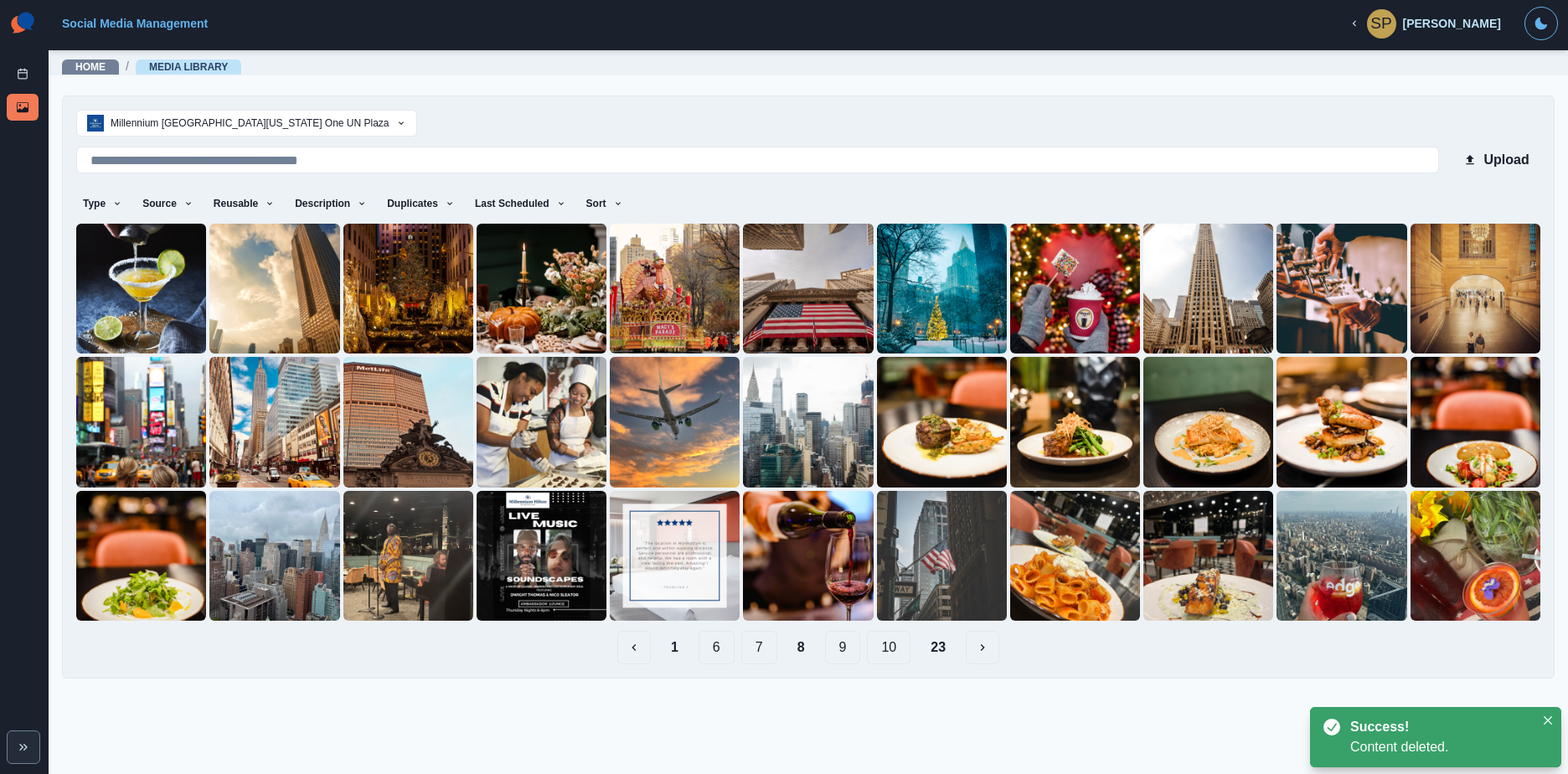
click at [848, 638] on button "9" at bounding box center [843, 648] width 36 height 34
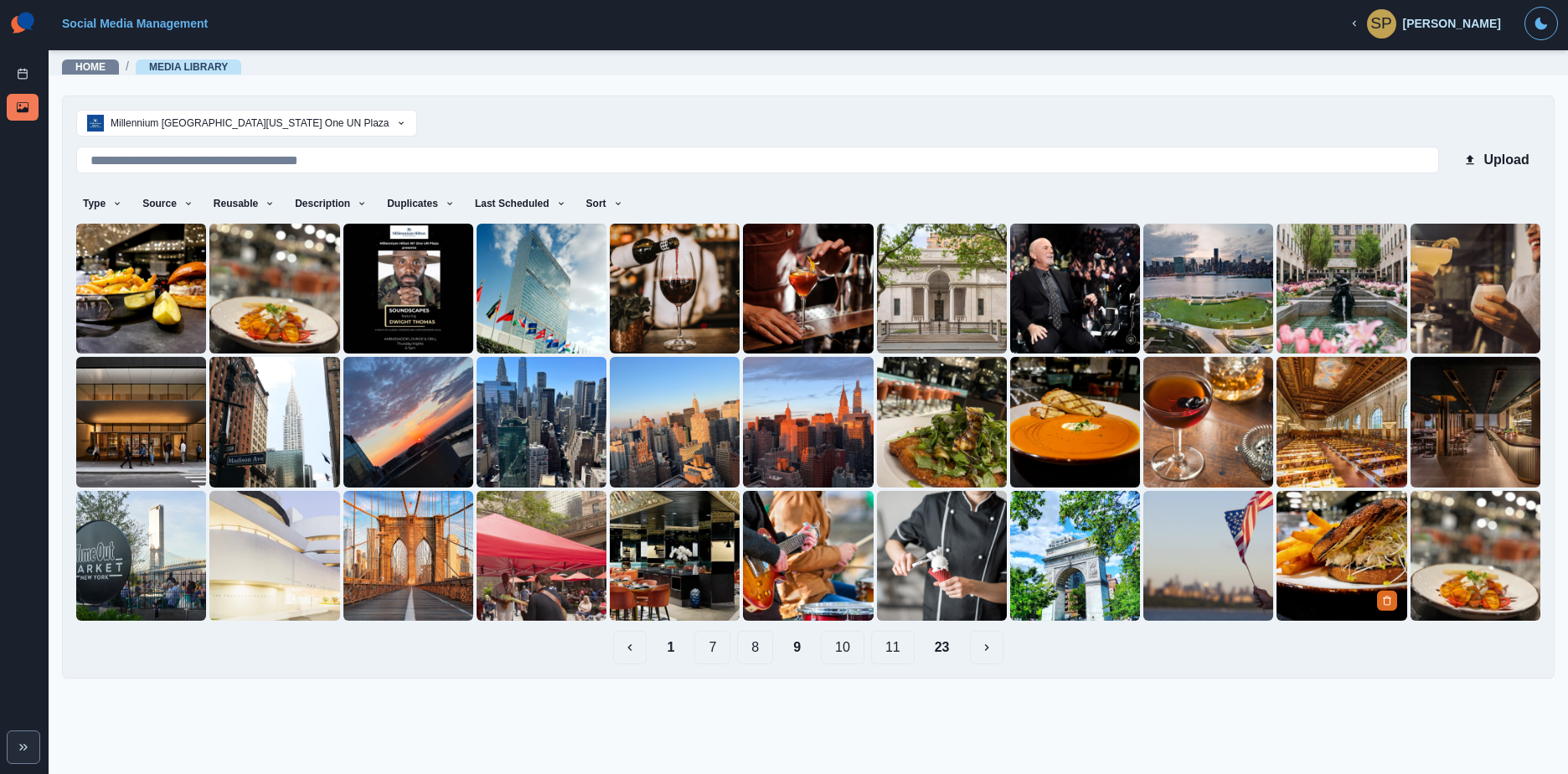
click at [1299, 588] on img at bounding box center [1341, 556] width 130 height 130
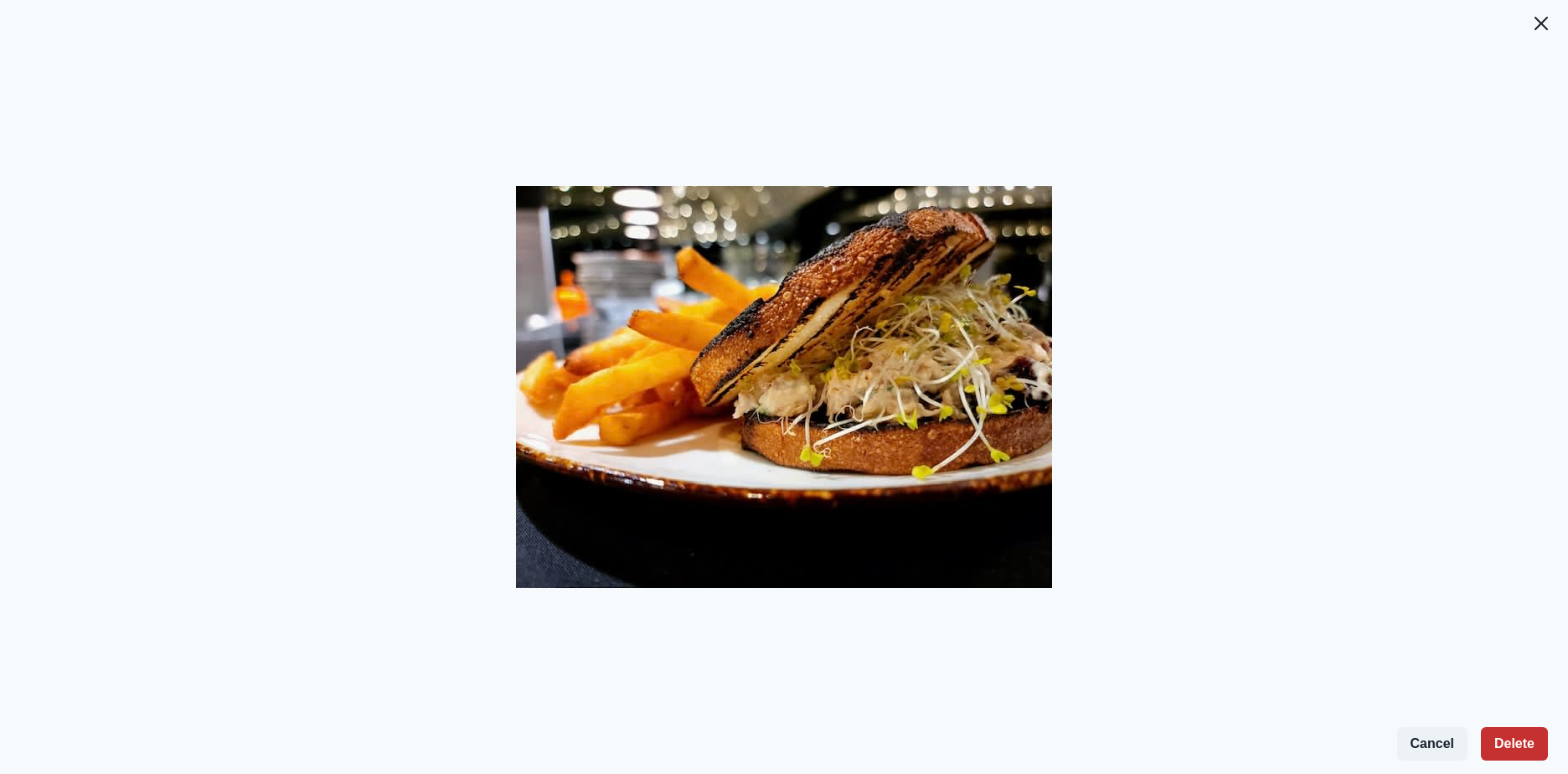
click at [1531, 754] on button "Delete" at bounding box center [1514, 744] width 67 height 34
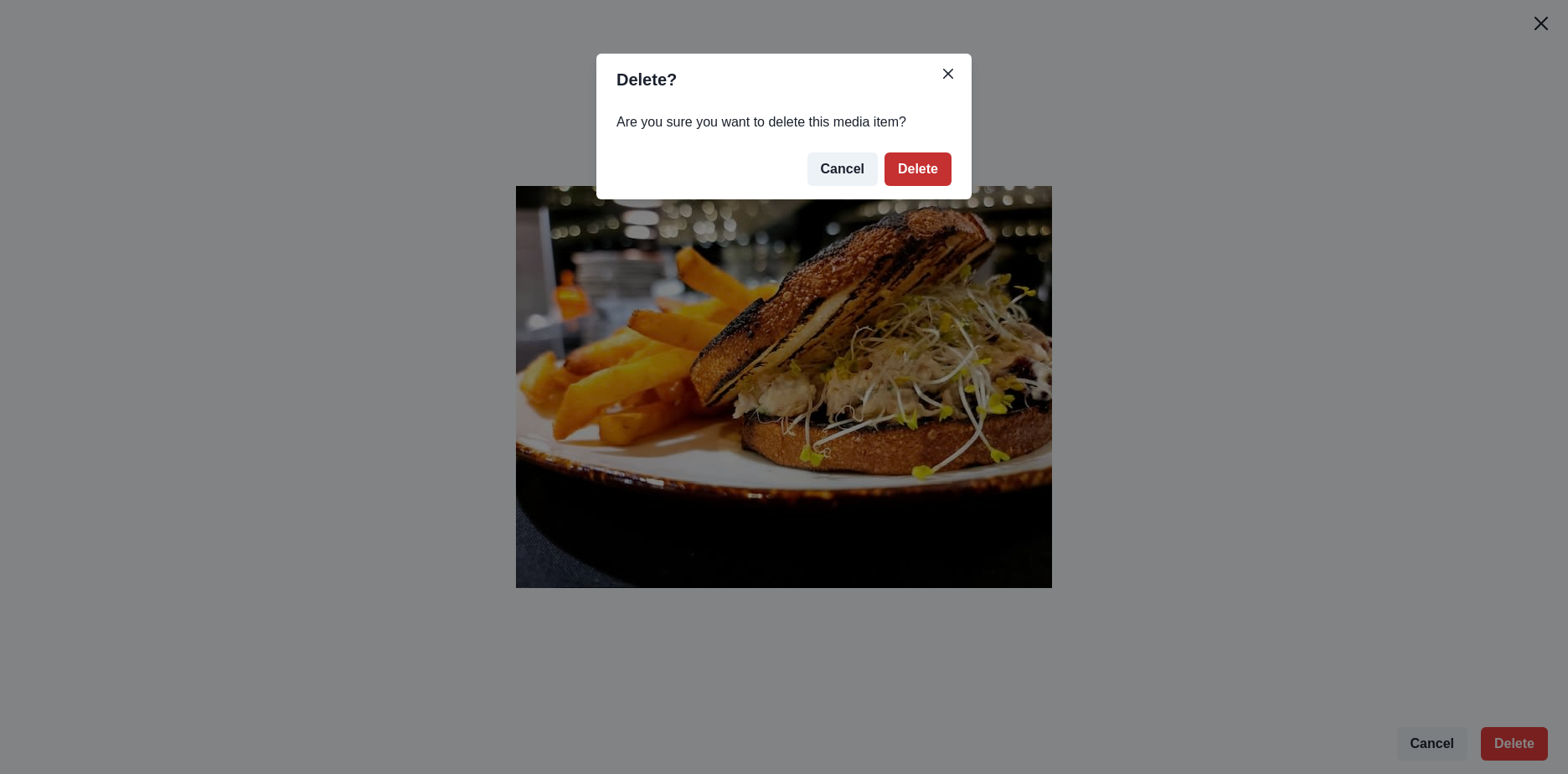
click at [919, 156] on button "Delete" at bounding box center [918, 169] width 67 height 34
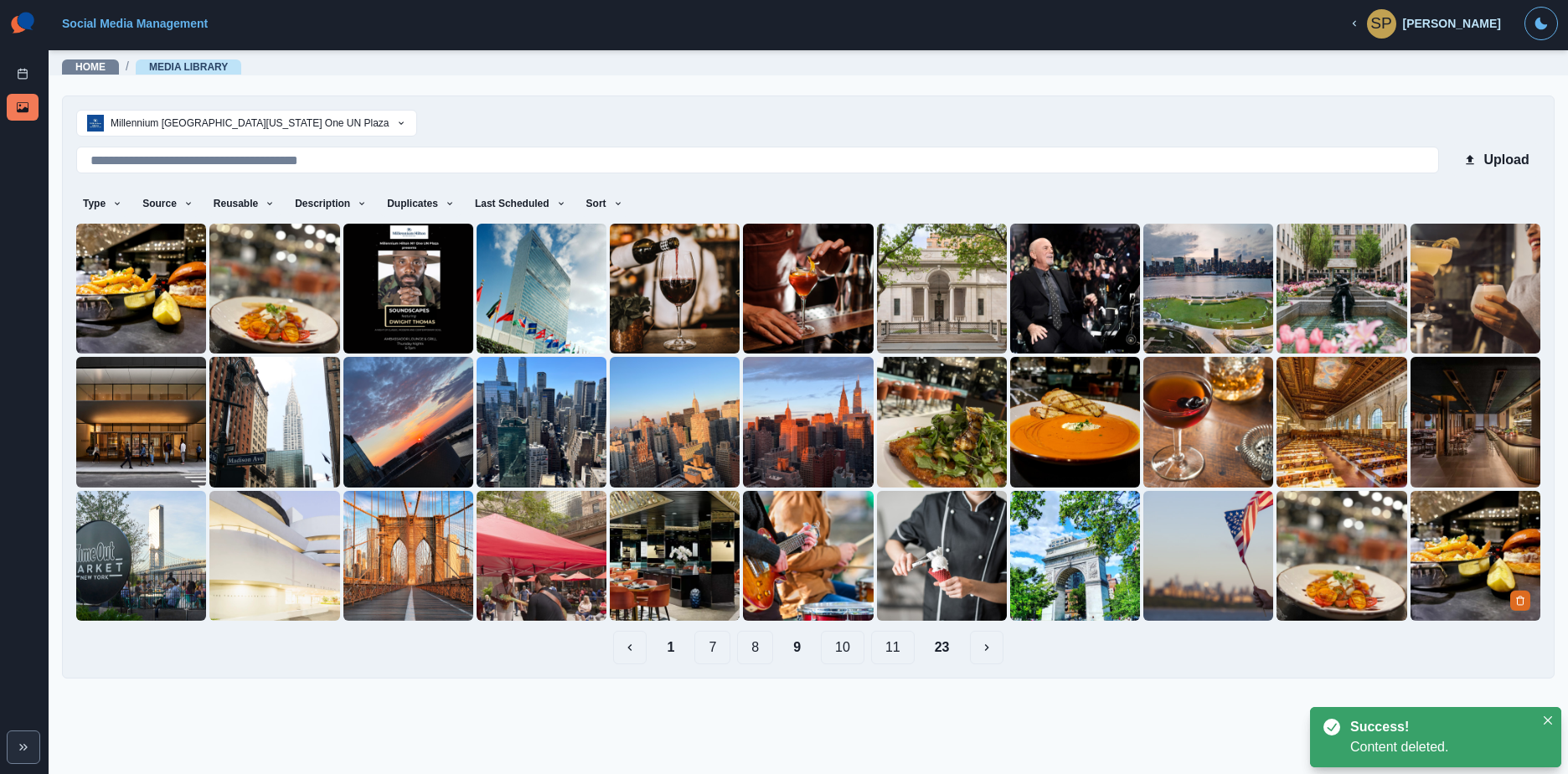
click at [1462, 549] on img at bounding box center [1474, 556] width 130 height 130
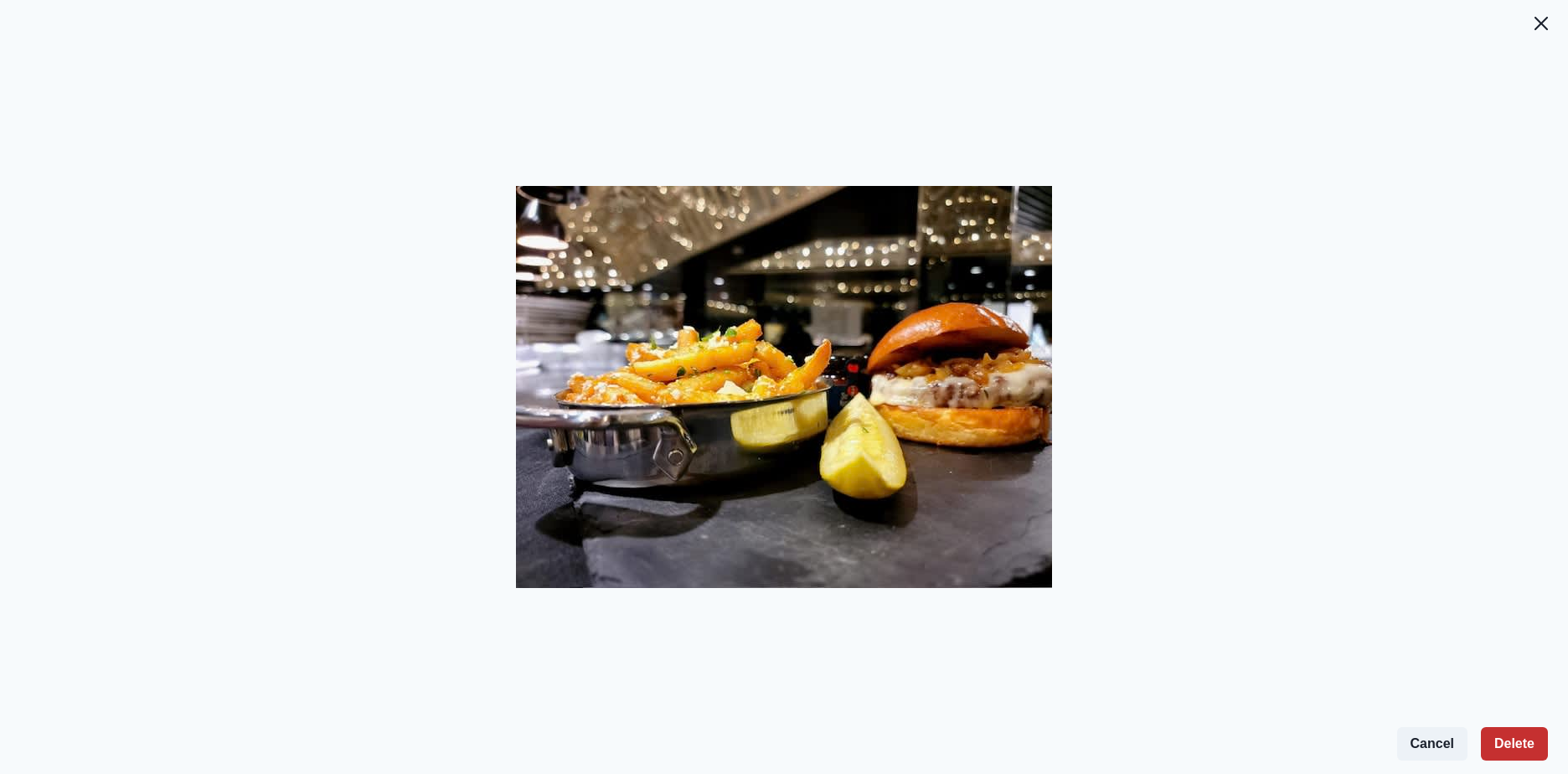
click at [1515, 737] on button "Delete" at bounding box center [1514, 744] width 67 height 34
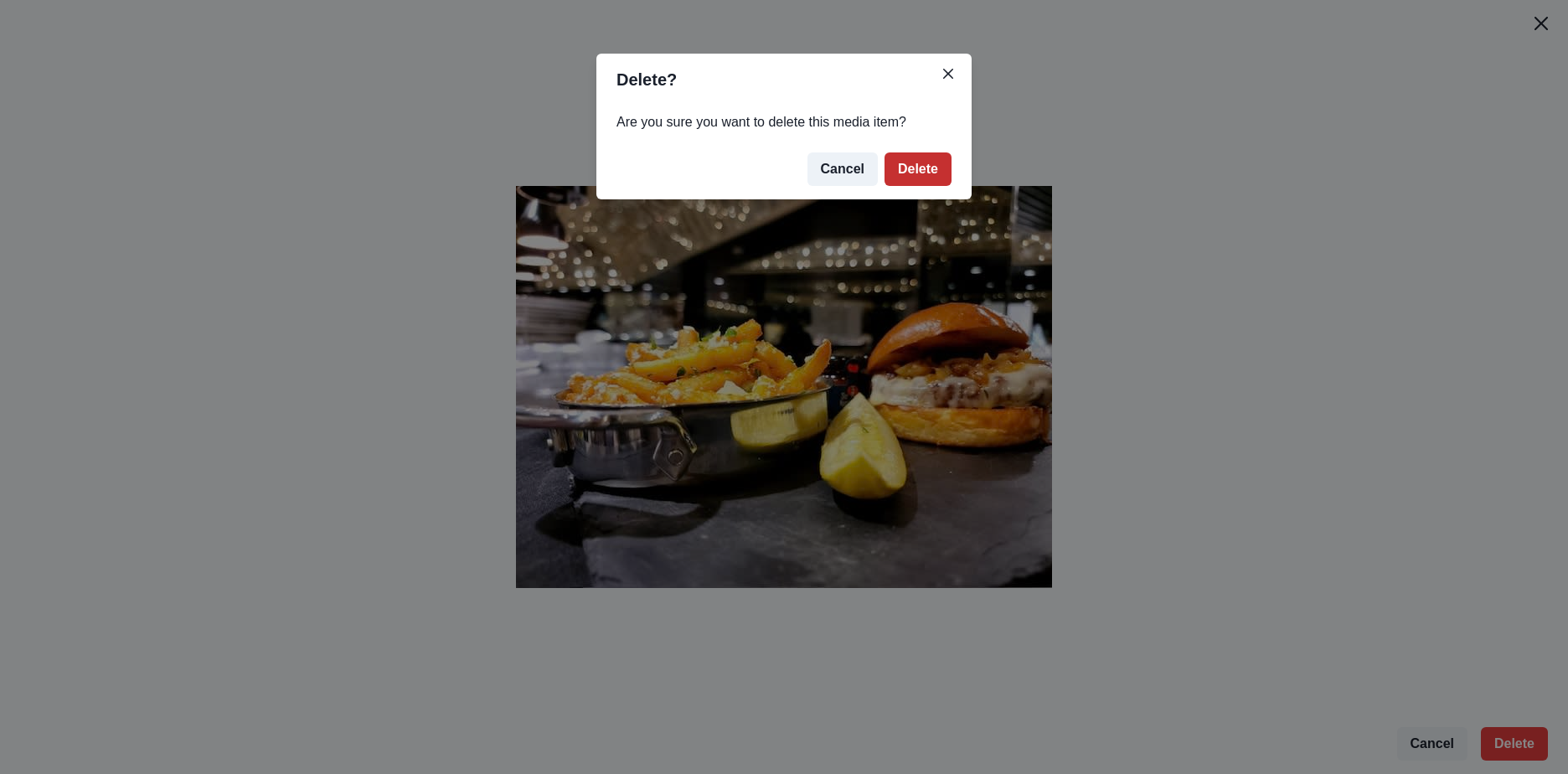
click at [930, 173] on button "Delete" at bounding box center [918, 169] width 67 height 34
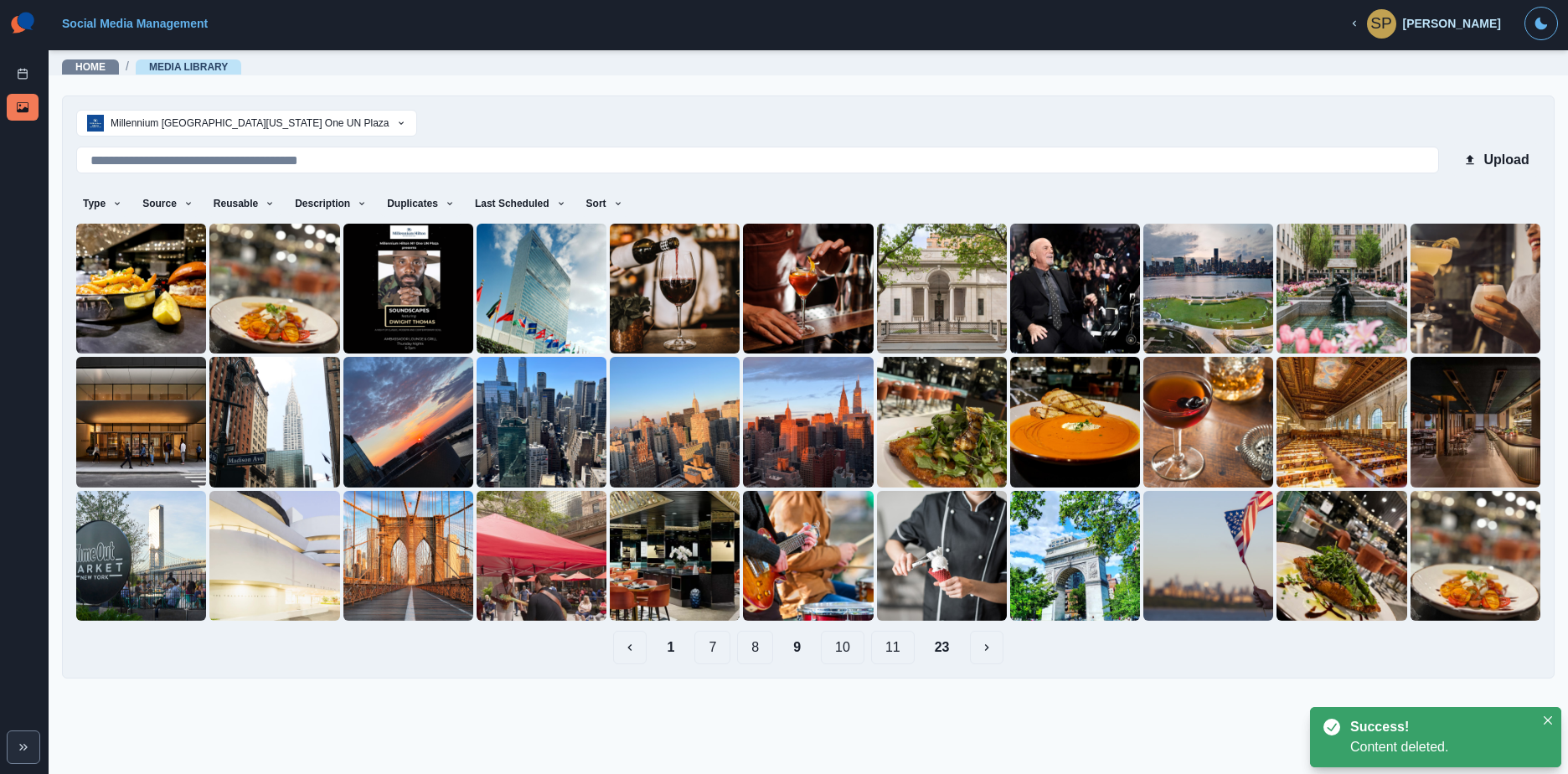
click at [857, 649] on button "10" at bounding box center [843, 648] width 44 height 34
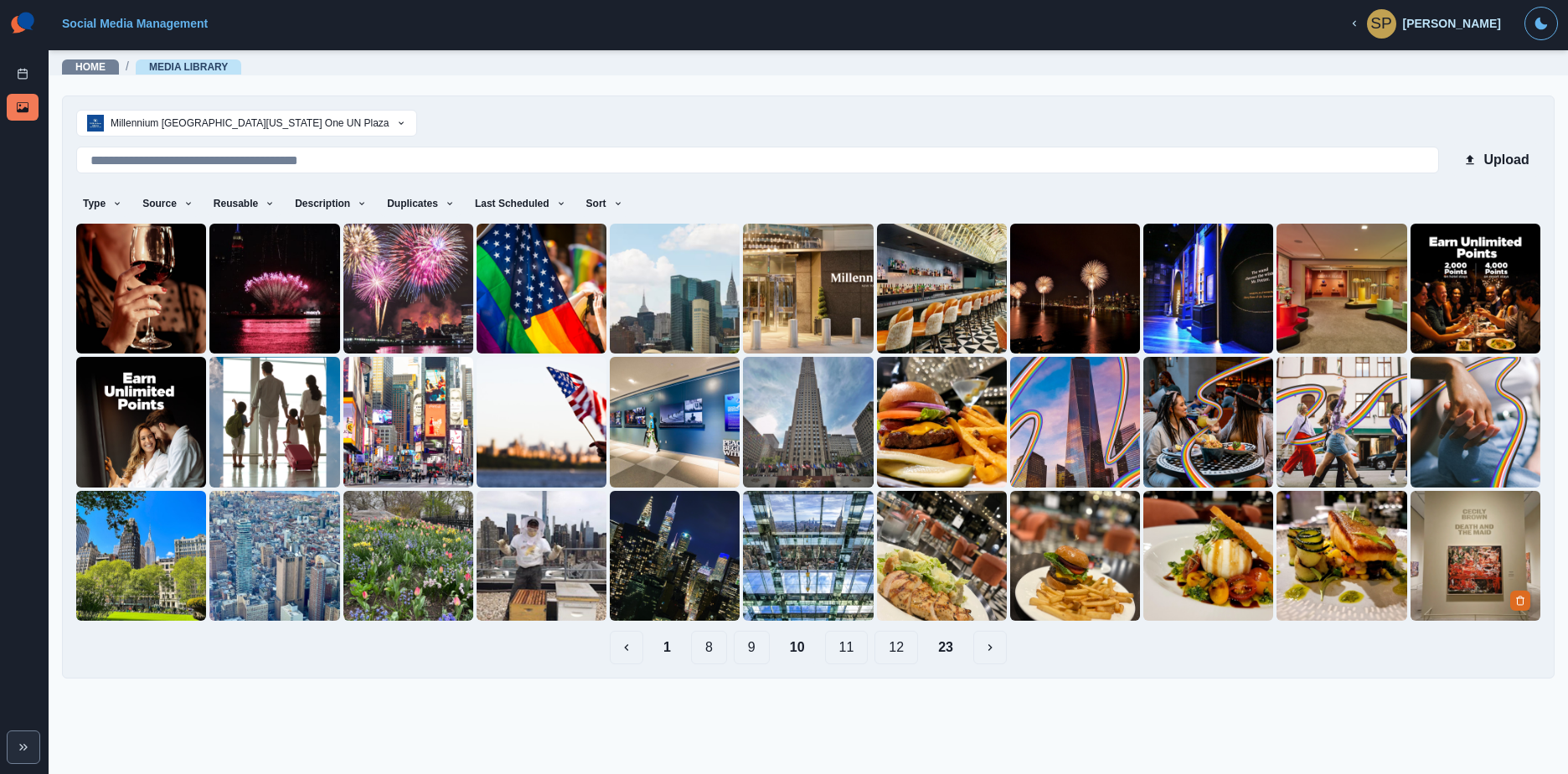
click at [1441, 569] on img at bounding box center [1474, 556] width 130 height 130
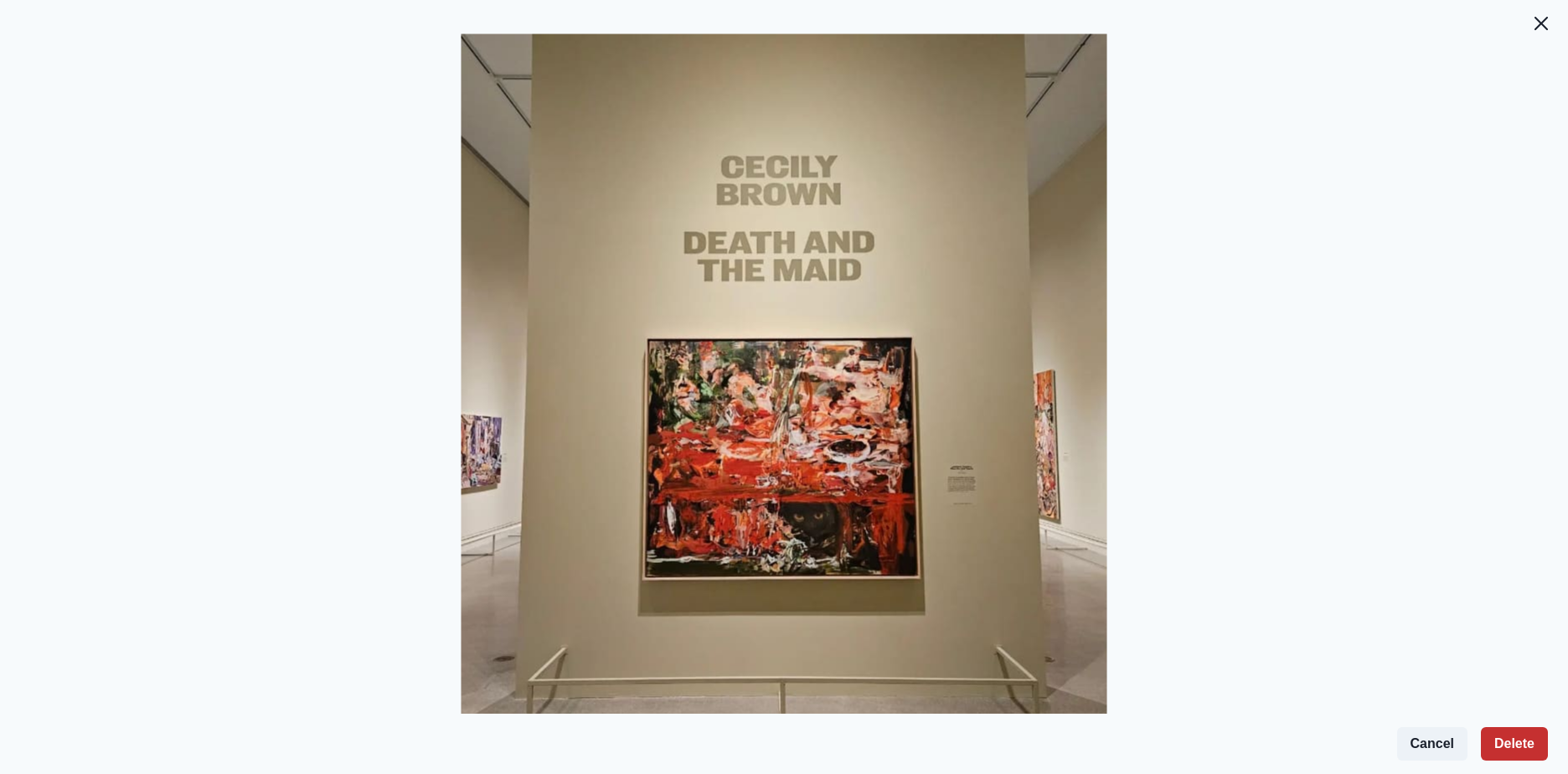
click at [1514, 744] on button "Delete" at bounding box center [1514, 744] width 67 height 34
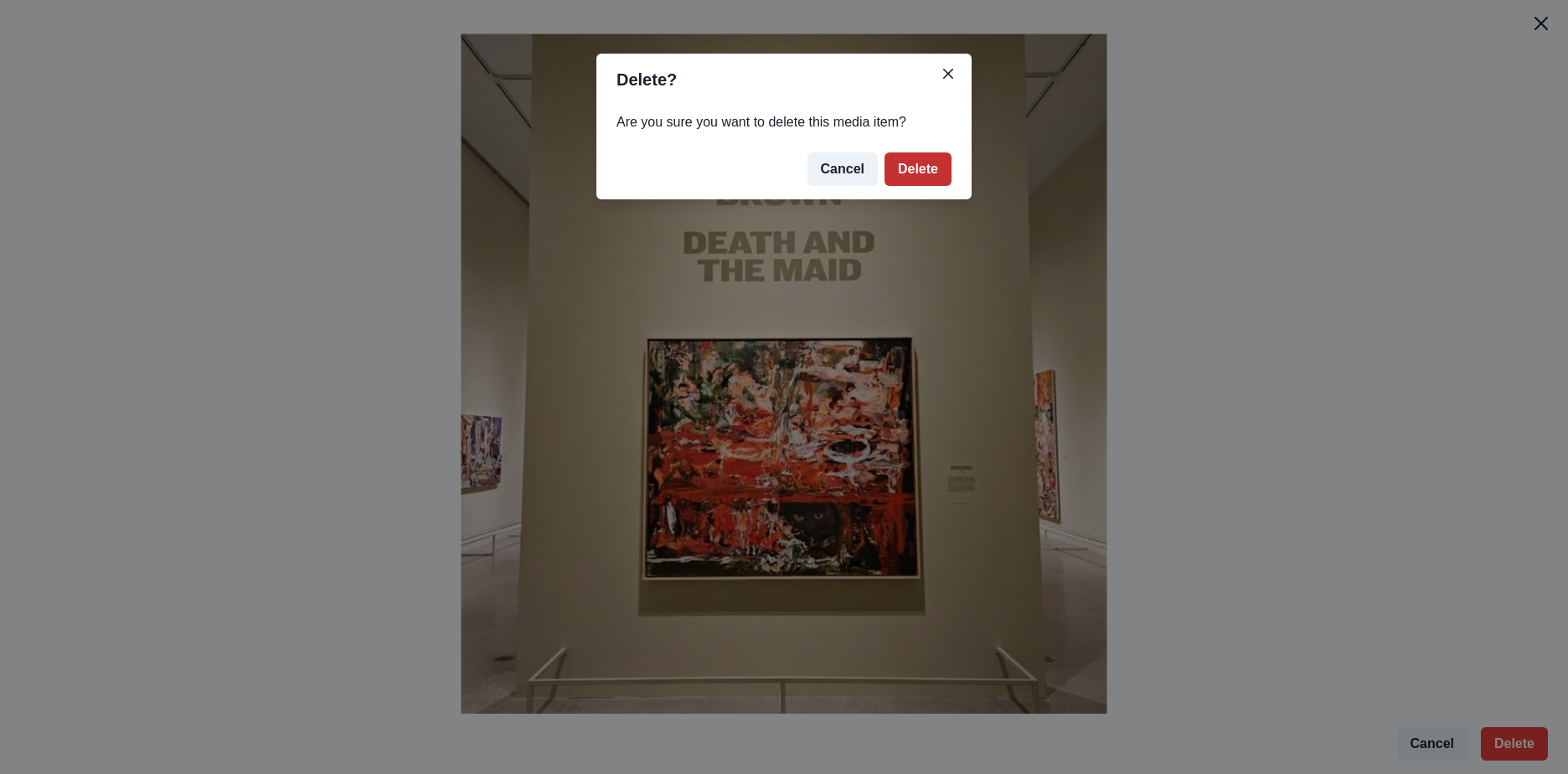
click at [947, 155] on button "Delete" at bounding box center [918, 169] width 67 height 34
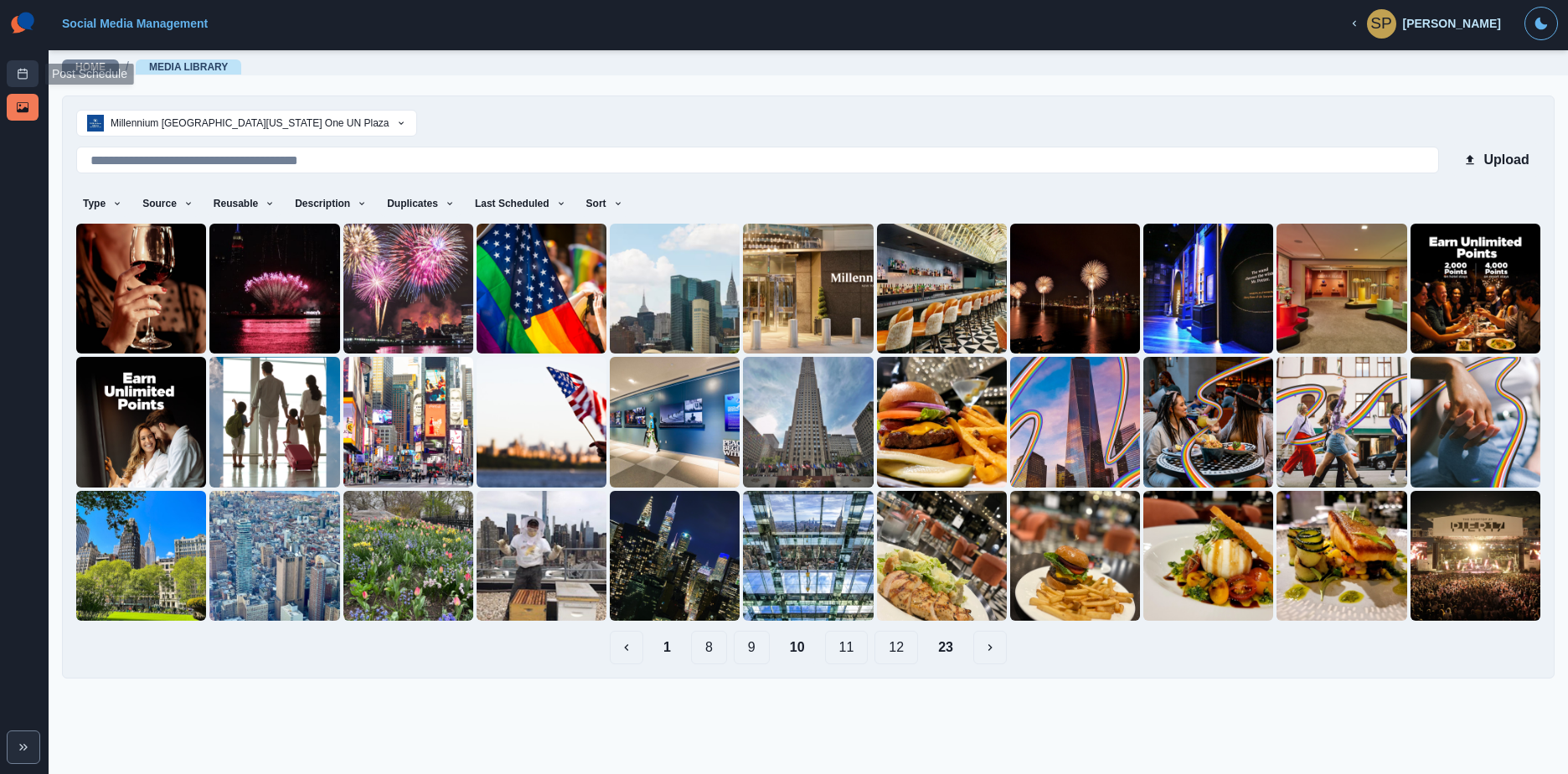
click at [33, 69] on link "Post Schedule" at bounding box center [22, 73] width 32 height 26
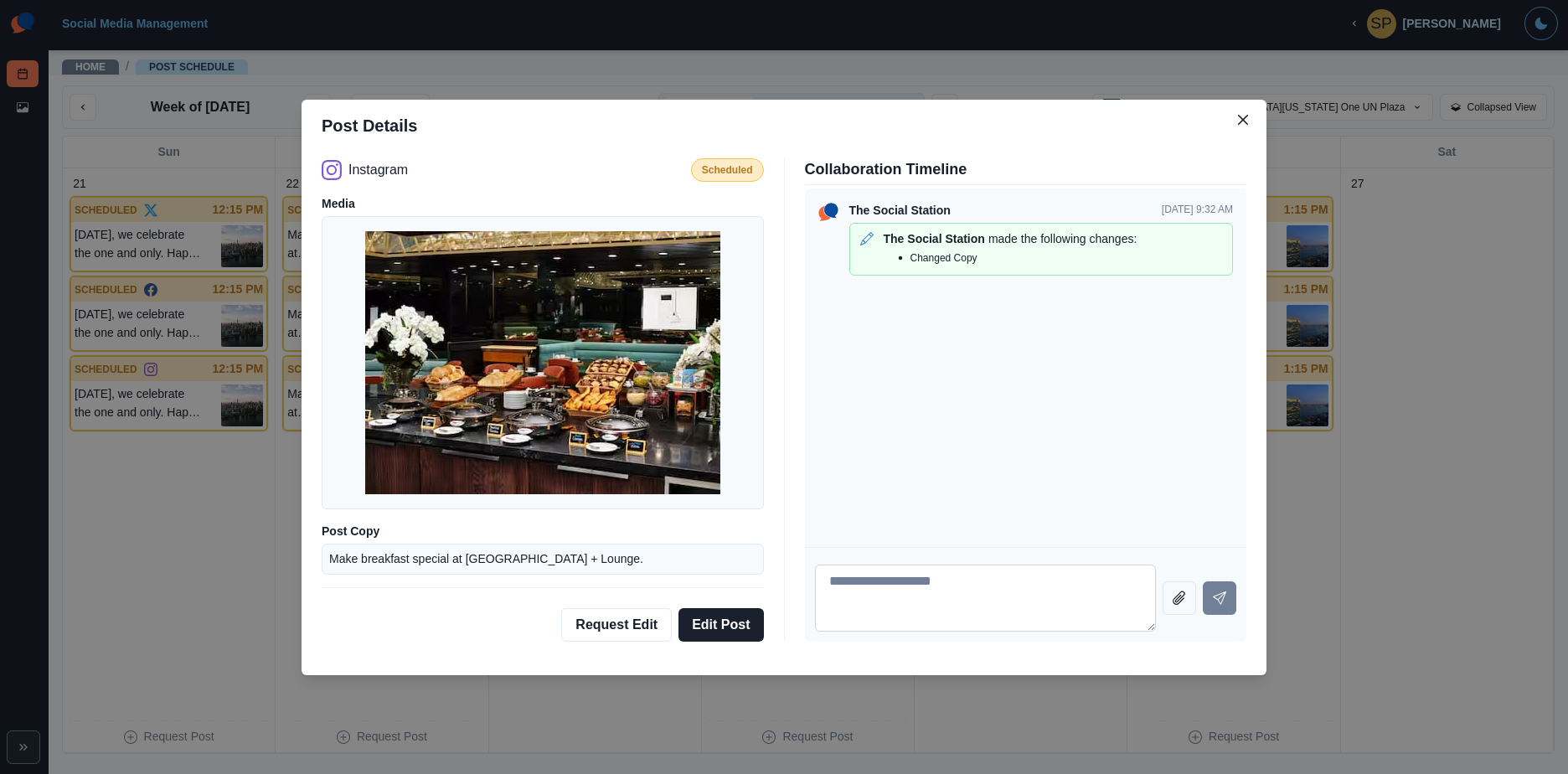
click at [966, 586] on textarea at bounding box center [985, 598] width 342 height 67
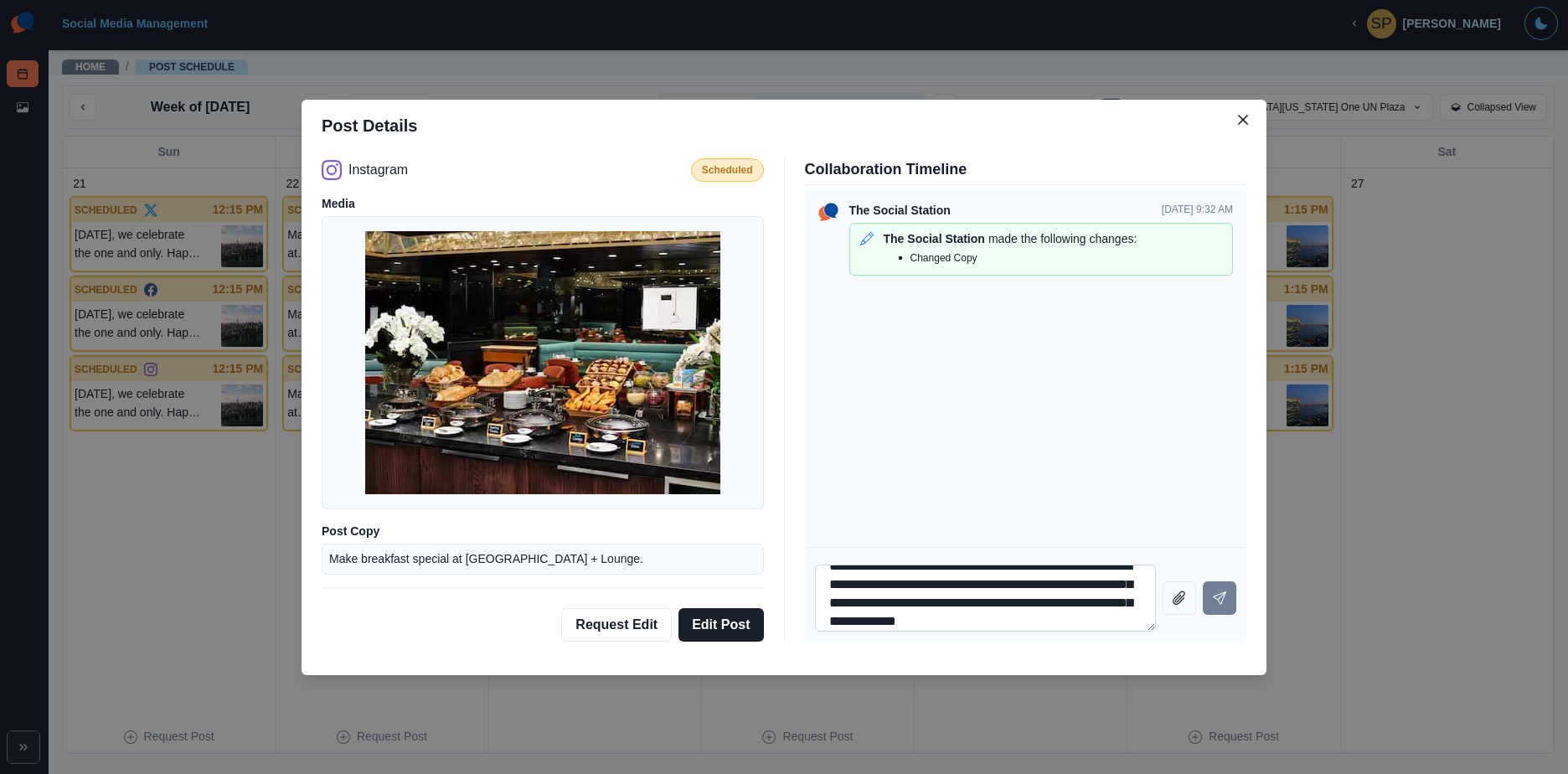
scroll to position [34, 0]
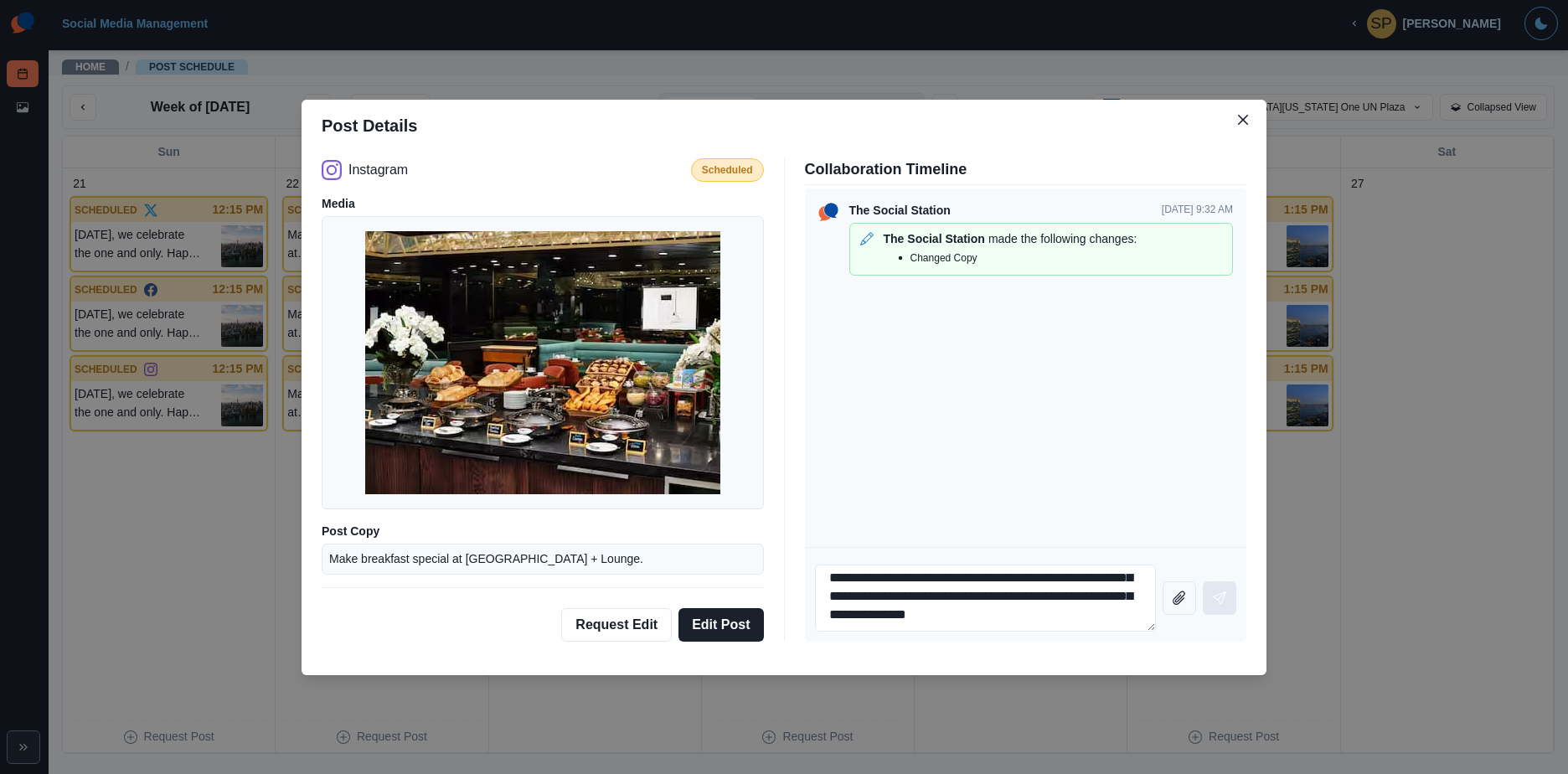
type textarea "**********"
click at [1213, 588] on button "Send message" at bounding box center [1219, 598] width 34 height 34
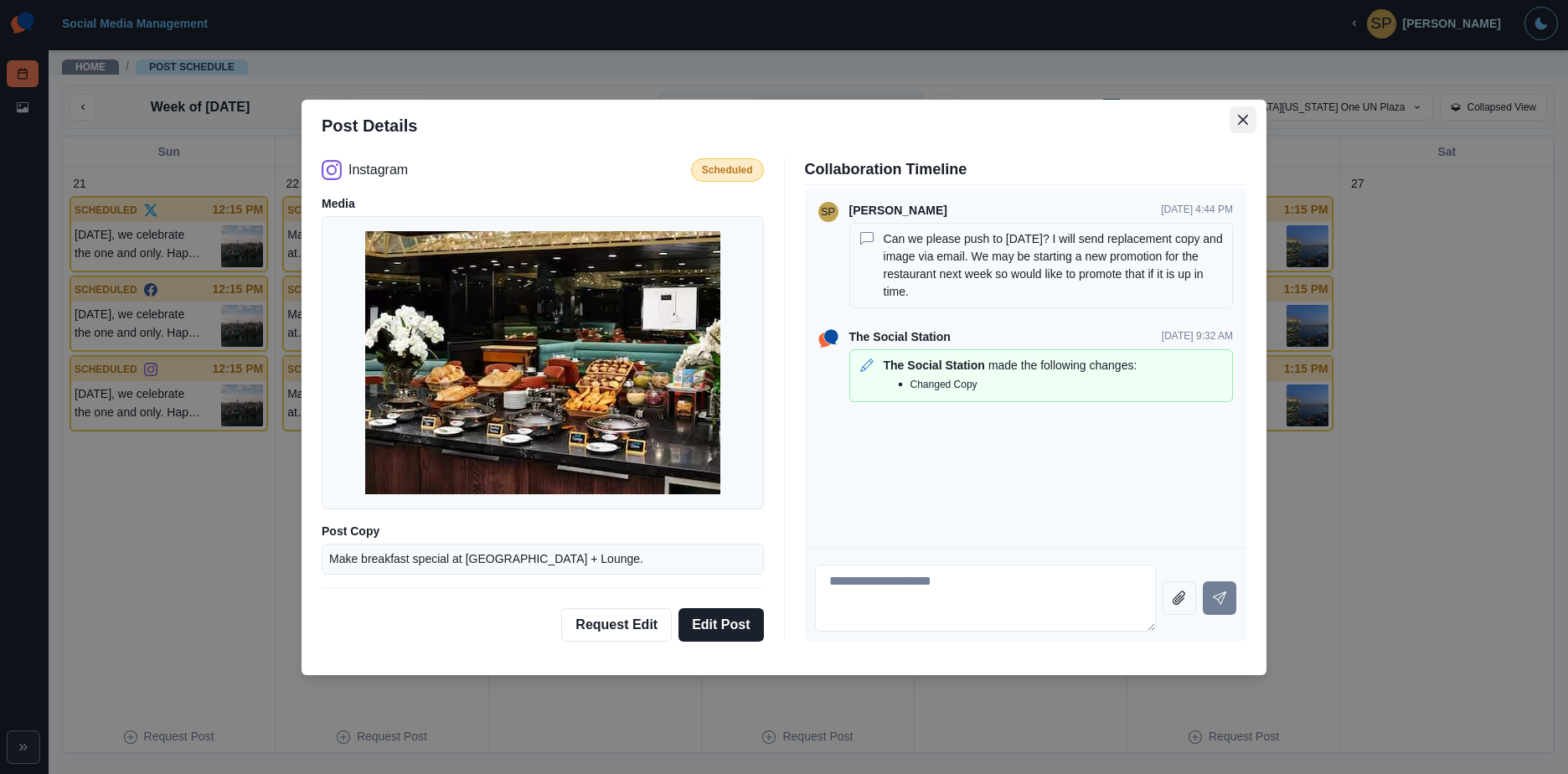
click at [1235, 122] on button "Close" at bounding box center [1242, 119] width 26 height 26
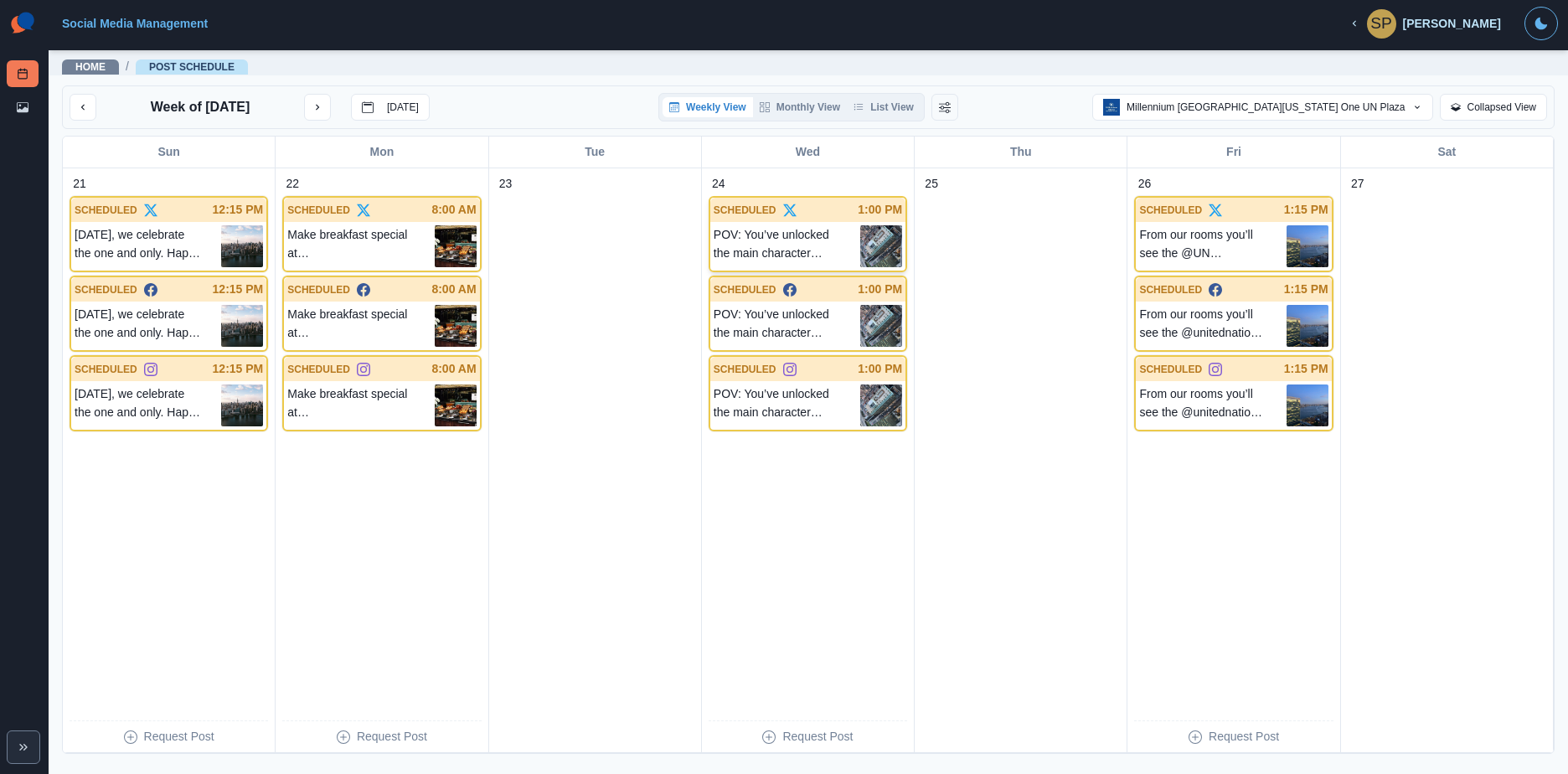
click at [890, 232] on img at bounding box center [881, 246] width 42 height 42
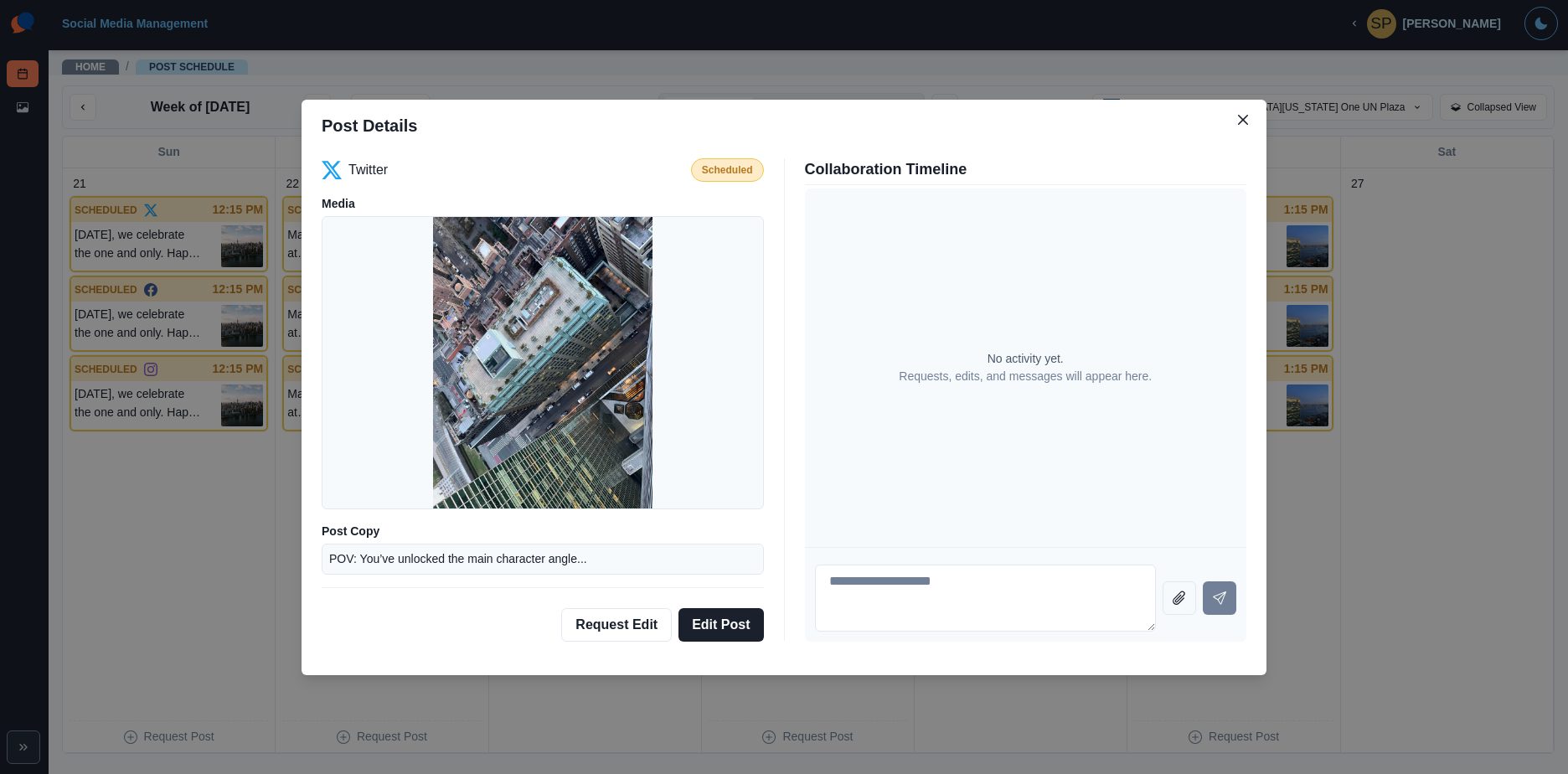
click at [1346, 318] on div "Post Details Twitter Scheduled Media Post Copy POV: You’ve unlocked the main ch…" at bounding box center [784, 387] width 1568 height 774
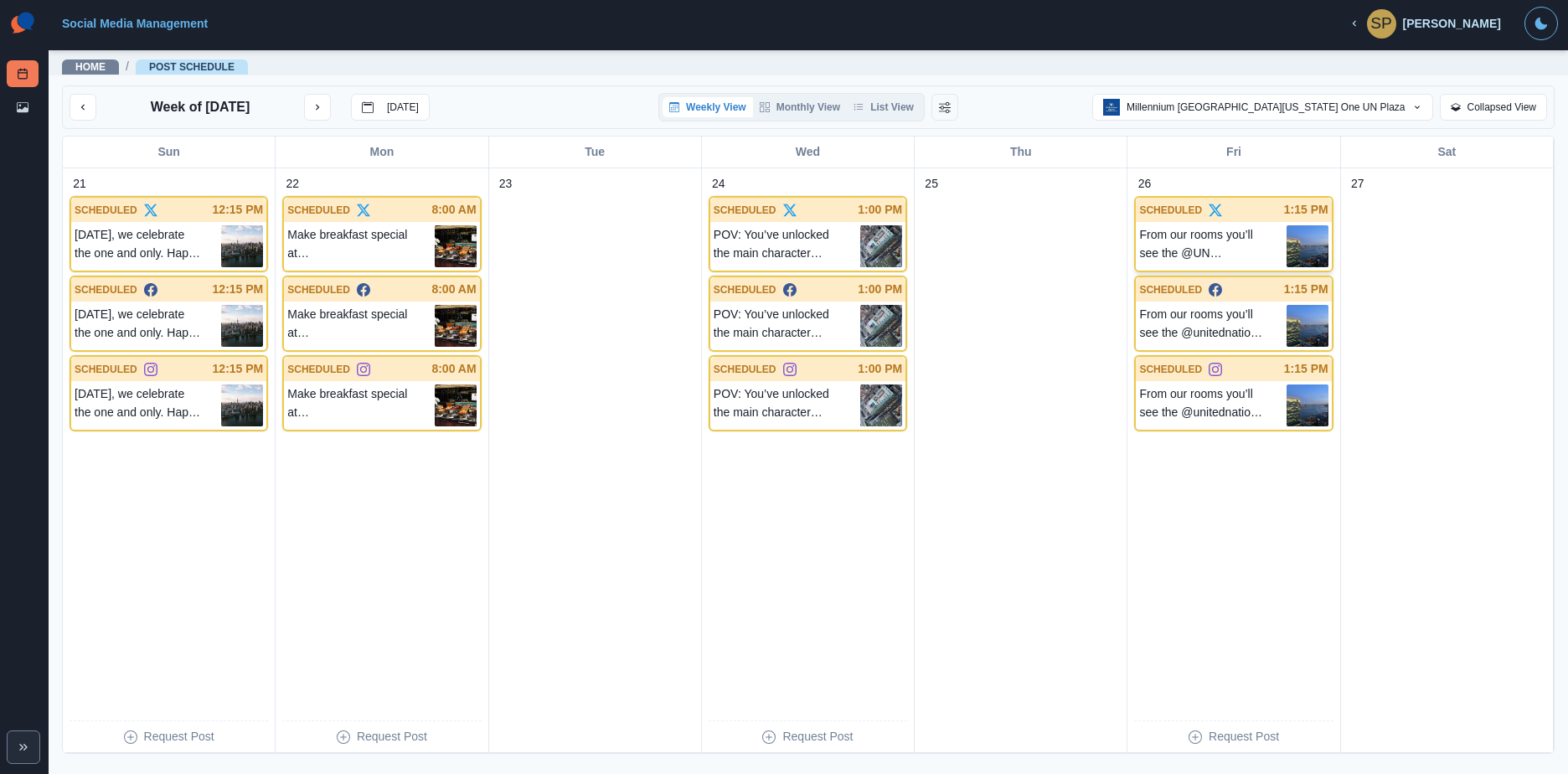
click at [1256, 228] on p "From our rooms you’ll see the @UN headquarters; from our doors you’ll step righ…" at bounding box center [1212, 246] width 146 height 42
